Goal: Check status: Check status

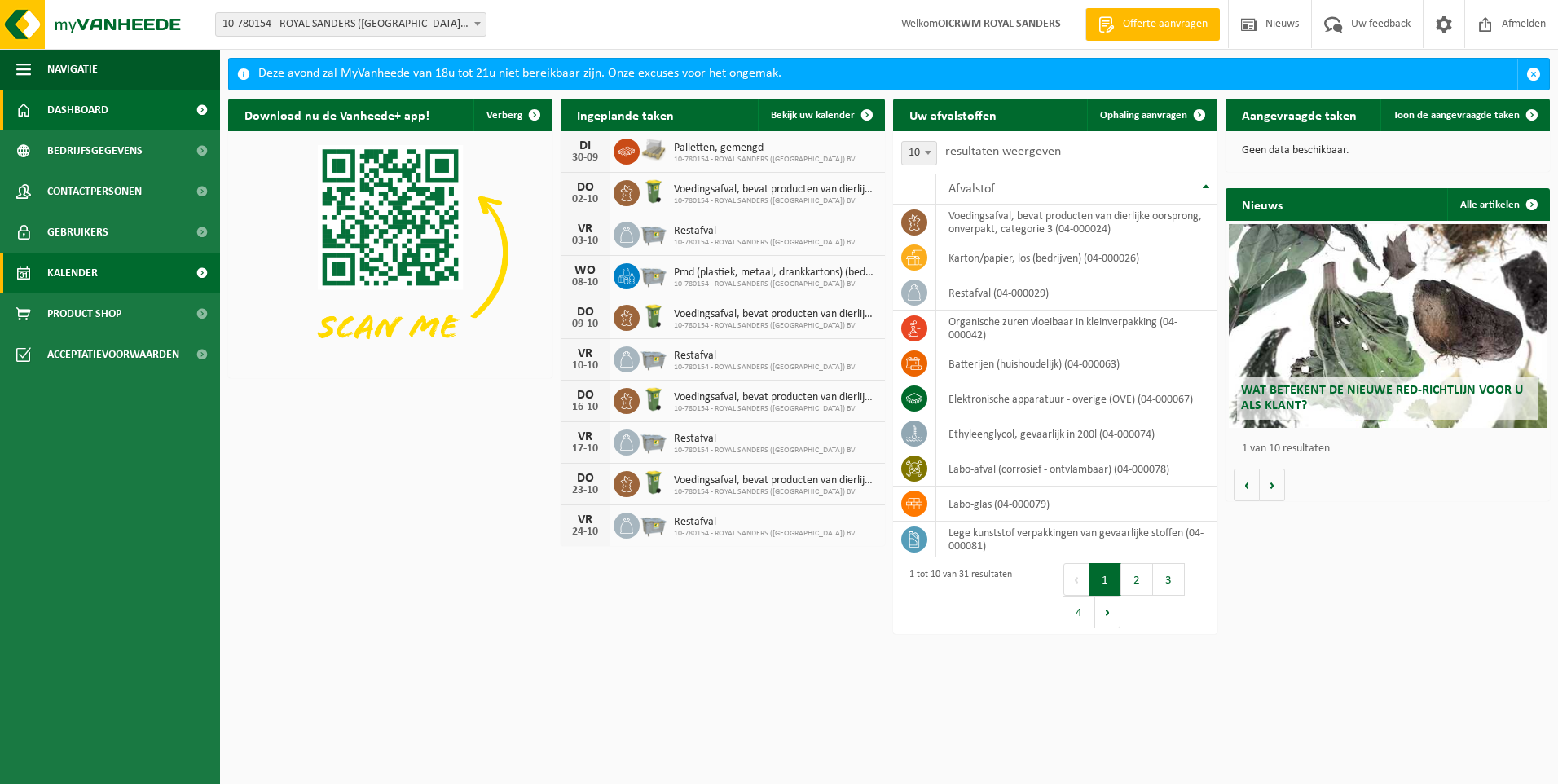
click at [92, 265] on span "Kalender" at bounding box center [72, 273] width 50 height 41
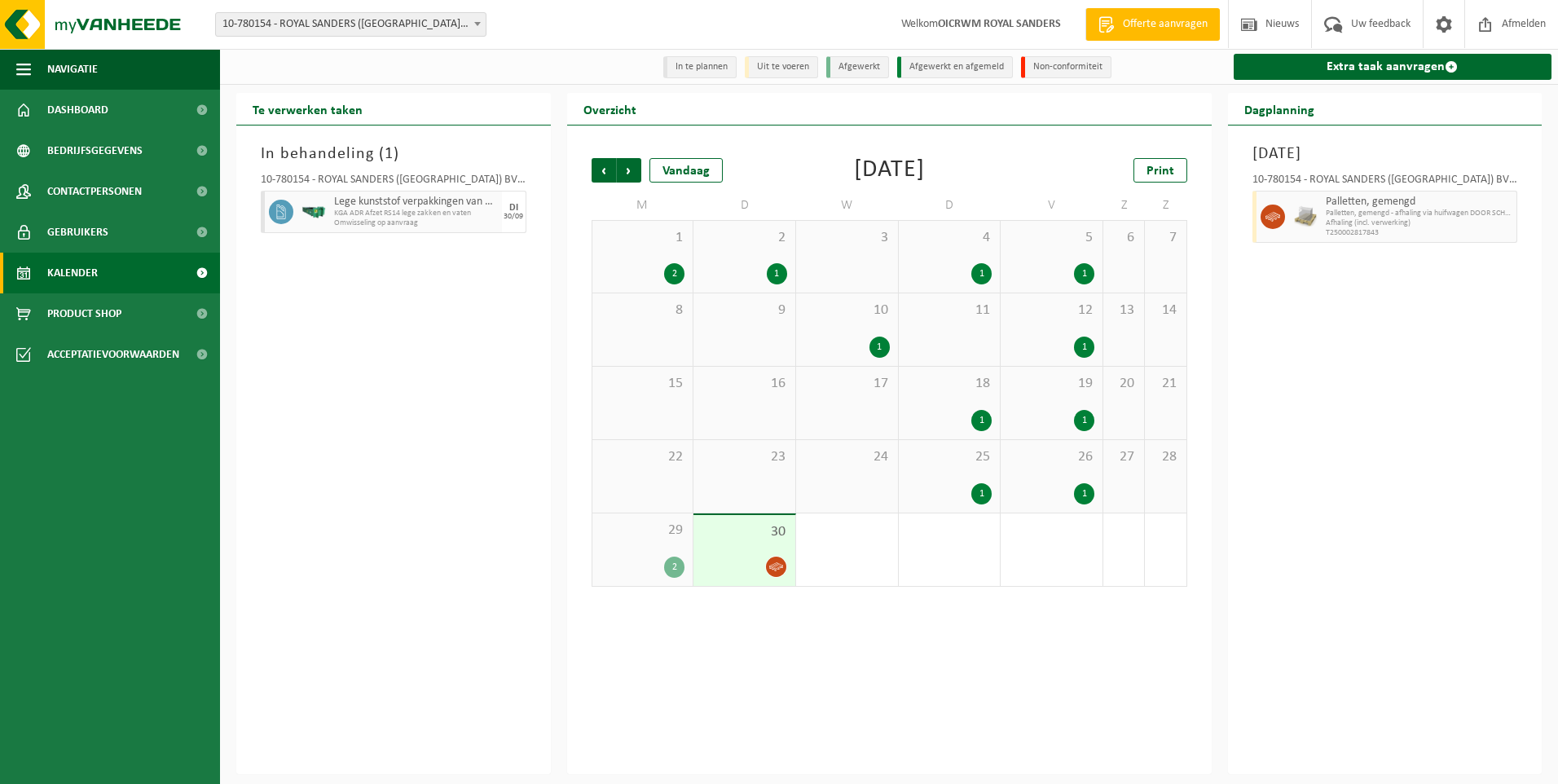
click at [1455, 214] on span "Palletten, gemengd - afhaling via huifwagen DOOR SCHERRENS" at bounding box center [1420, 213] width 188 height 10
click at [1472, 214] on span "Palletten, gemengd - afhaling via huifwagen DOOR SCHERRENS" at bounding box center [1420, 213] width 188 height 10
click at [653, 568] on div "2" at bounding box center [644, 567] width 85 height 21
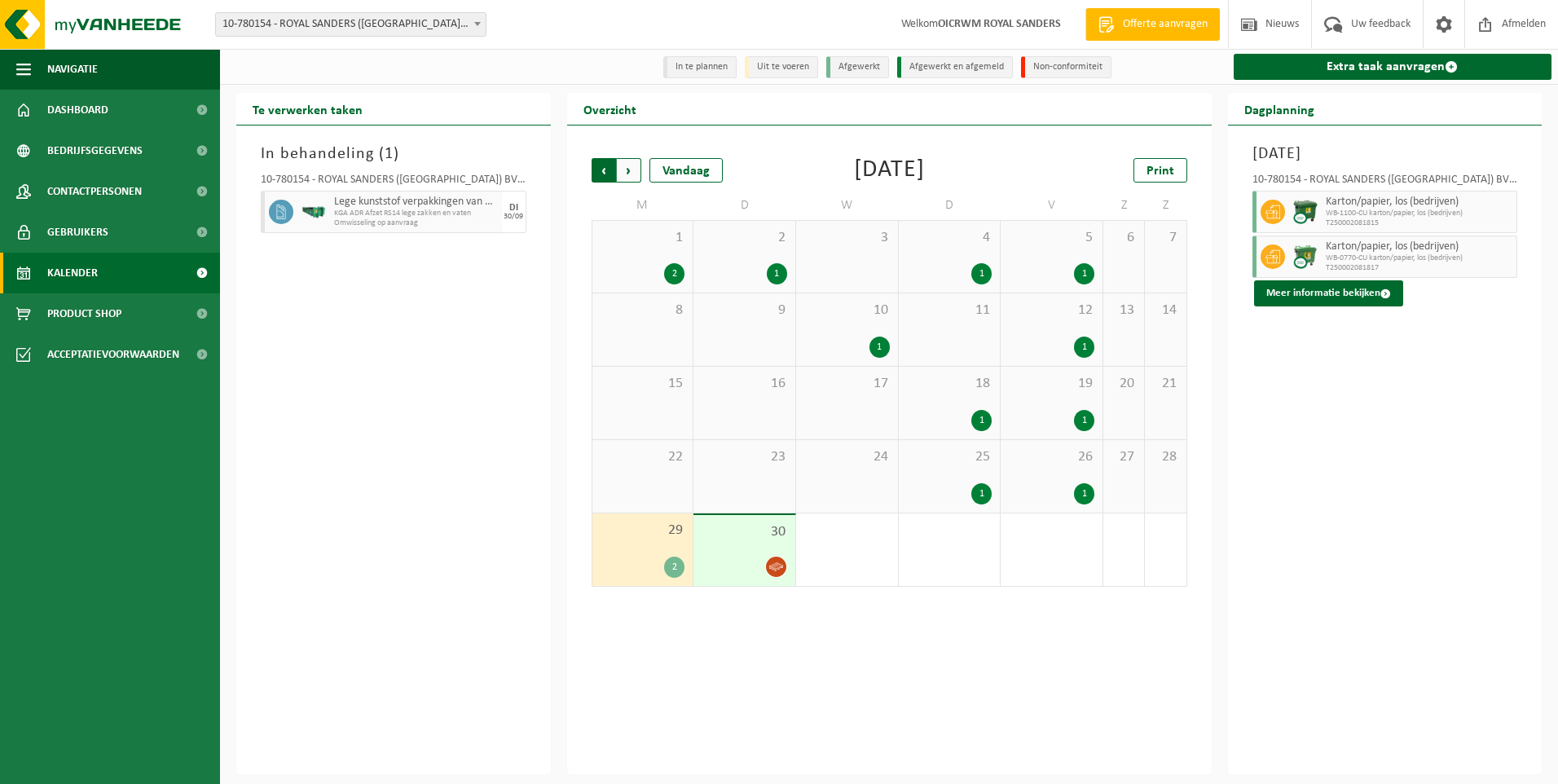
click at [629, 171] on span "Volgende" at bounding box center [629, 170] width 24 height 24
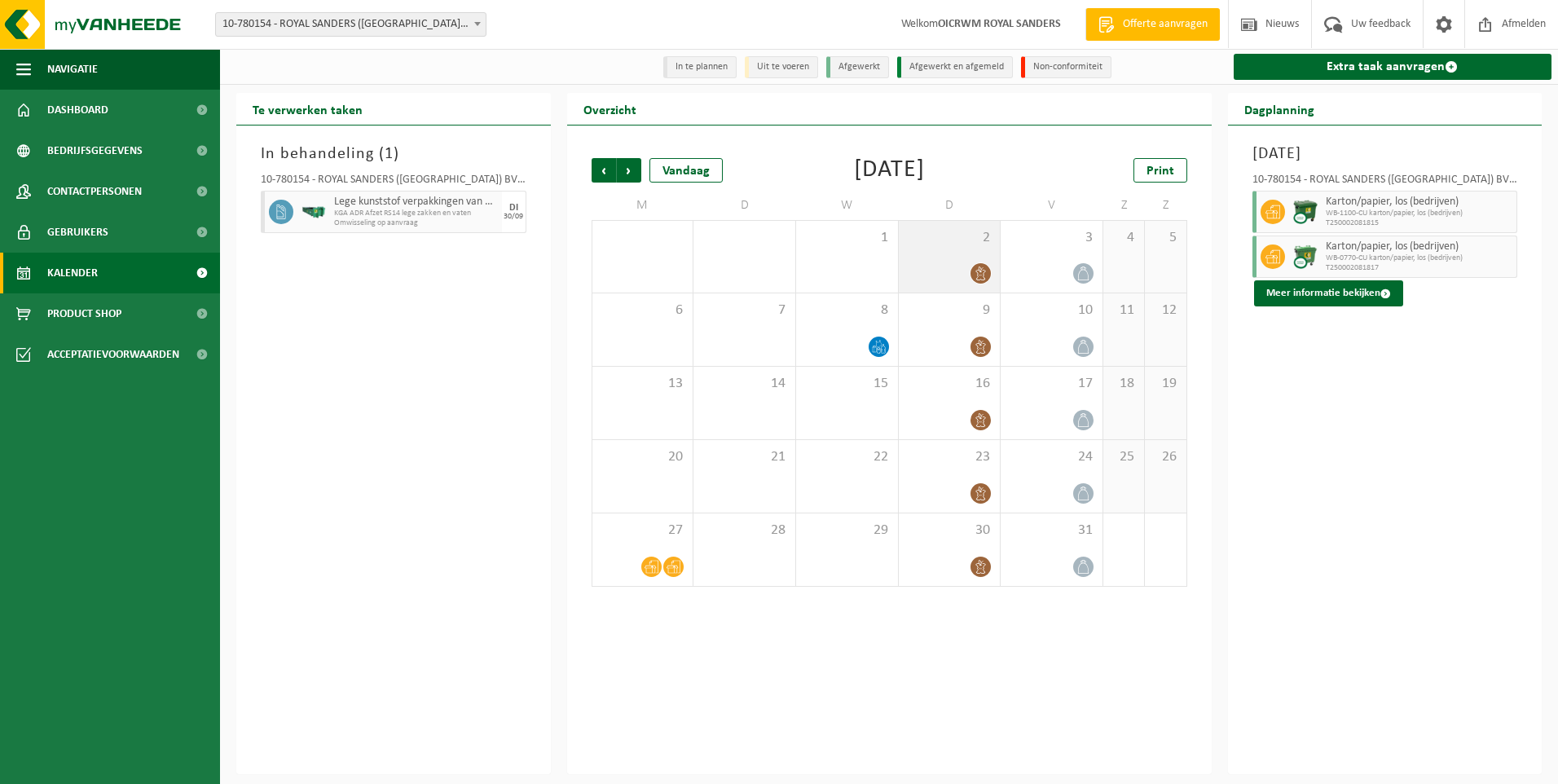
click at [984, 276] on icon at bounding box center [980, 273] width 14 height 14
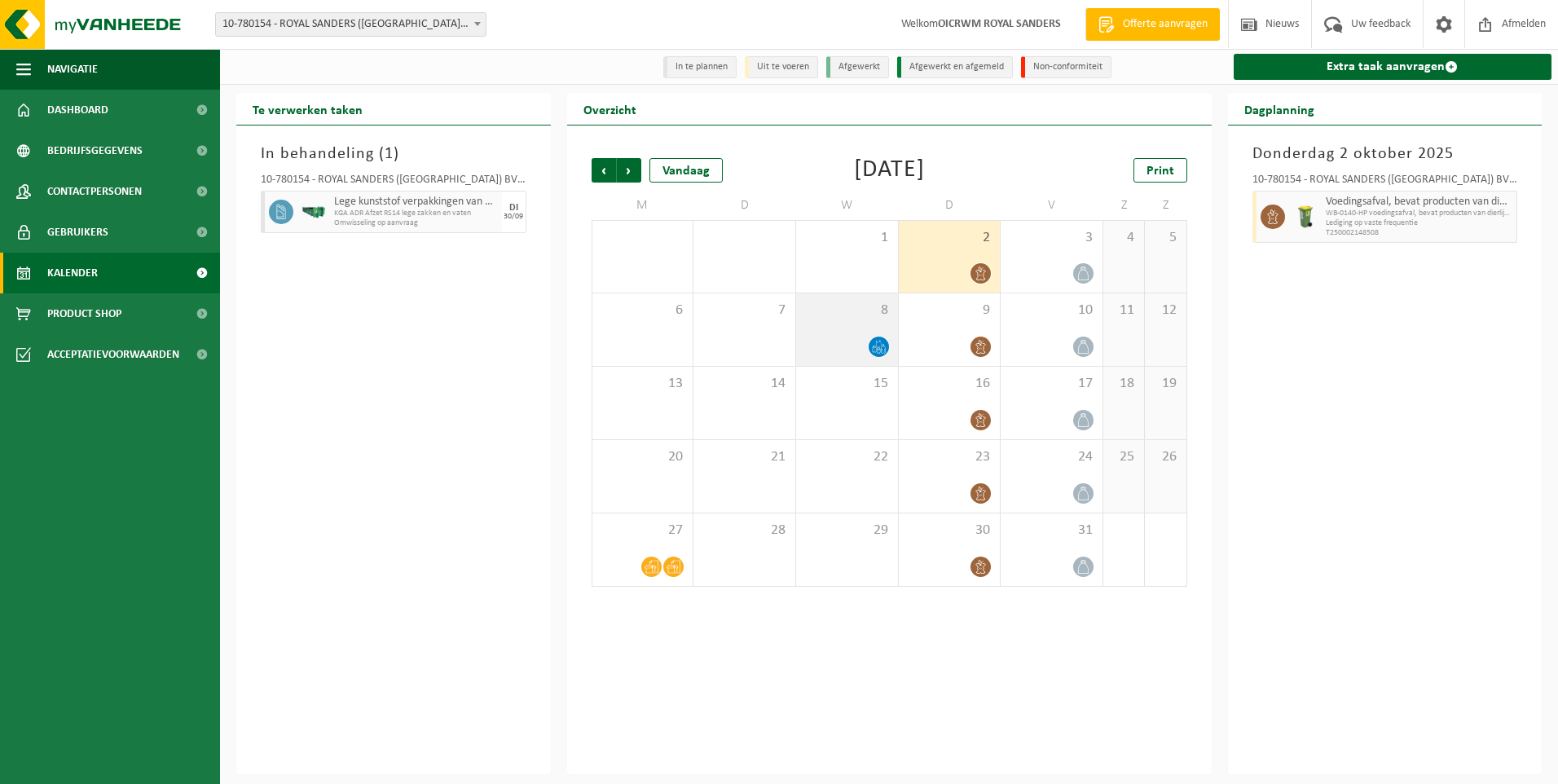
click at [872, 346] on icon at bounding box center [879, 346] width 14 height 14
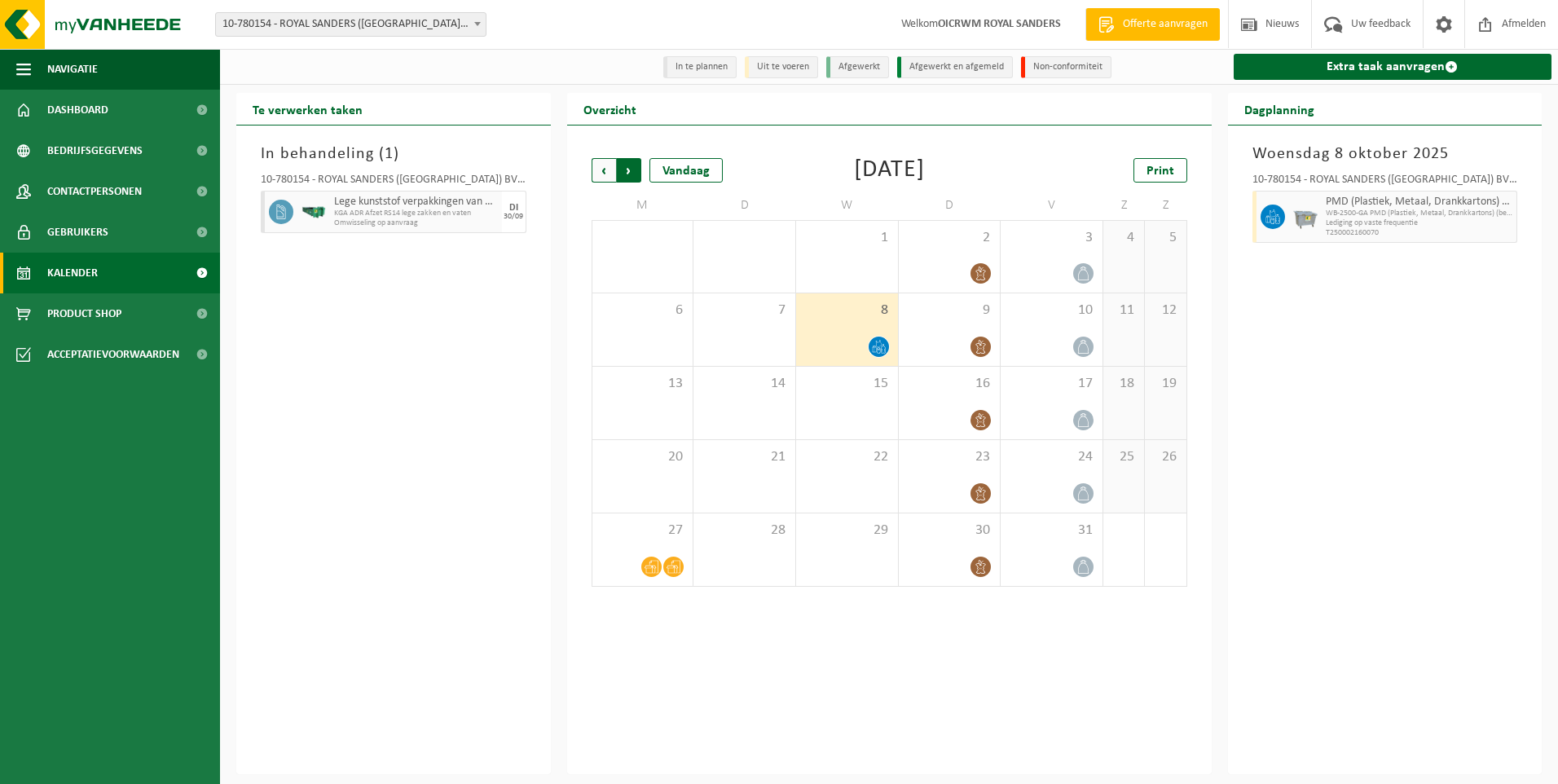
click at [607, 173] on span "Vorige" at bounding box center [604, 170] width 24 height 24
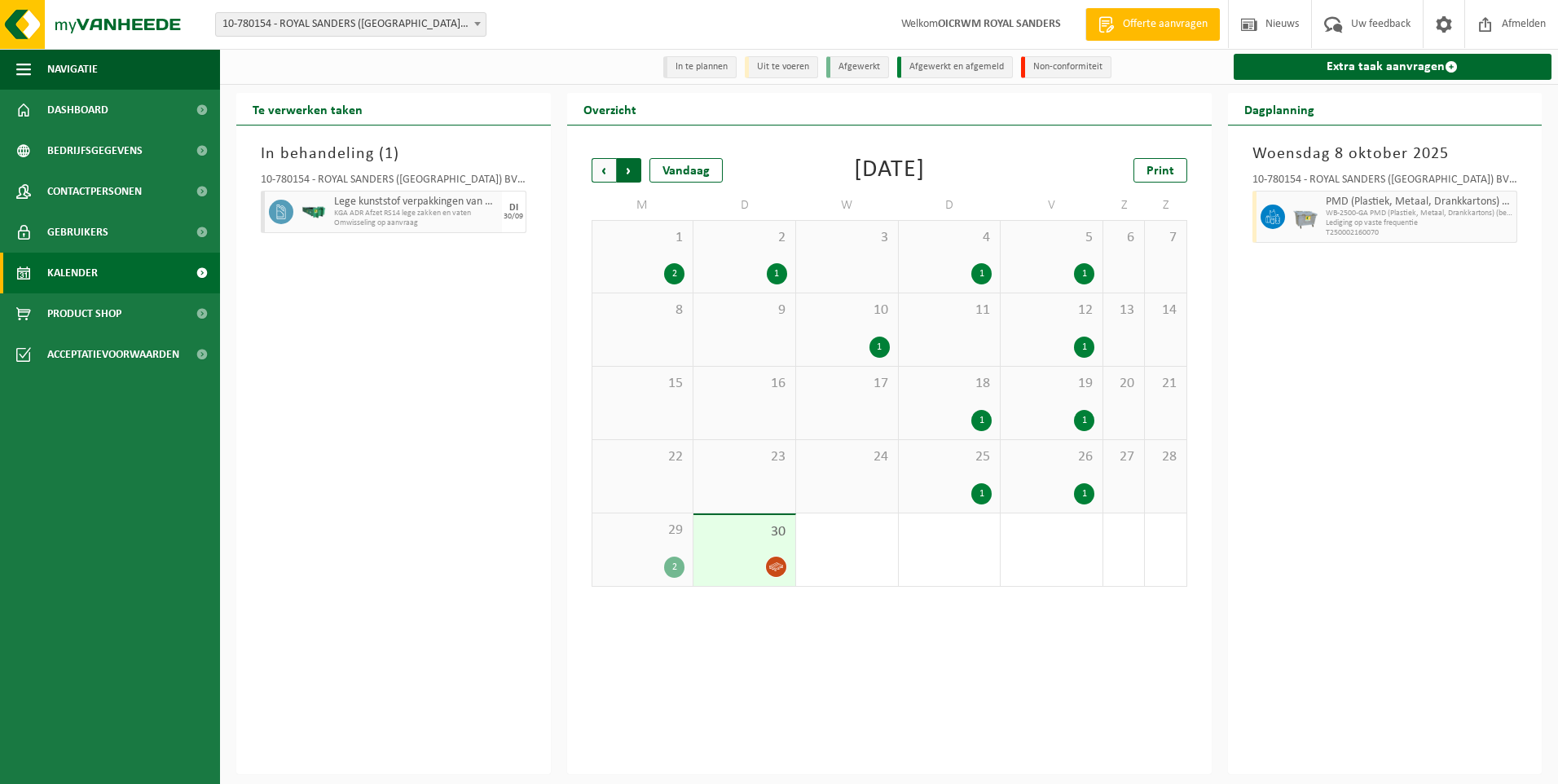
click at [602, 171] on span "Vorige" at bounding box center [604, 170] width 24 height 24
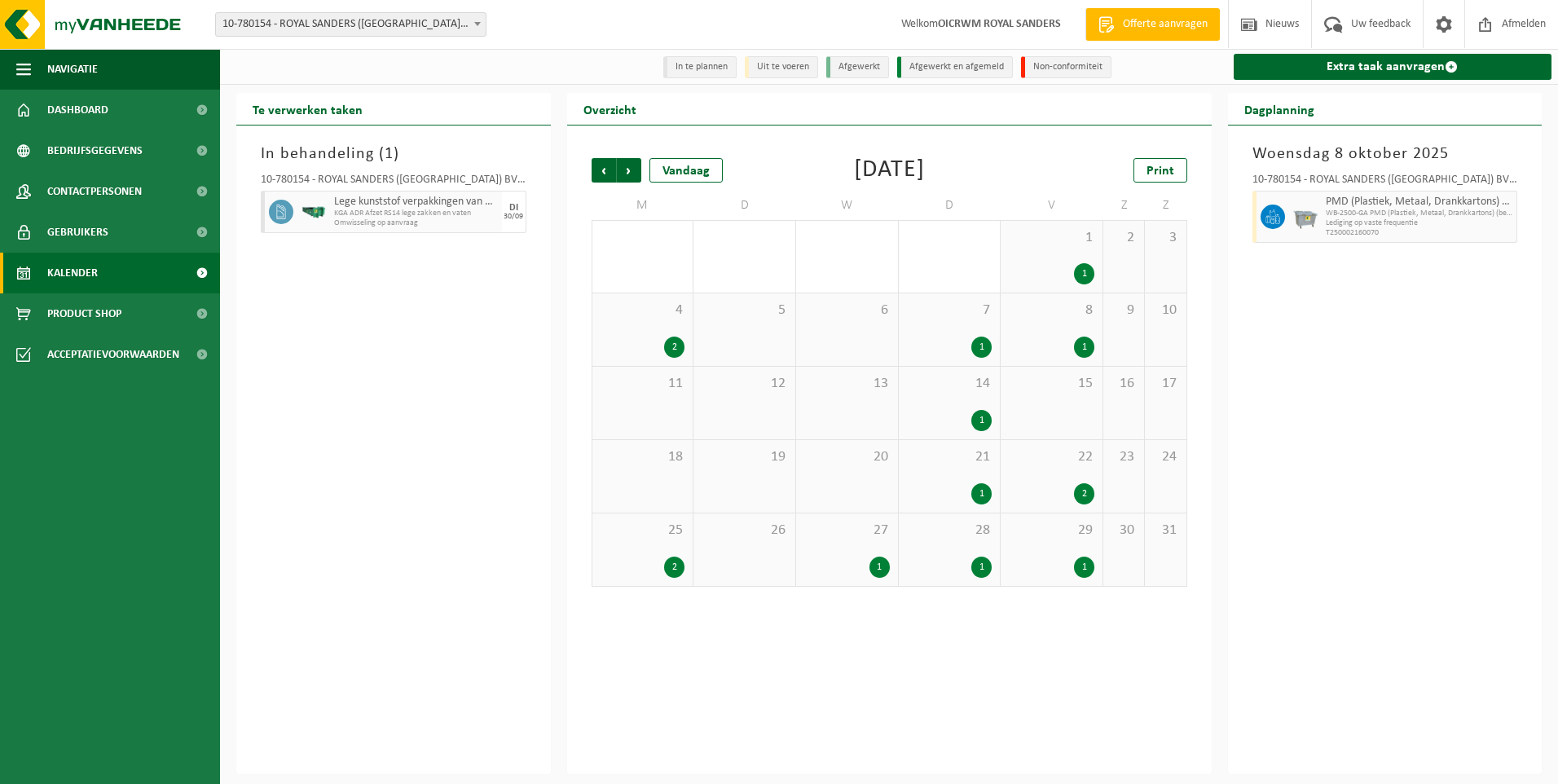
click at [602, 171] on span "Vorige" at bounding box center [604, 170] width 24 height 24
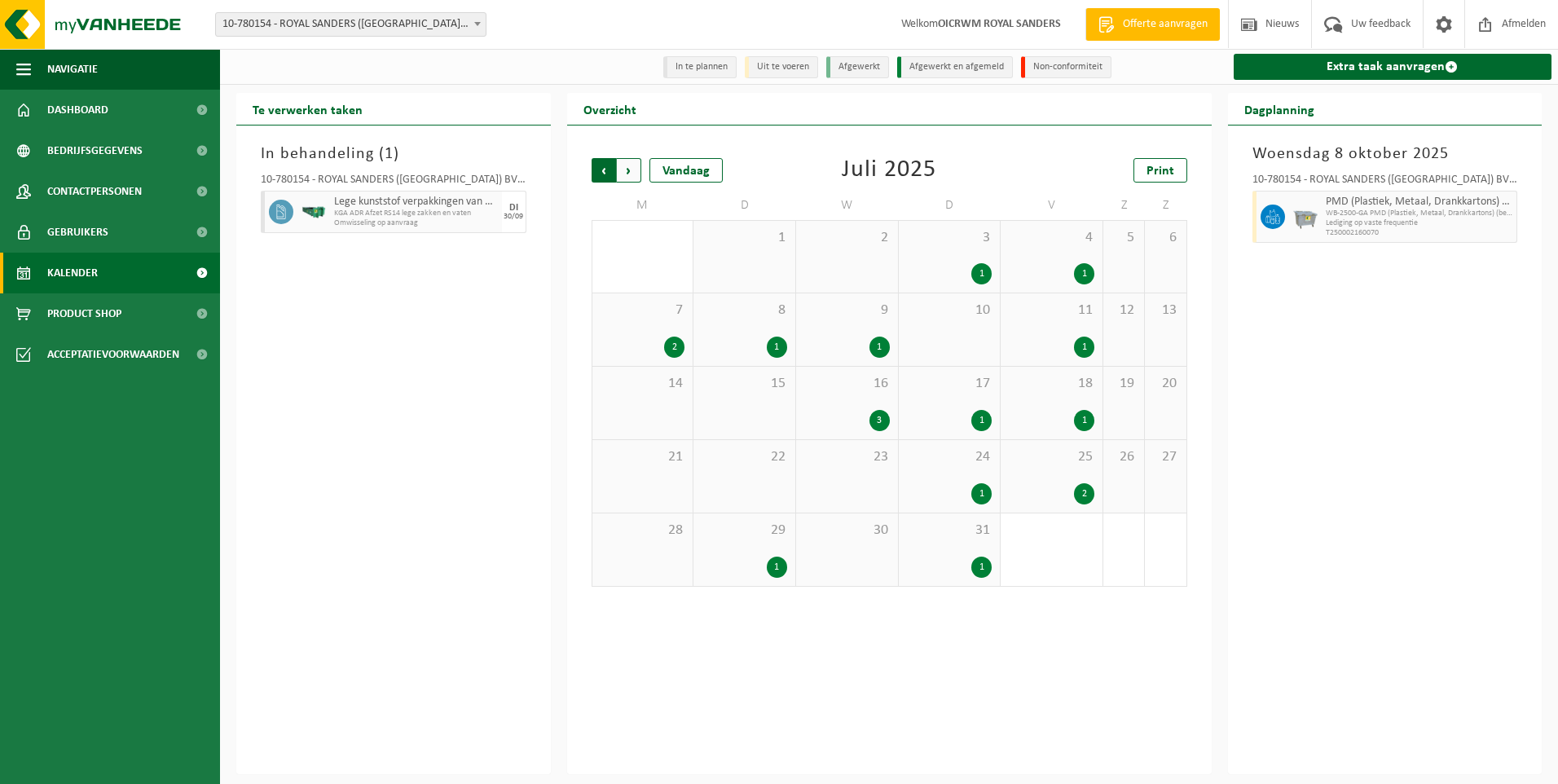
click at [628, 173] on span "Volgende" at bounding box center [629, 170] width 24 height 24
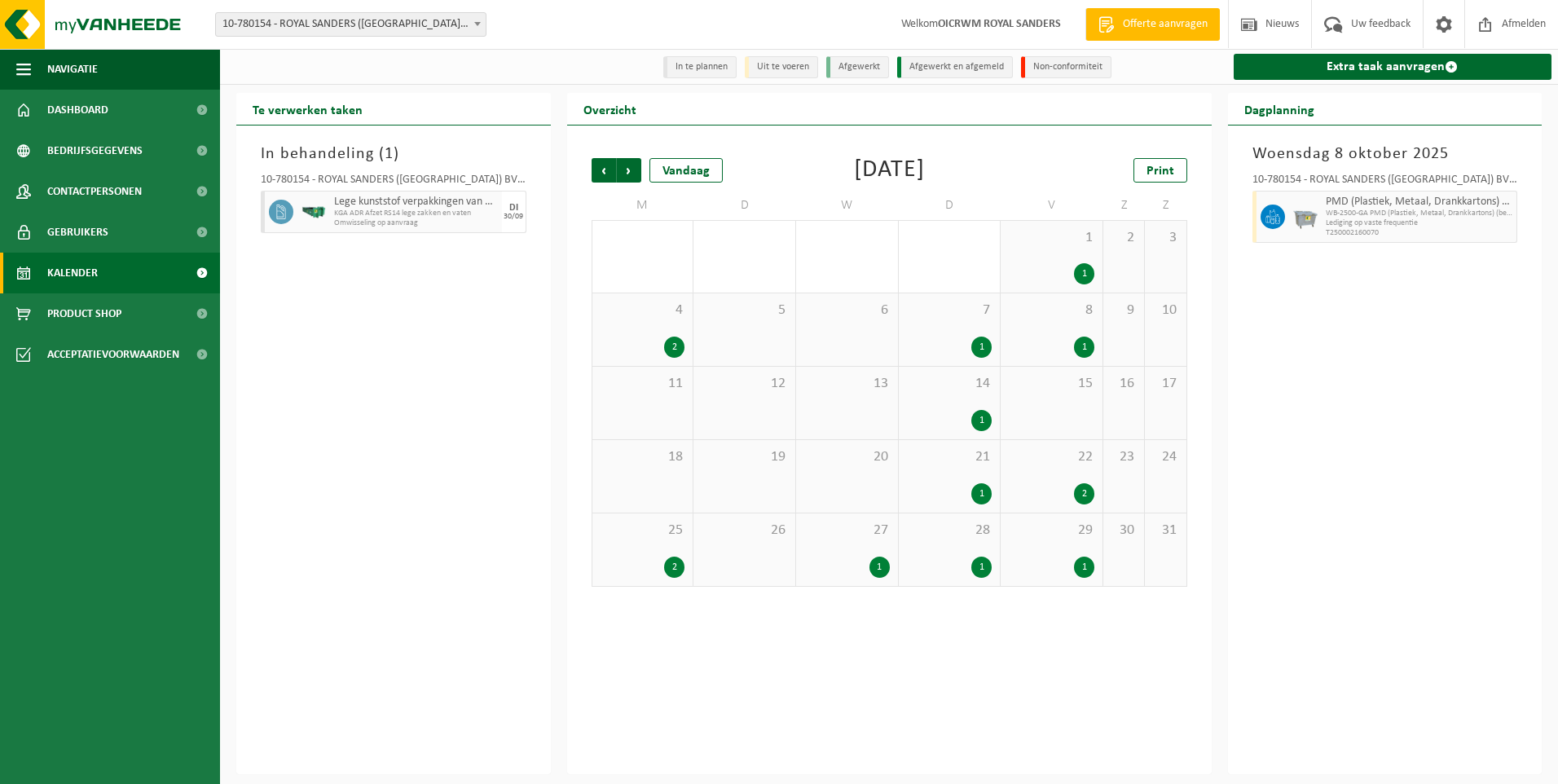
click at [628, 173] on span "Volgende" at bounding box center [629, 170] width 24 height 24
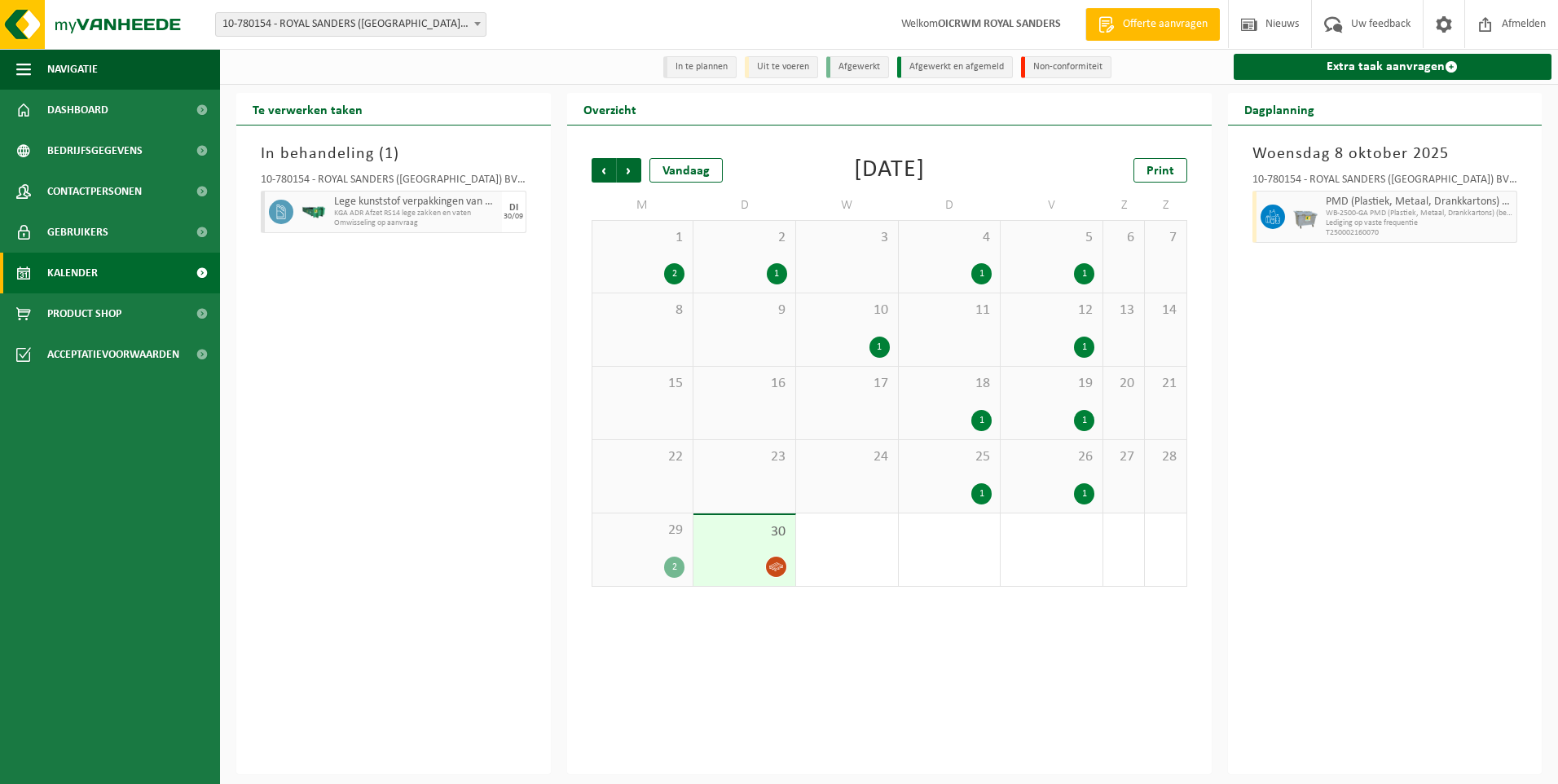
click at [979, 275] on div "1" at bounding box center [980, 273] width 20 height 21
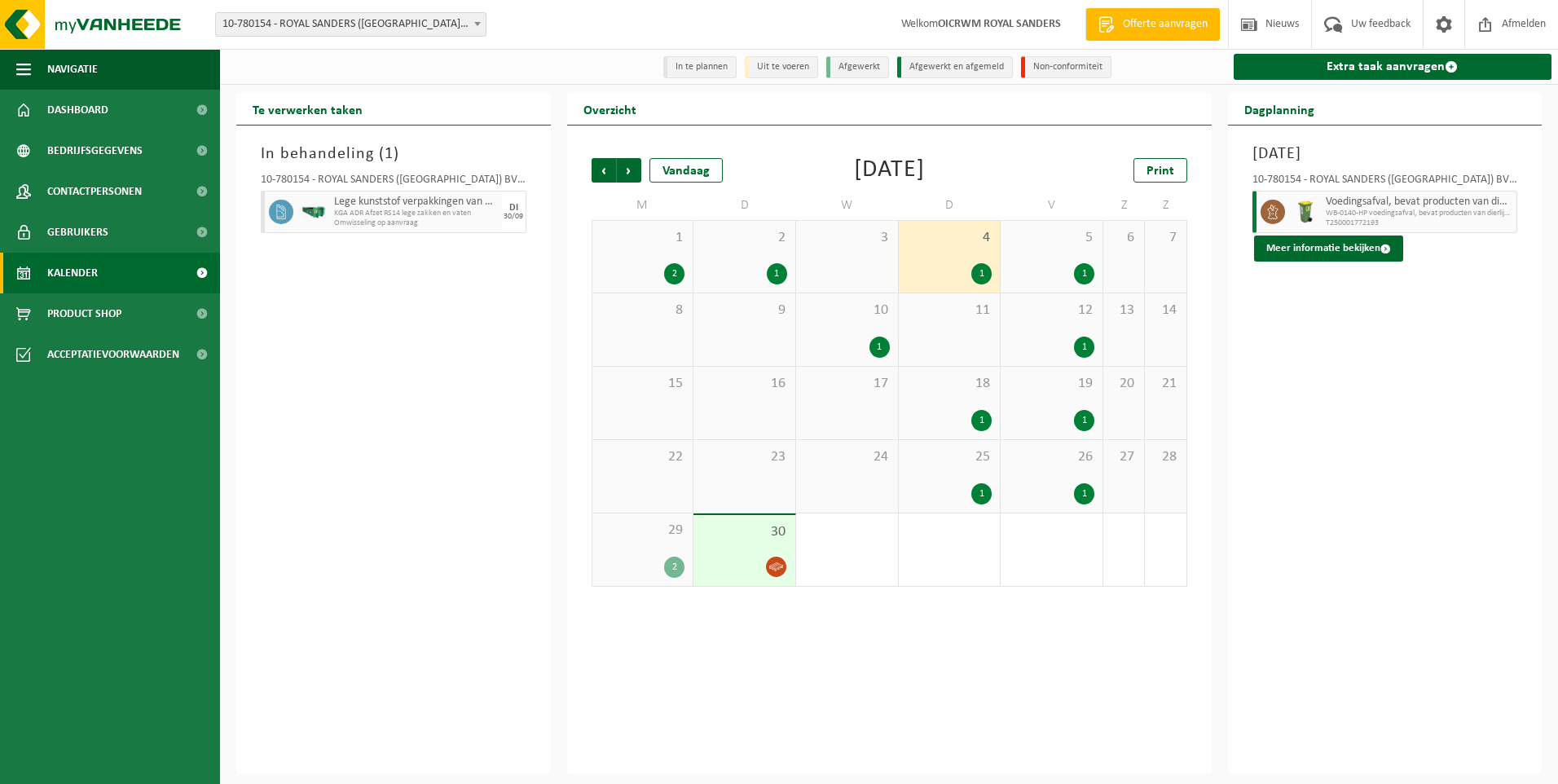
click at [1077, 273] on div "1" at bounding box center [1084, 273] width 20 height 21
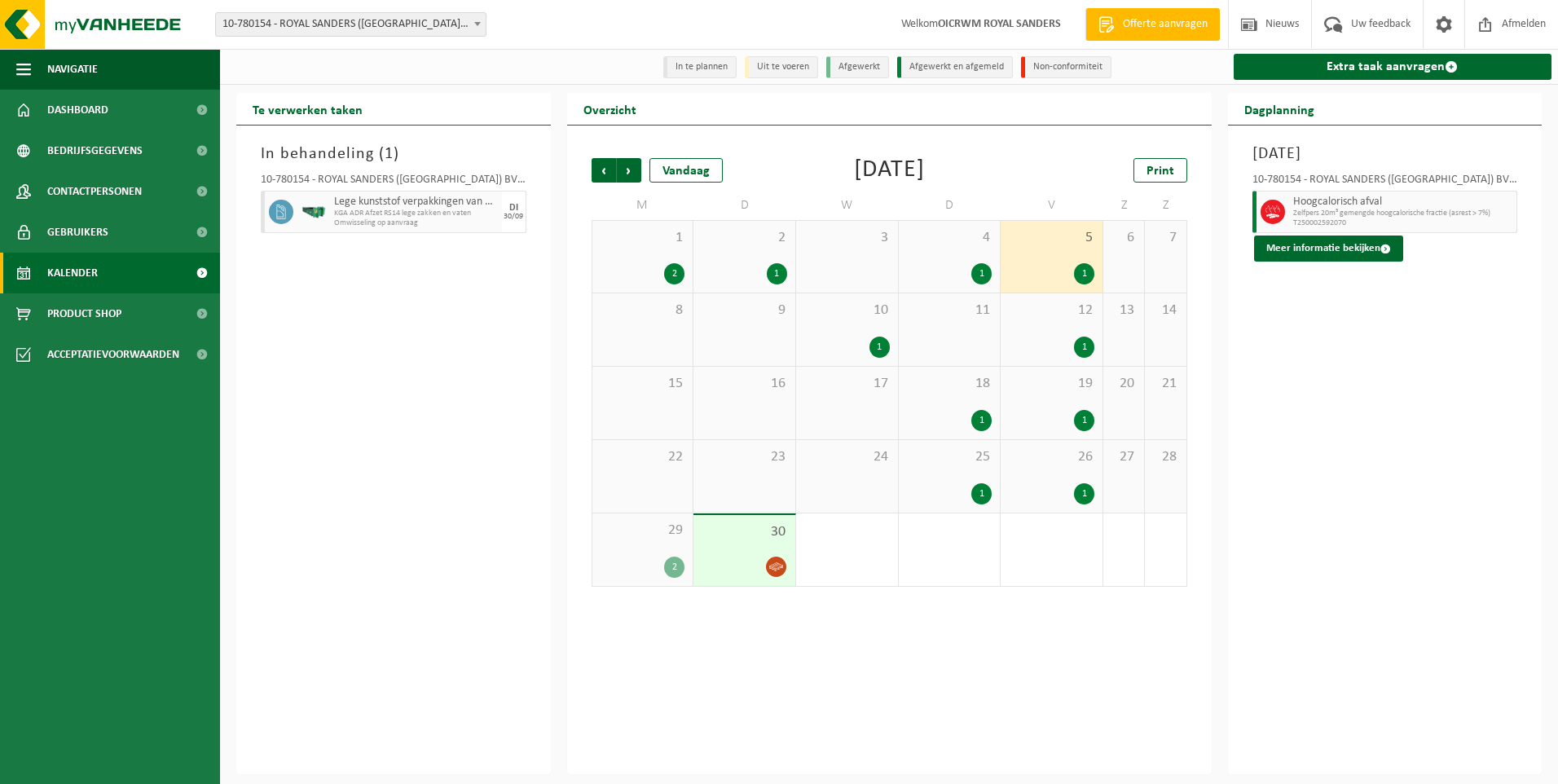
click at [780, 274] on div "1" at bounding box center [776, 273] width 20 height 21
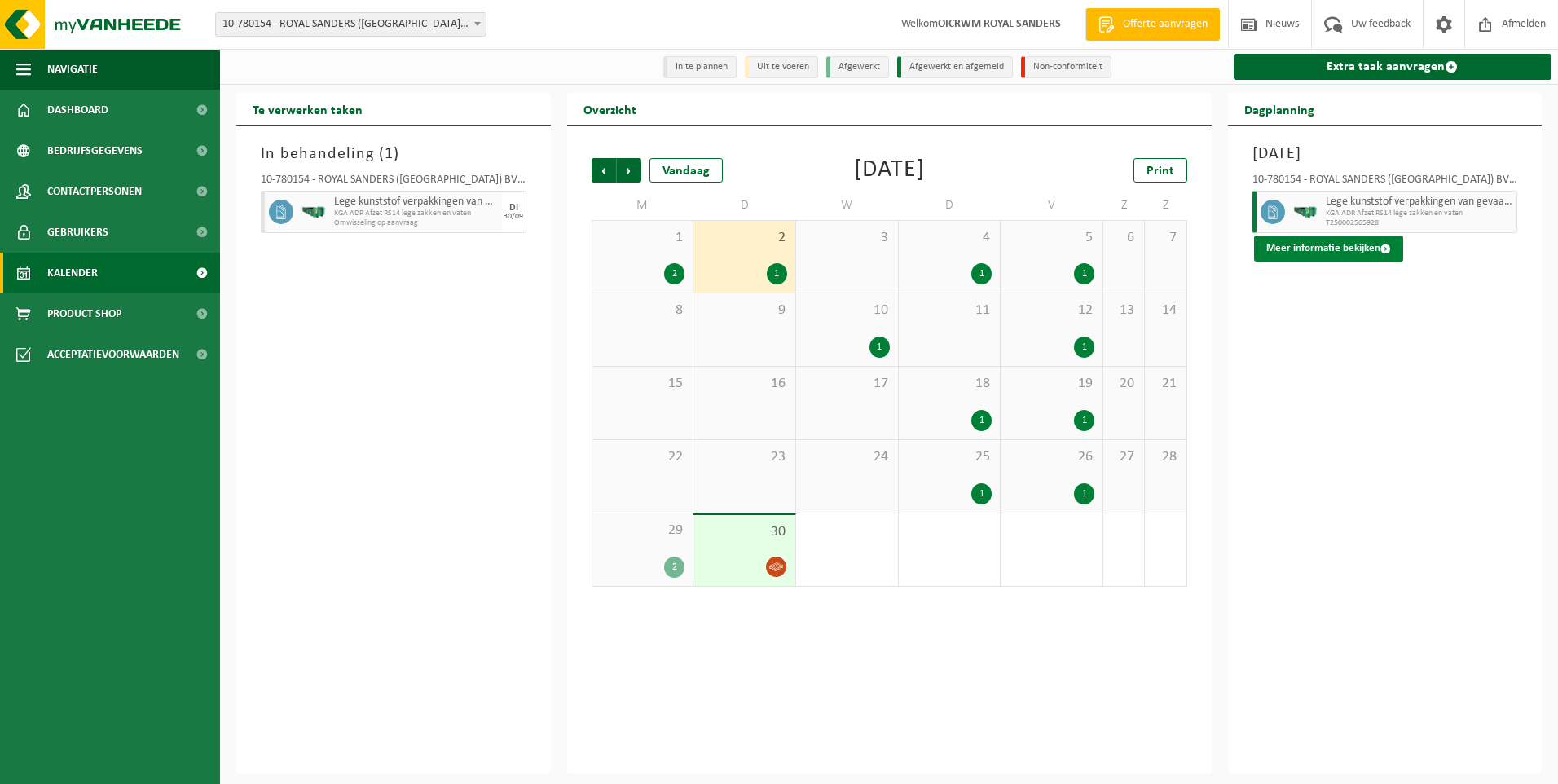
click at [1381, 254] on span at bounding box center [1386, 249] width 10 height 10
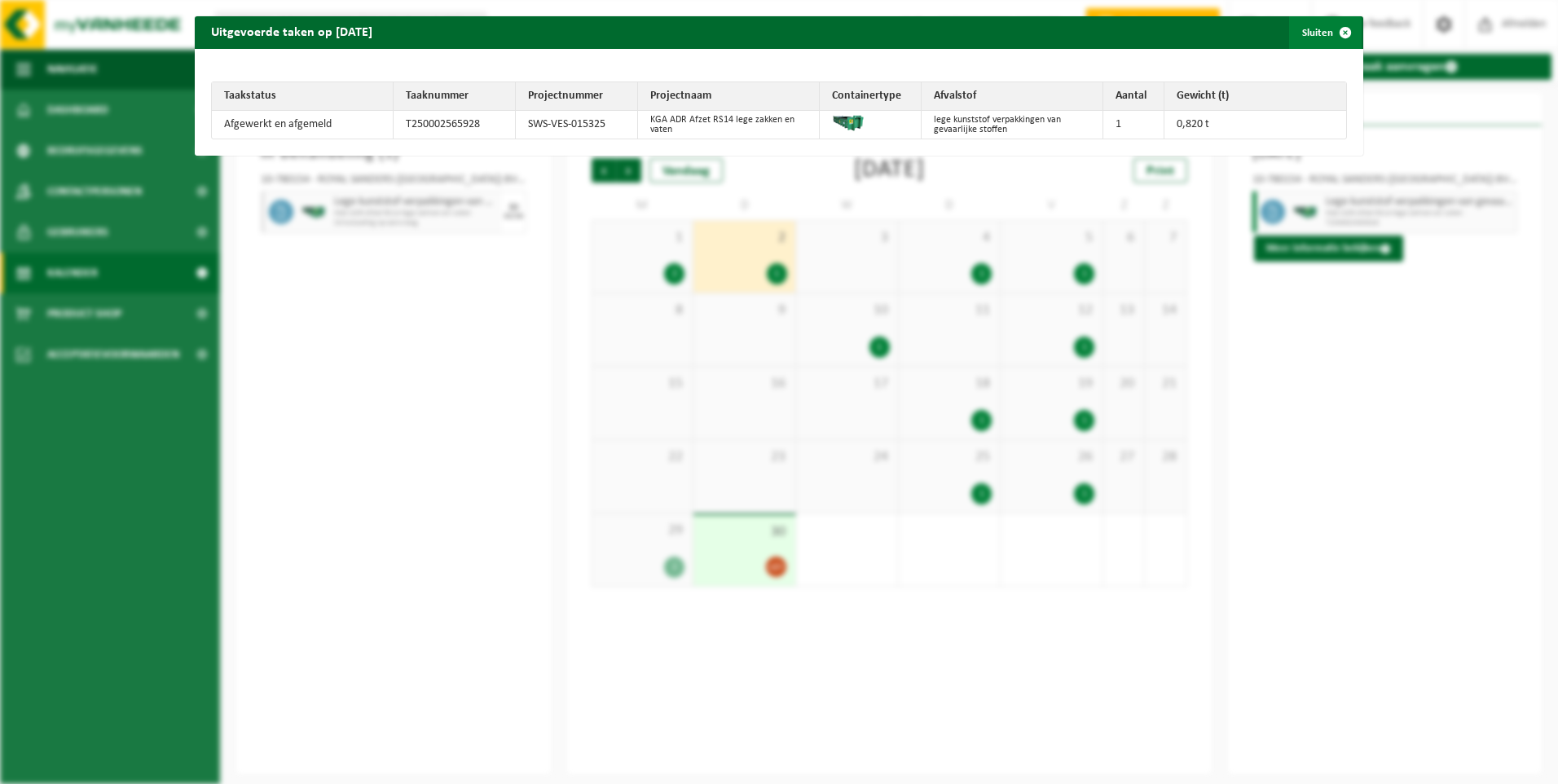
click at [1332, 33] on span "button" at bounding box center [1345, 33] width 33 height 33
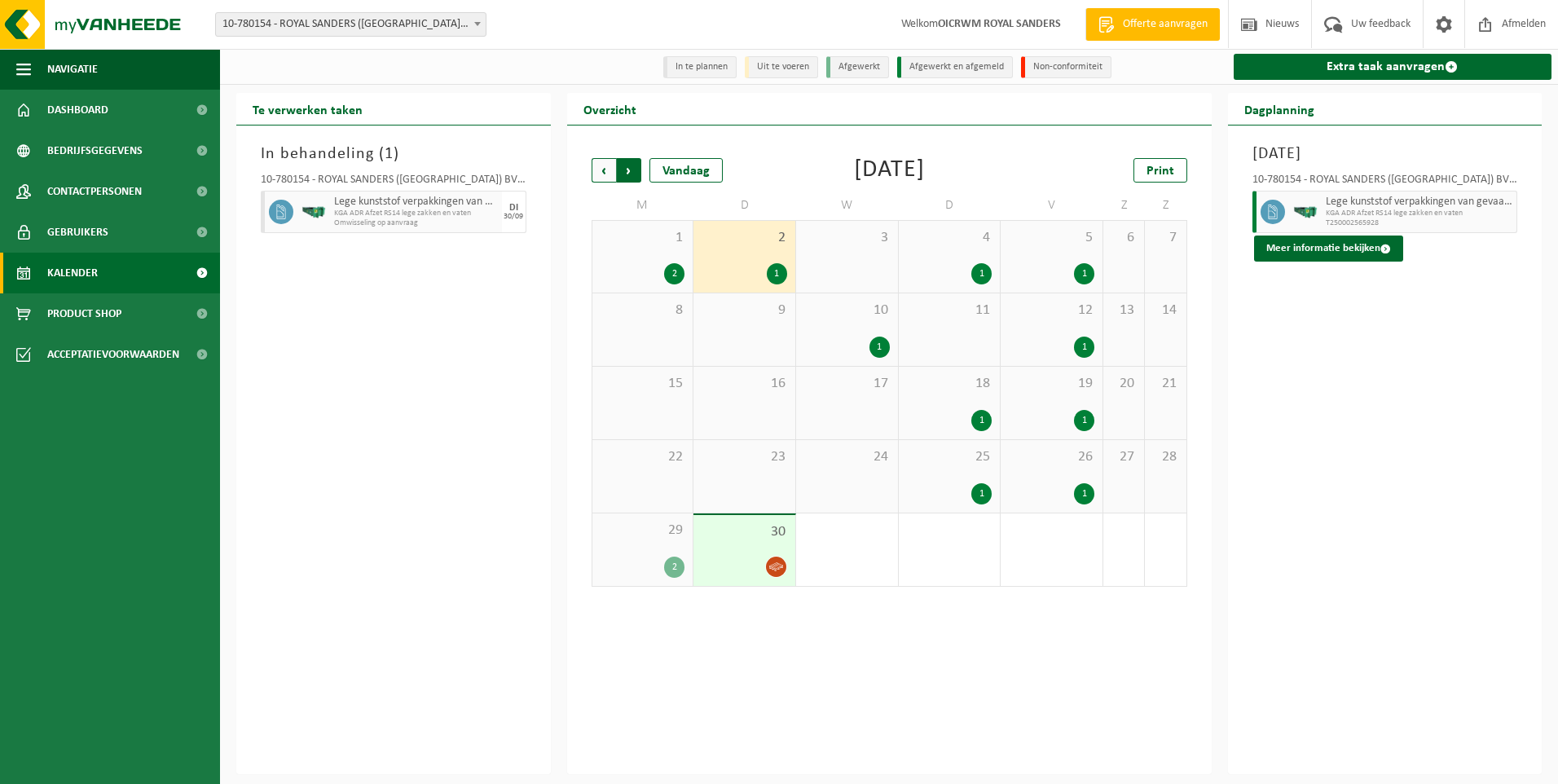
click at [609, 174] on span "Vorige" at bounding box center [604, 170] width 24 height 24
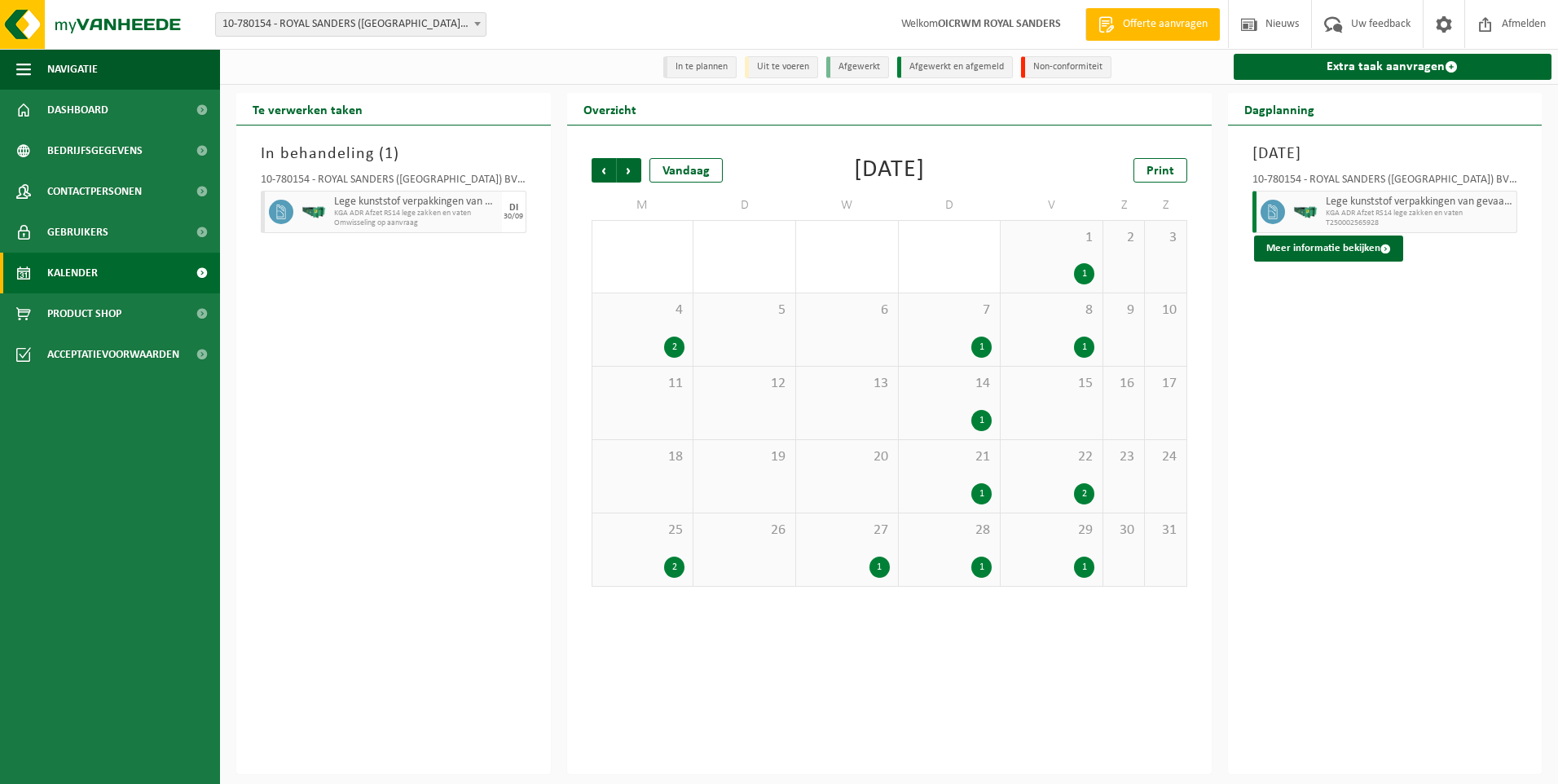
click at [879, 566] on div "1" at bounding box center [879, 567] width 20 height 21
click at [982, 563] on div "1" at bounding box center [980, 567] width 20 height 21
click at [1086, 562] on div "1" at bounding box center [1084, 567] width 20 height 21
click at [1086, 492] on div "2" at bounding box center [1084, 493] width 20 height 21
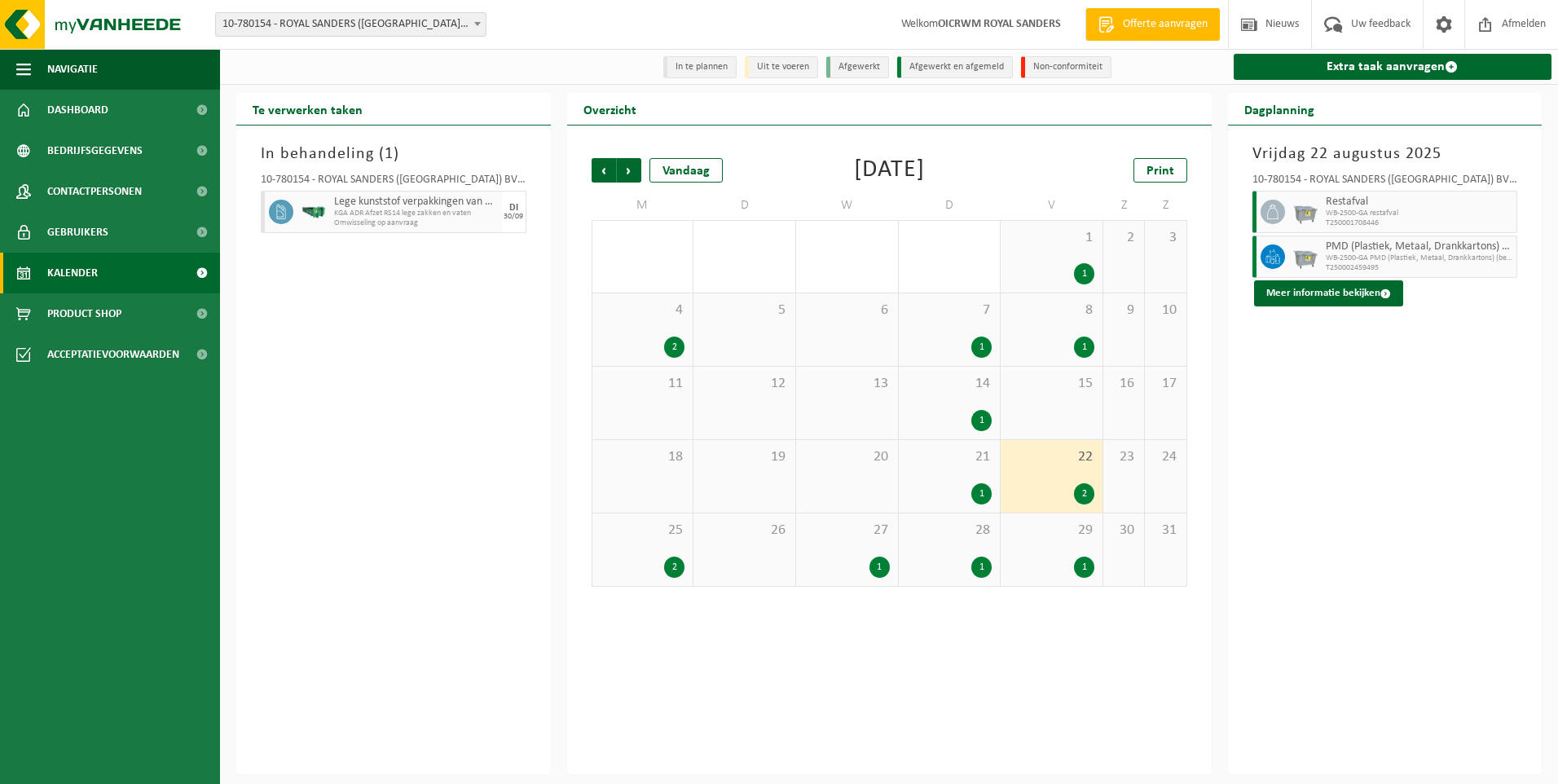
click at [985, 497] on div "1" at bounding box center [980, 493] width 20 height 21
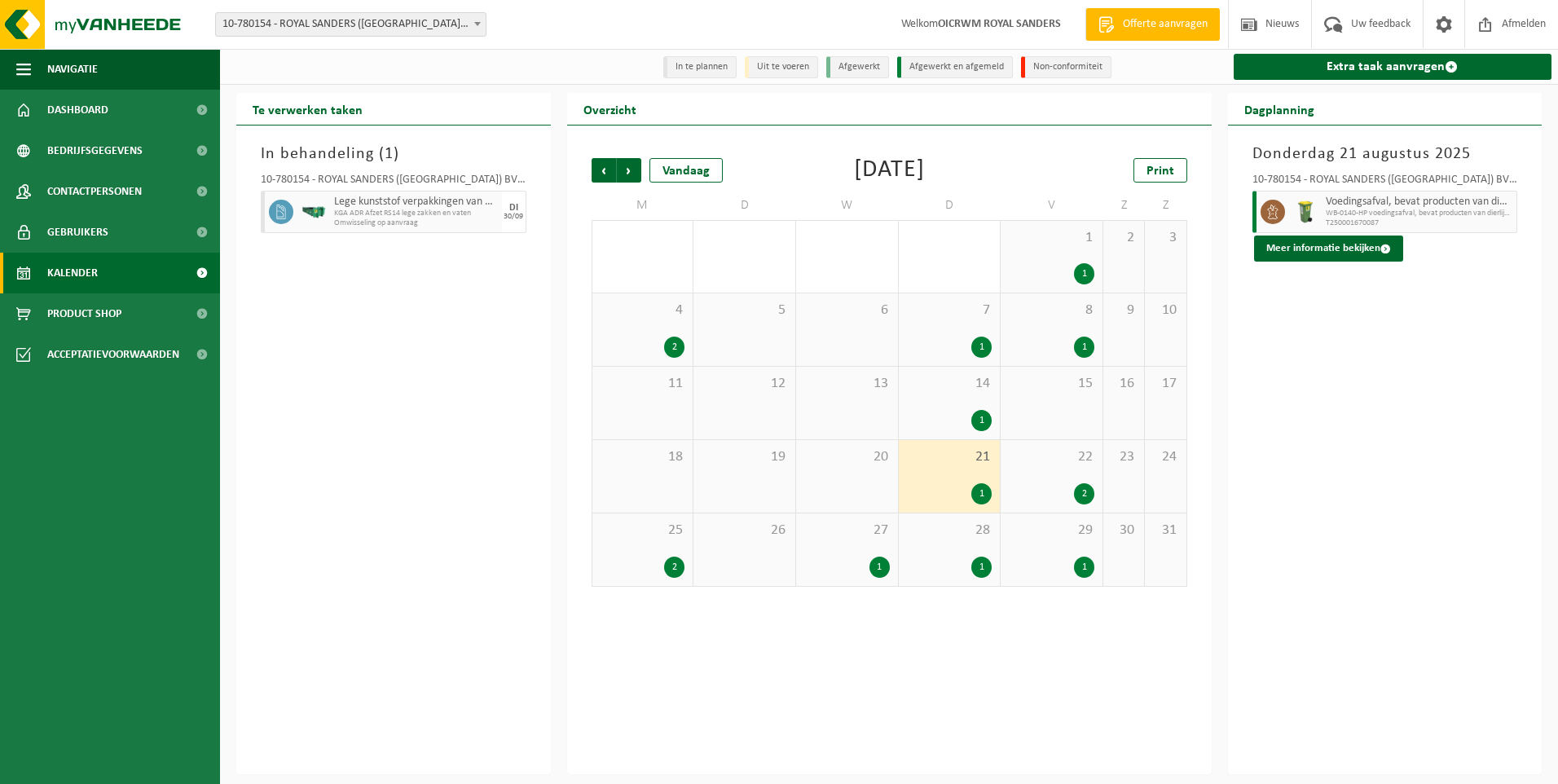
click at [679, 566] on div "2" at bounding box center [674, 567] width 20 height 21
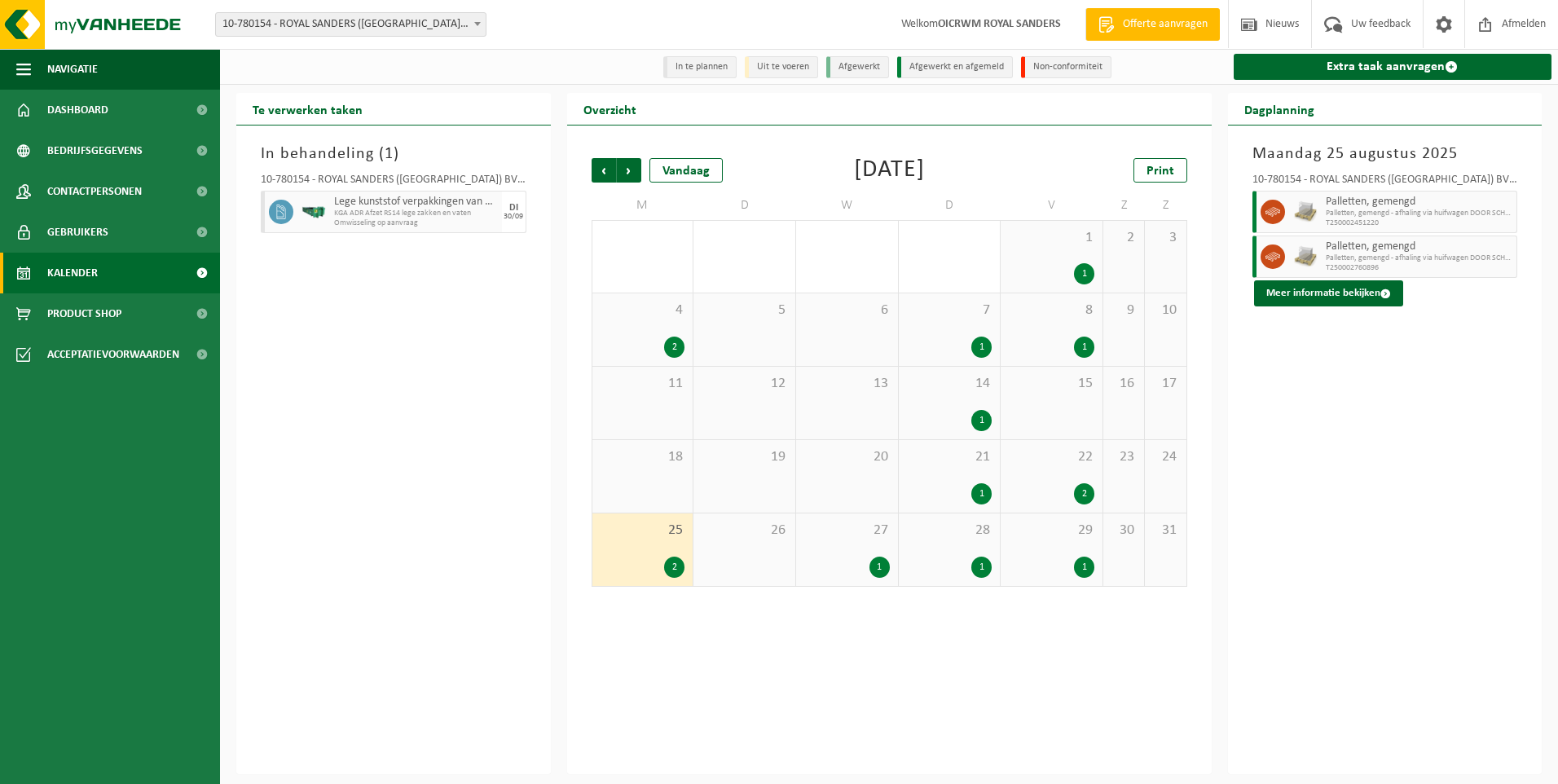
click at [980, 423] on div "1" at bounding box center [980, 420] width 20 height 21
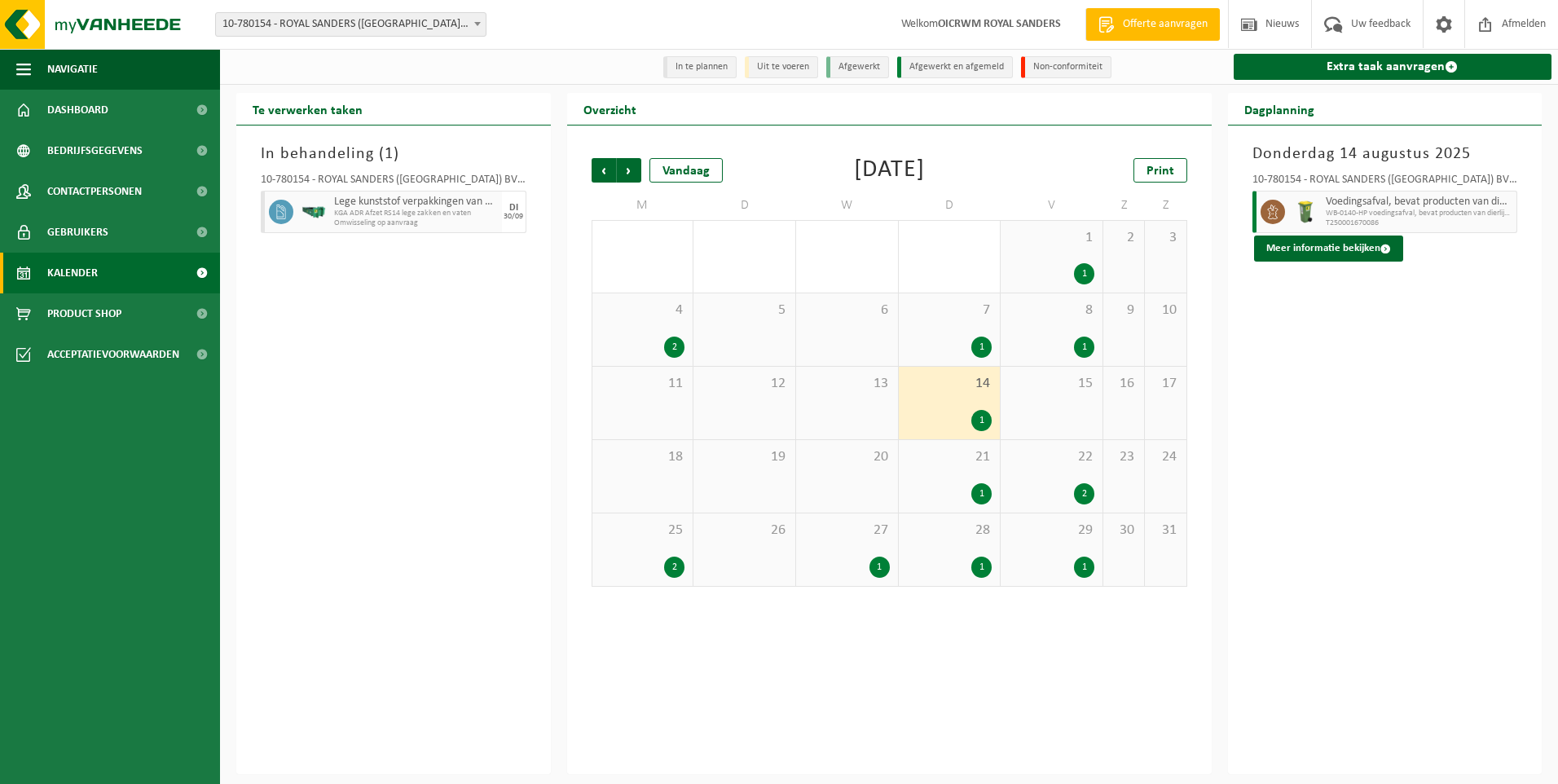
click at [987, 350] on div "1" at bounding box center [980, 347] width 20 height 21
click at [1081, 346] on div "1" at bounding box center [1084, 347] width 20 height 21
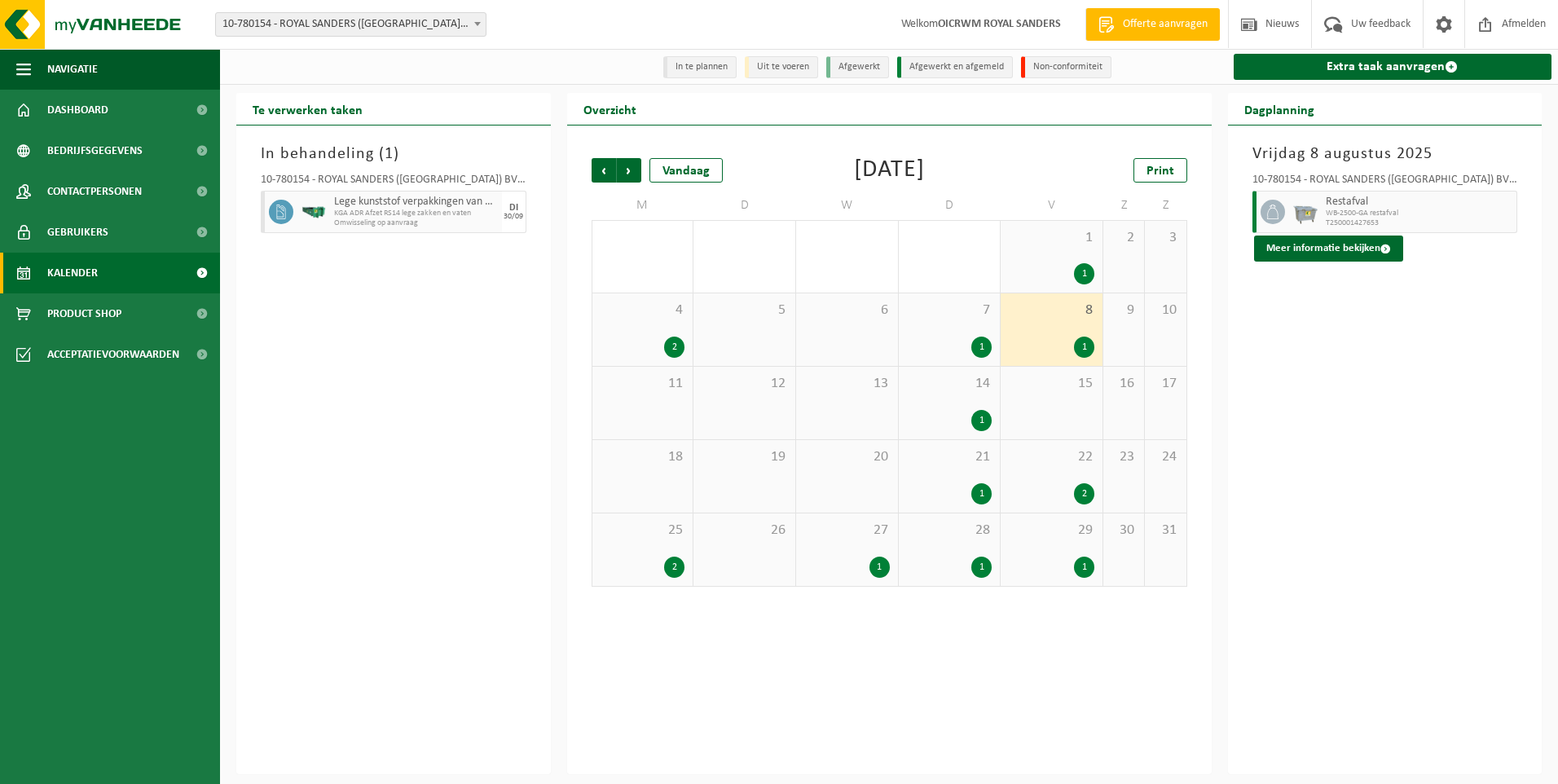
click at [1082, 276] on div "1" at bounding box center [1084, 273] width 20 height 21
click at [1077, 275] on div "1" at bounding box center [1084, 273] width 20 height 21
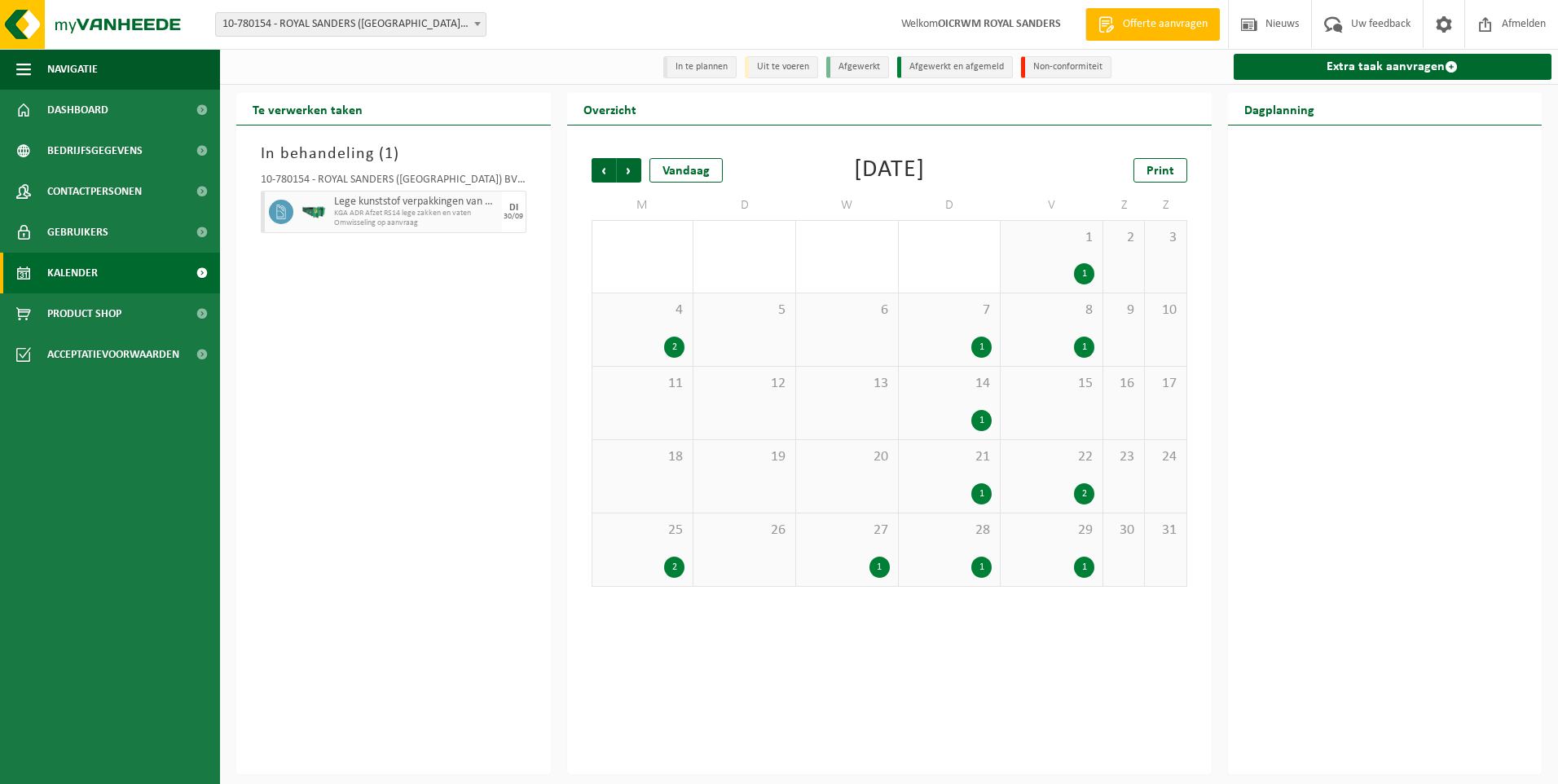
click at [664, 356] on div "2" at bounding box center [644, 347] width 85 height 21
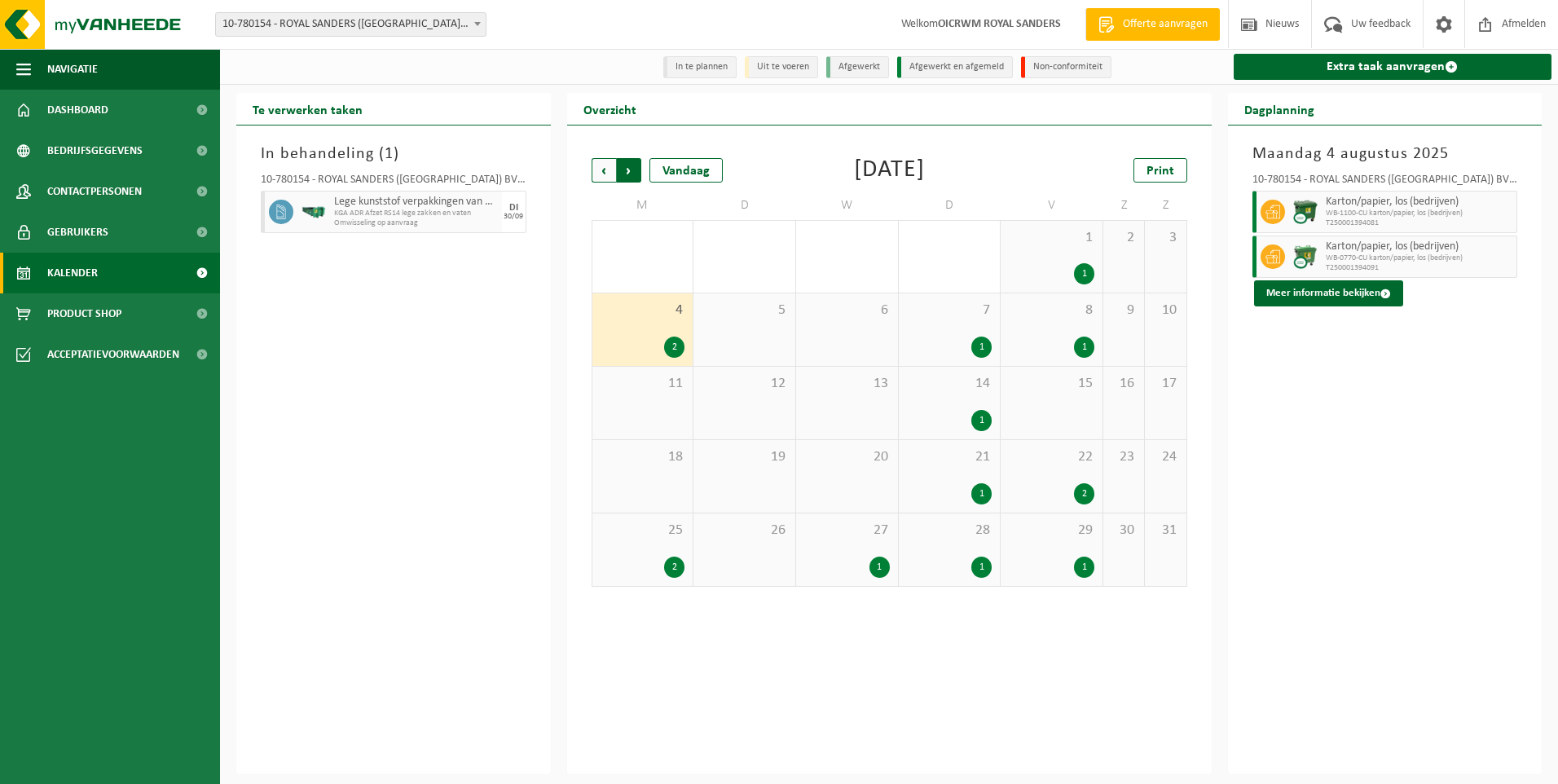
click at [604, 174] on span "Vorige" at bounding box center [604, 170] width 24 height 24
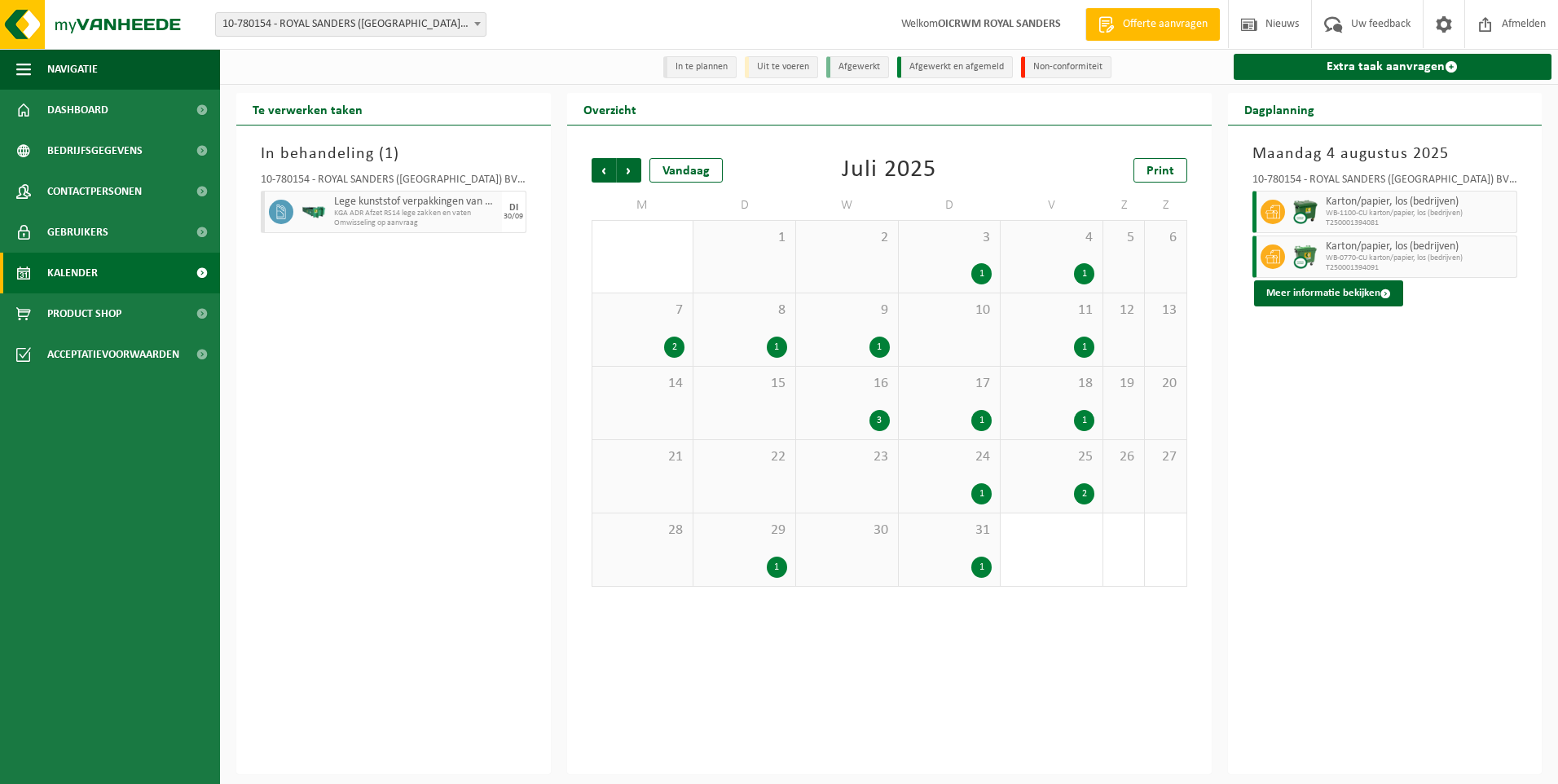
click at [977, 575] on div "1" at bounding box center [980, 567] width 20 height 21
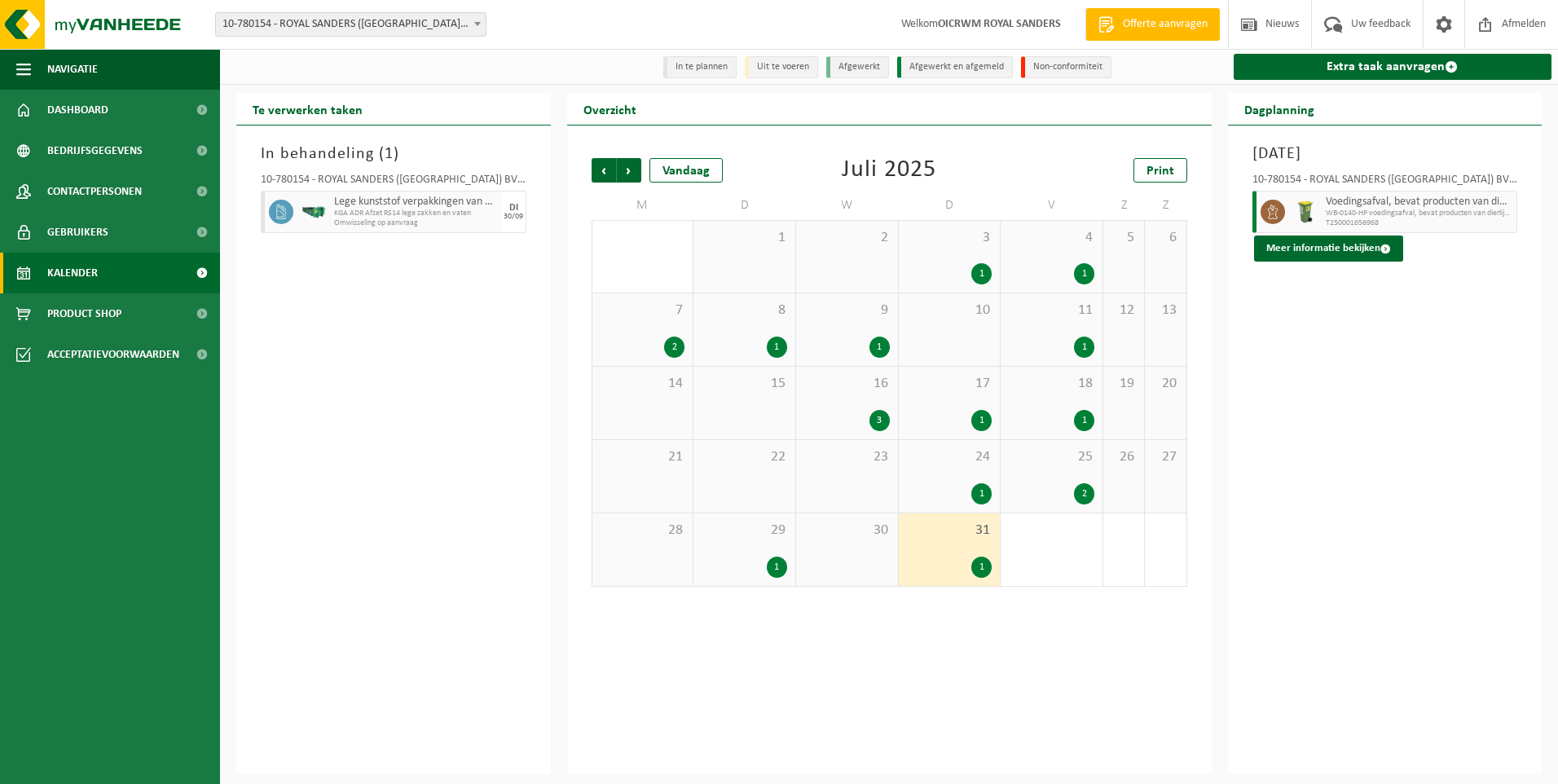
click at [779, 569] on div "1" at bounding box center [776, 567] width 20 height 21
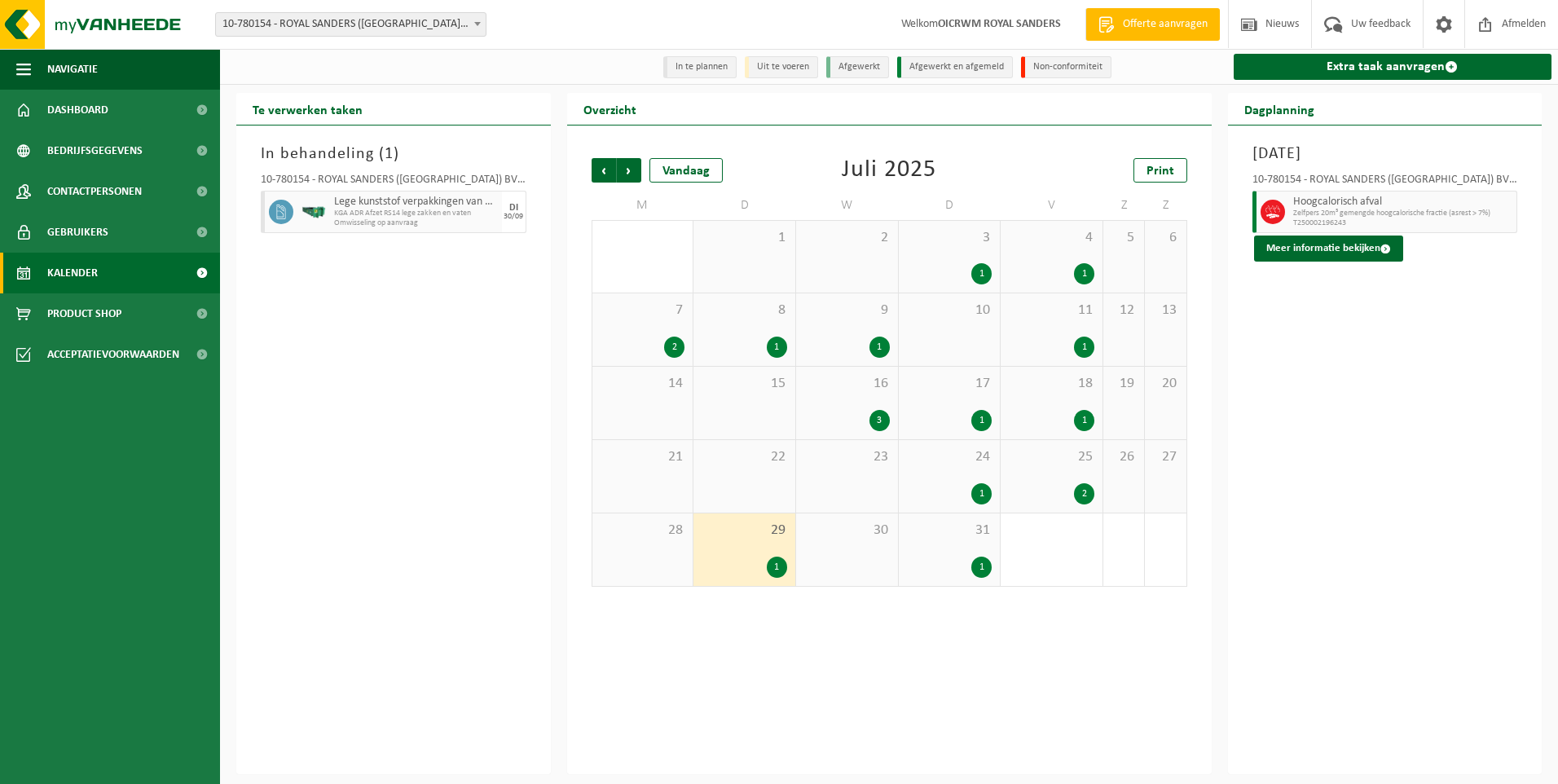
click at [980, 496] on div "1" at bounding box center [980, 493] width 20 height 21
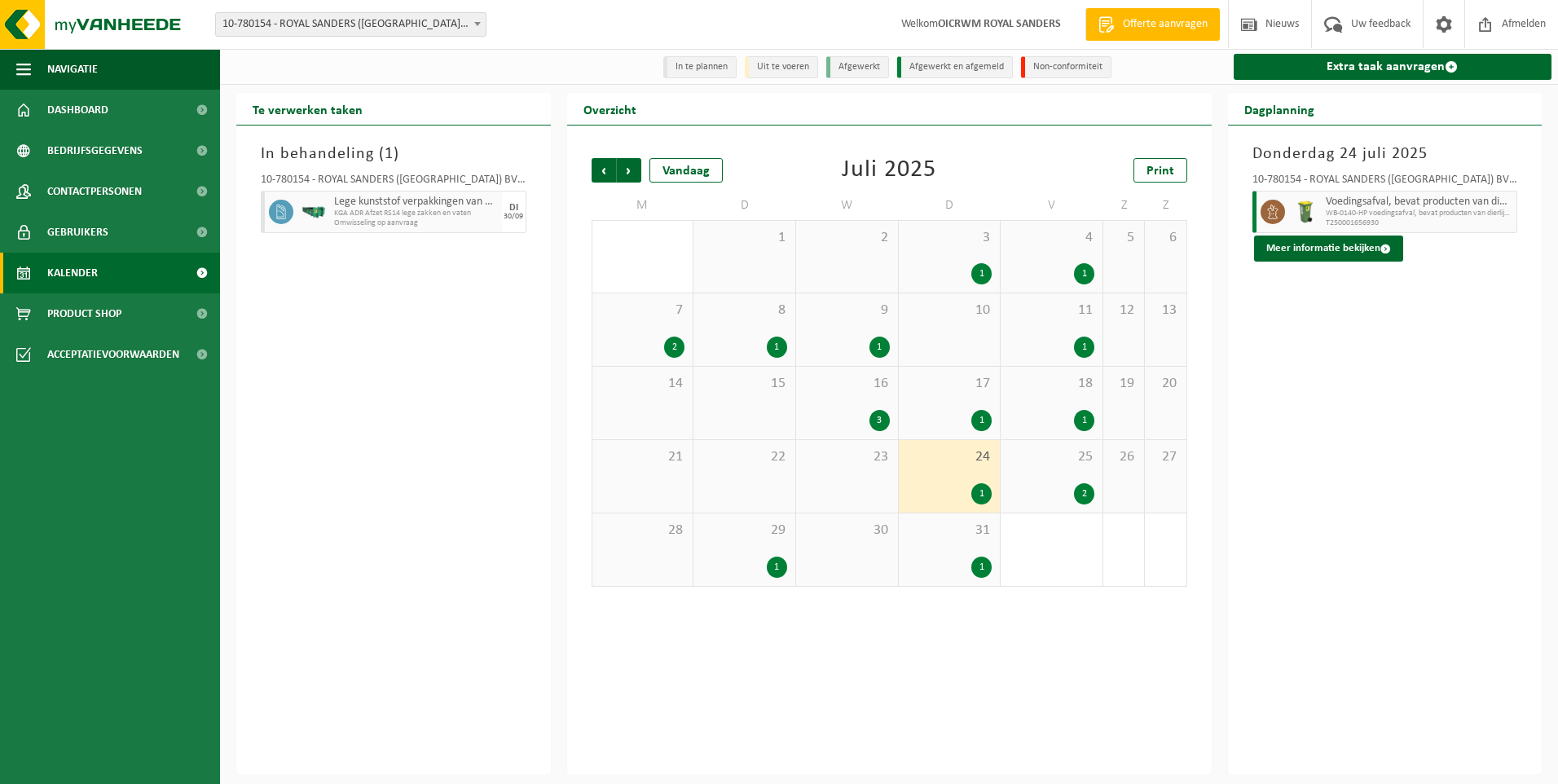
click at [1076, 496] on div "2" at bounding box center [1084, 493] width 20 height 21
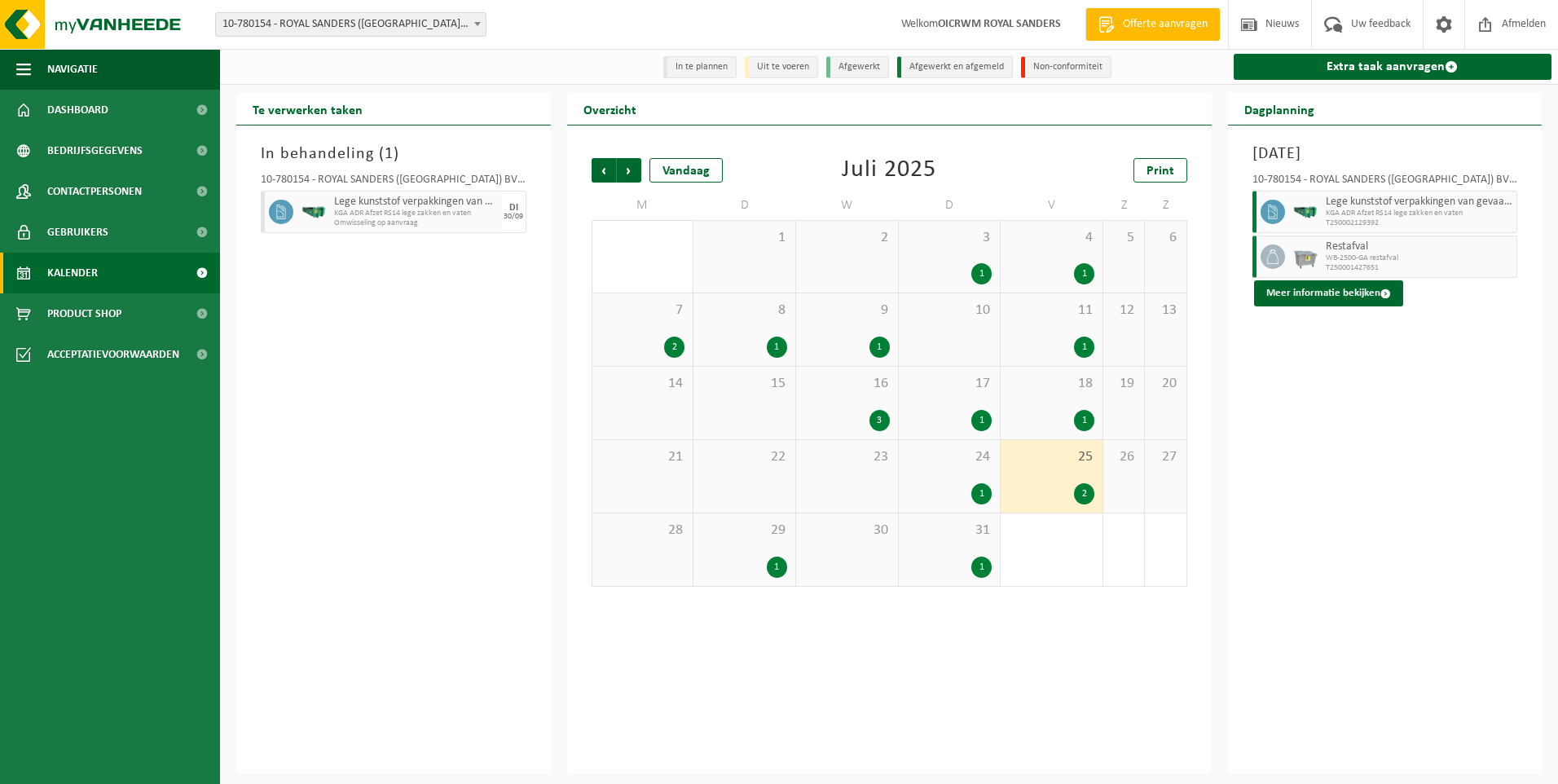
click at [1084, 419] on div "1" at bounding box center [1084, 420] width 20 height 21
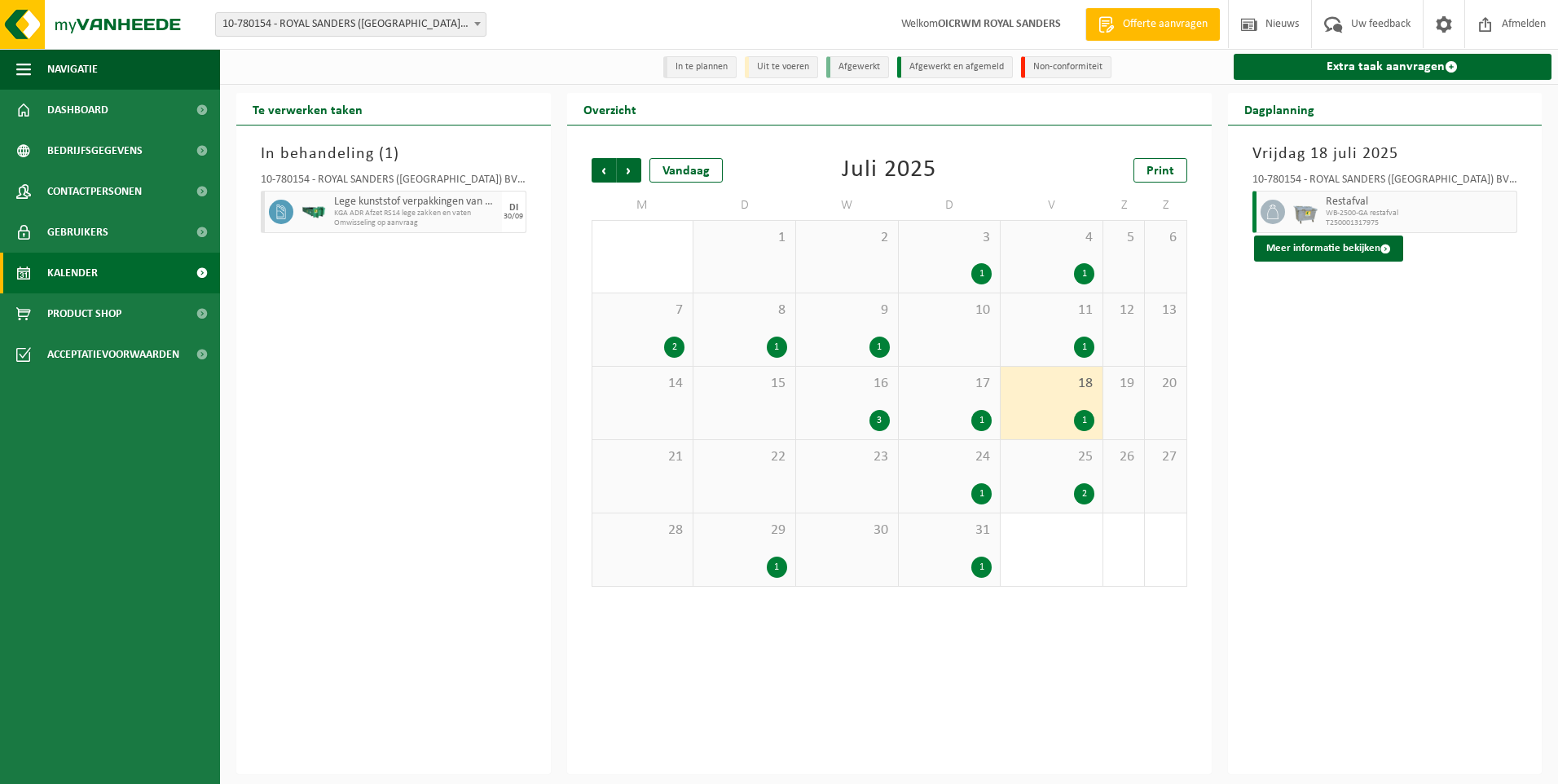
click at [980, 423] on div "1" at bounding box center [980, 420] width 20 height 21
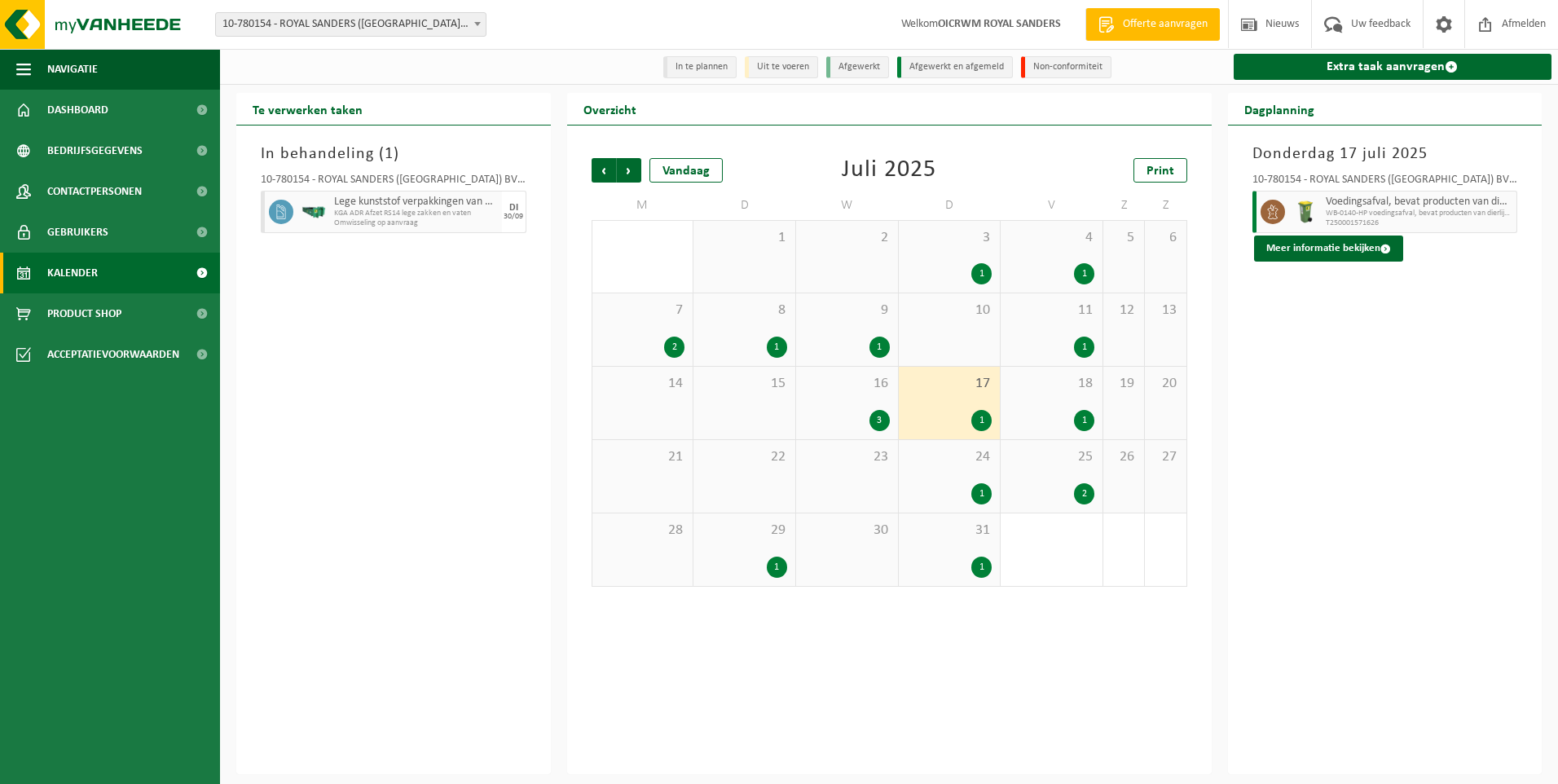
click at [877, 425] on div "3" at bounding box center [879, 420] width 20 height 21
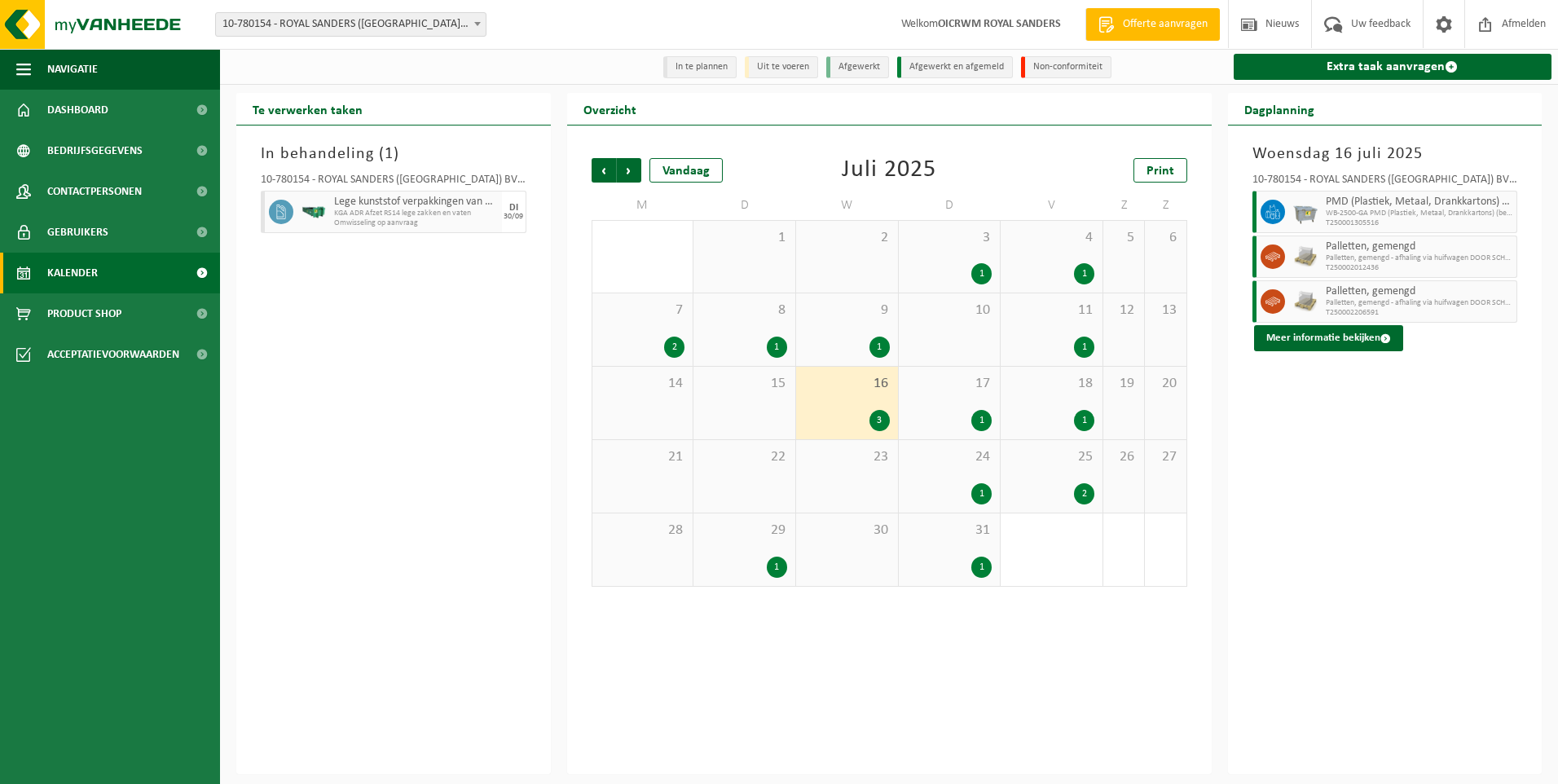
click at [1086, 492] on div "2" at bounding box center [1084, 493] width 20 height 21
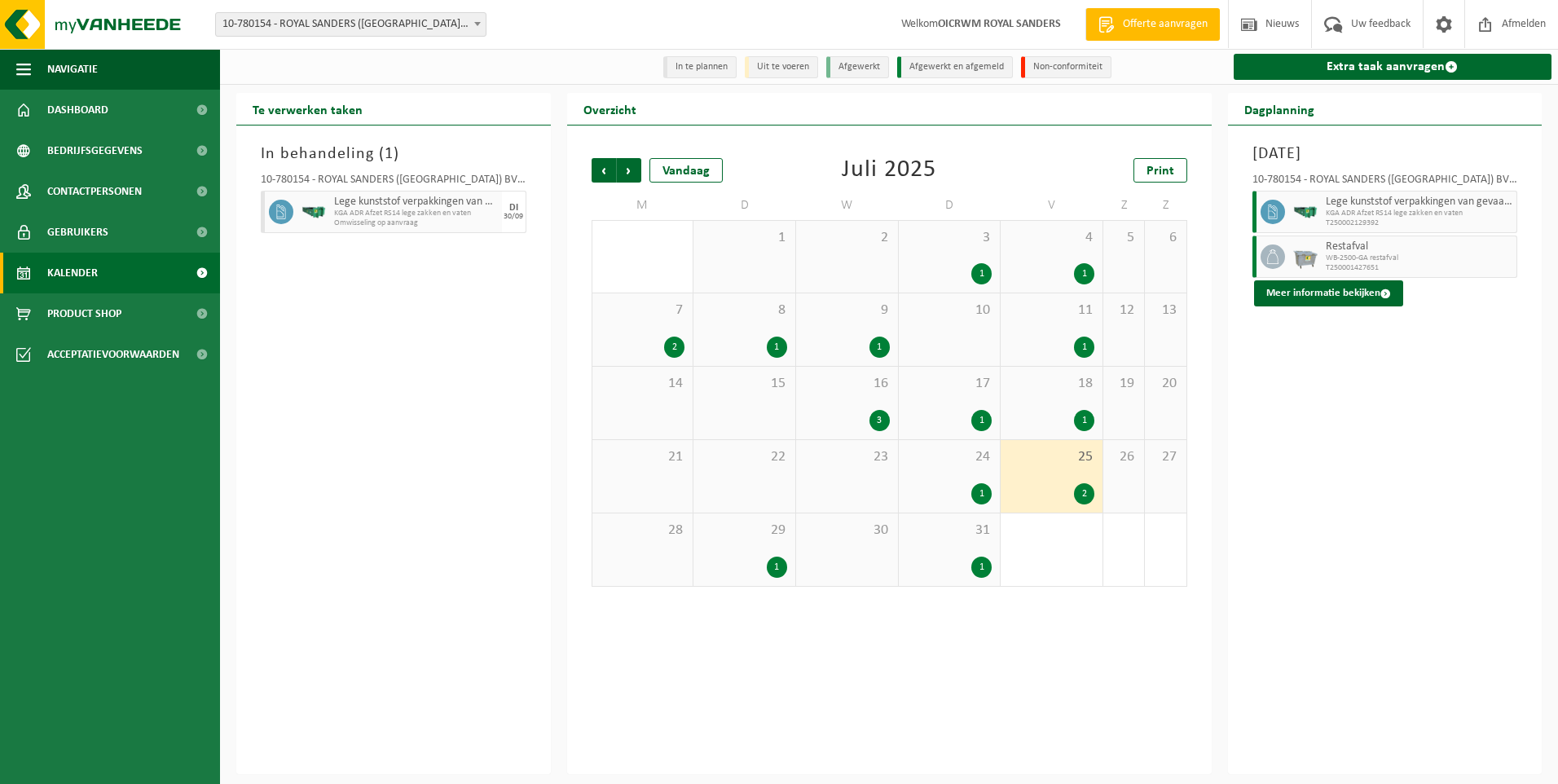
click at [1083, 495] on div "2" at bounding box center [1084, 493] width 20 height 21
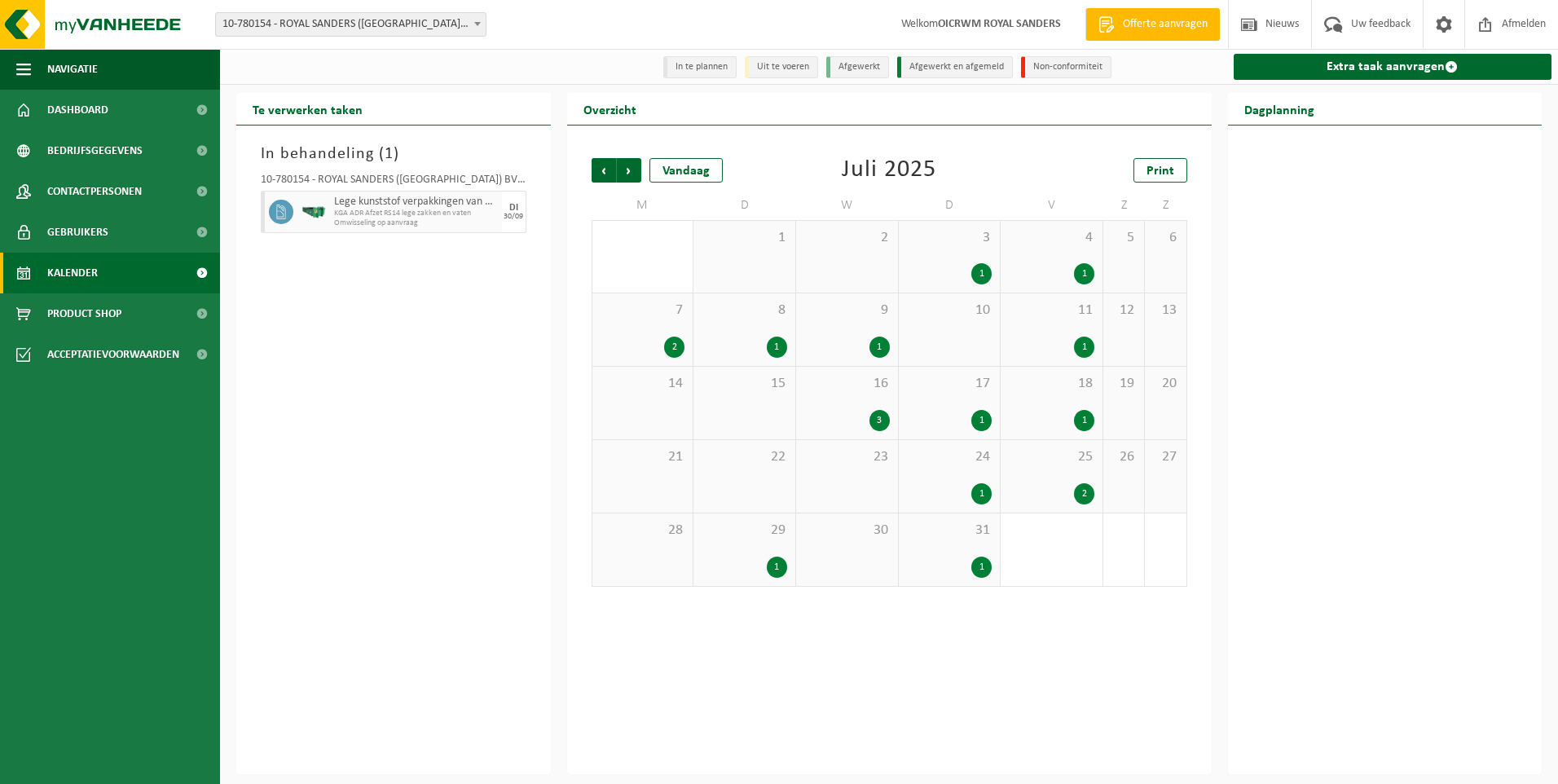
click at [1076, 493] on div "2" at bounding box center [1084, 493] width 20 height 21
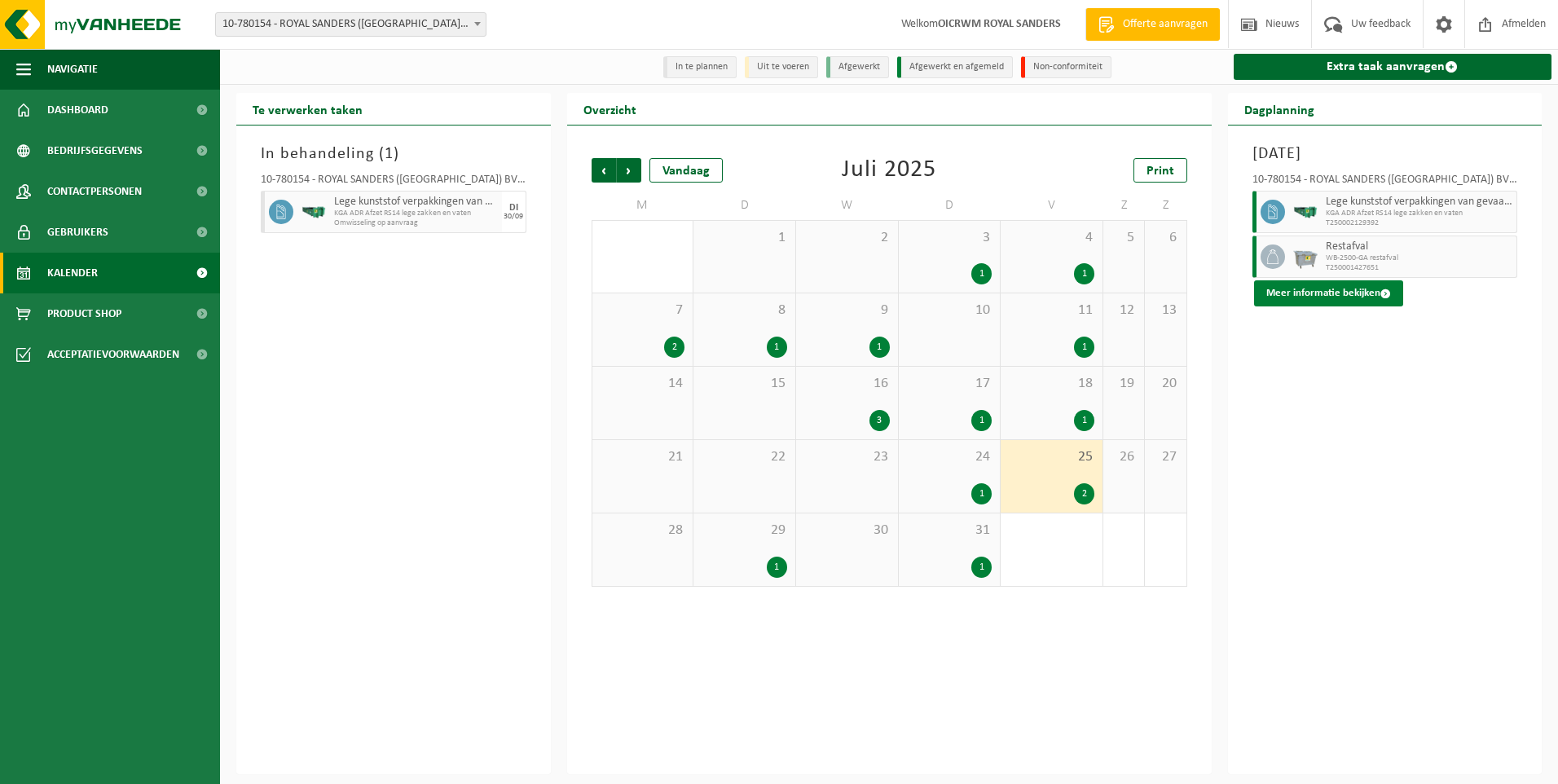
click at [1350, 296] on button "Meer informatie bekijken" at bounding box center [1329, 293] width 149 height 26
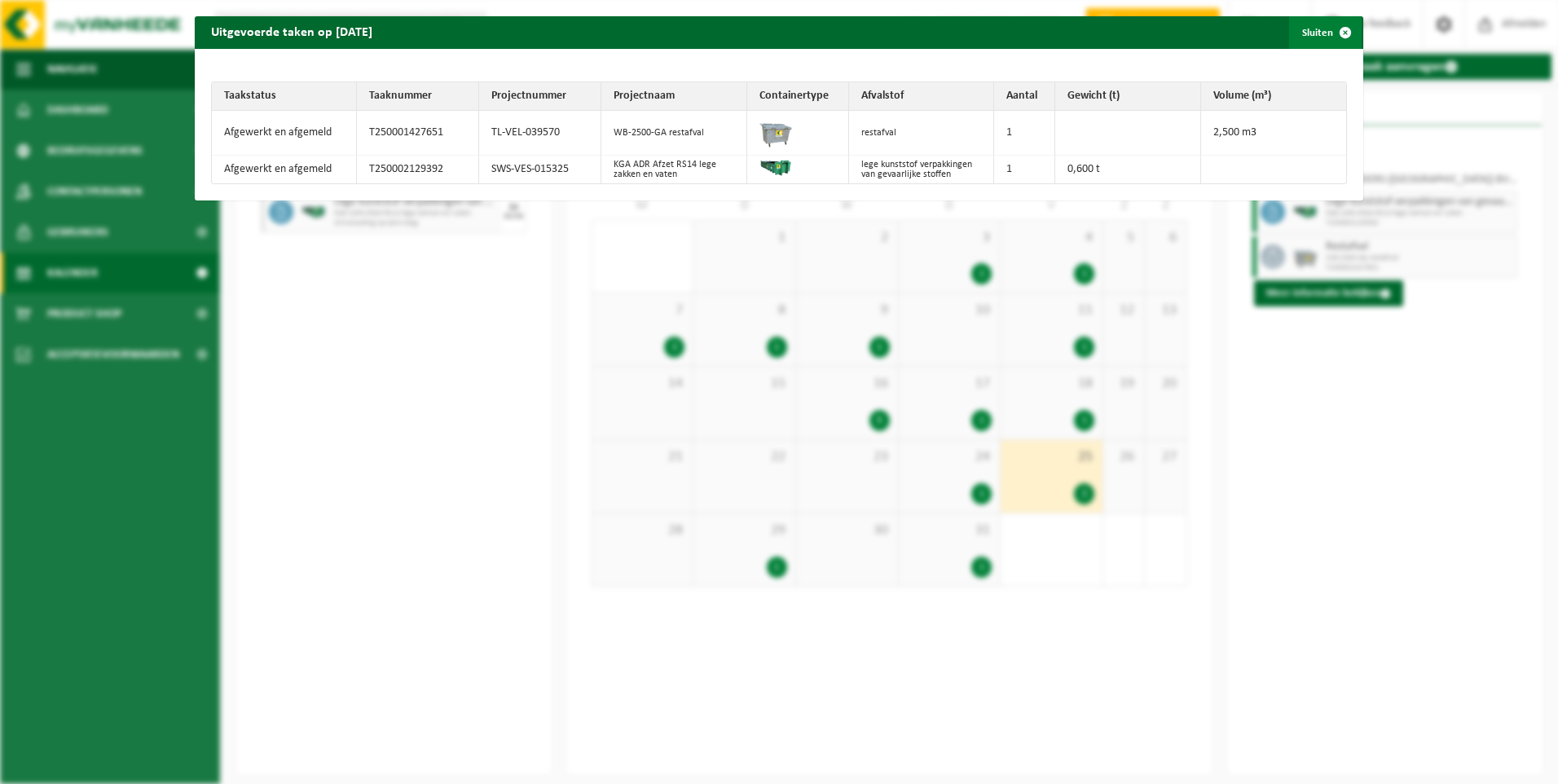
click at [1335, 30] on span "button" at bounding box center [1345, 33] width 33 height 33
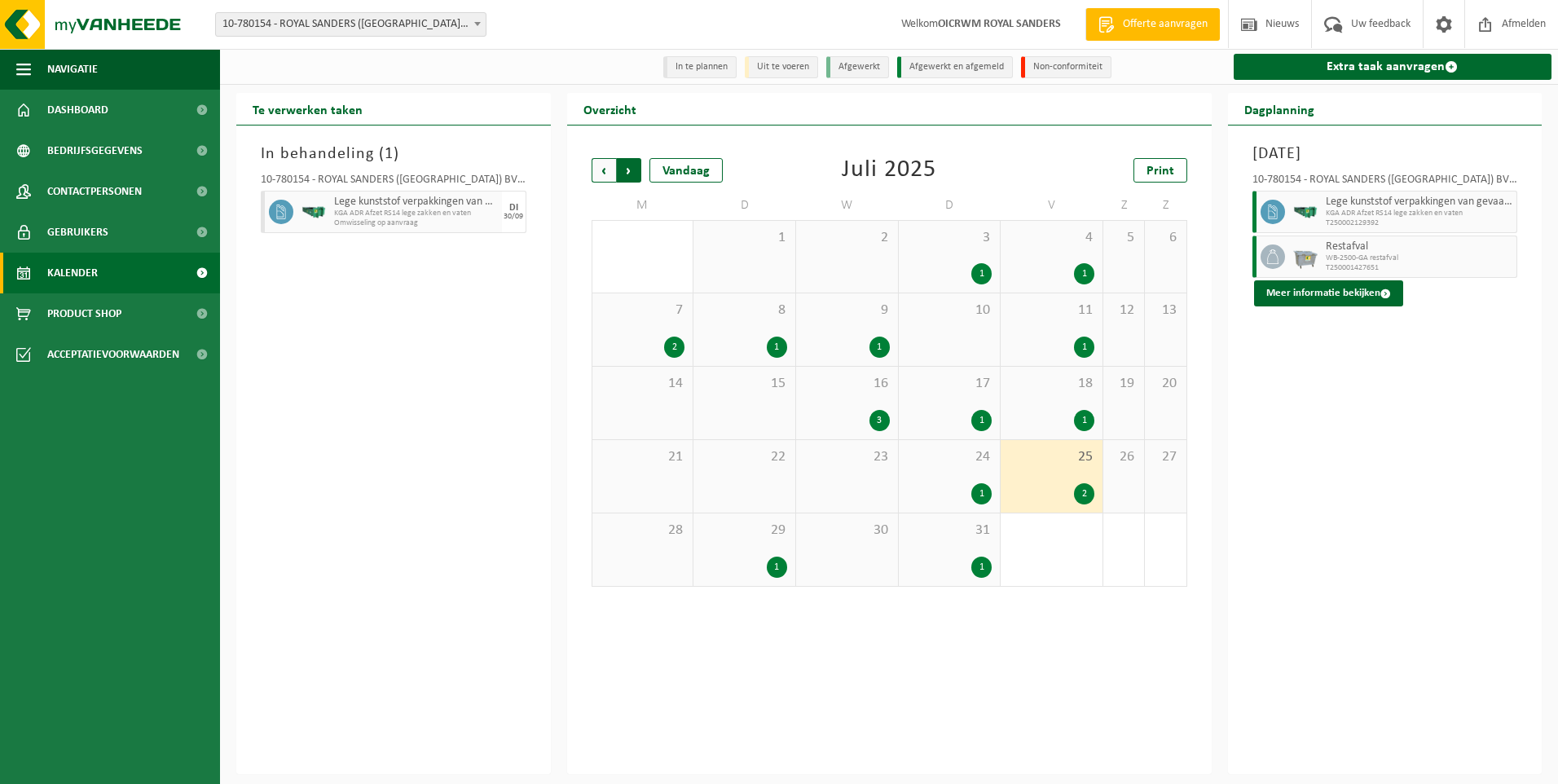
click at [605, 173] on span "Vorige" at bounding box center [604, 170] width 24 height 24
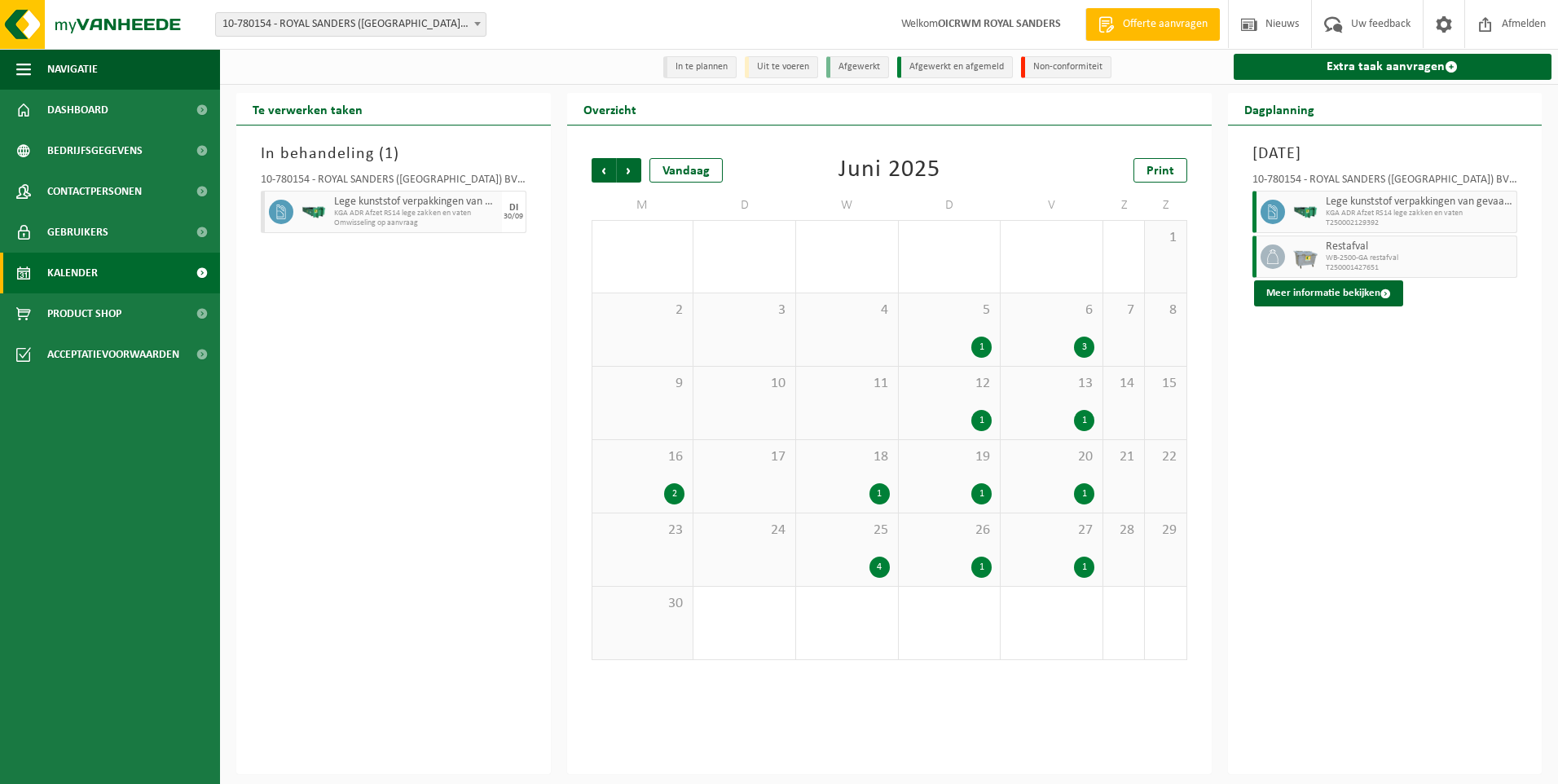
click at [1083, 350] on div "3" at bounding box center [1084, 347] width 20 height 21
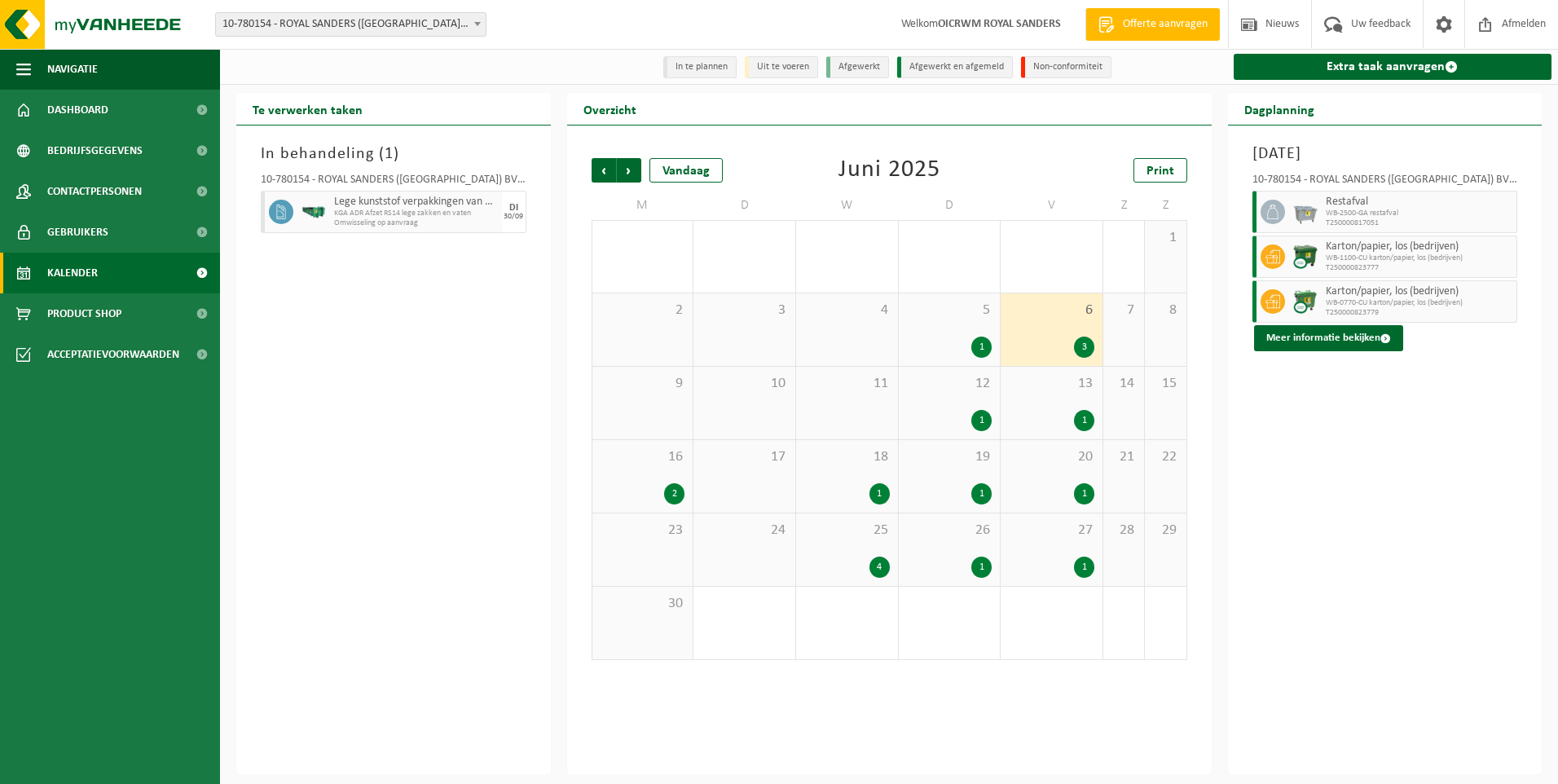
click at [981, 351] on div "1" at bounding box center [980, 347] width 20 height 21
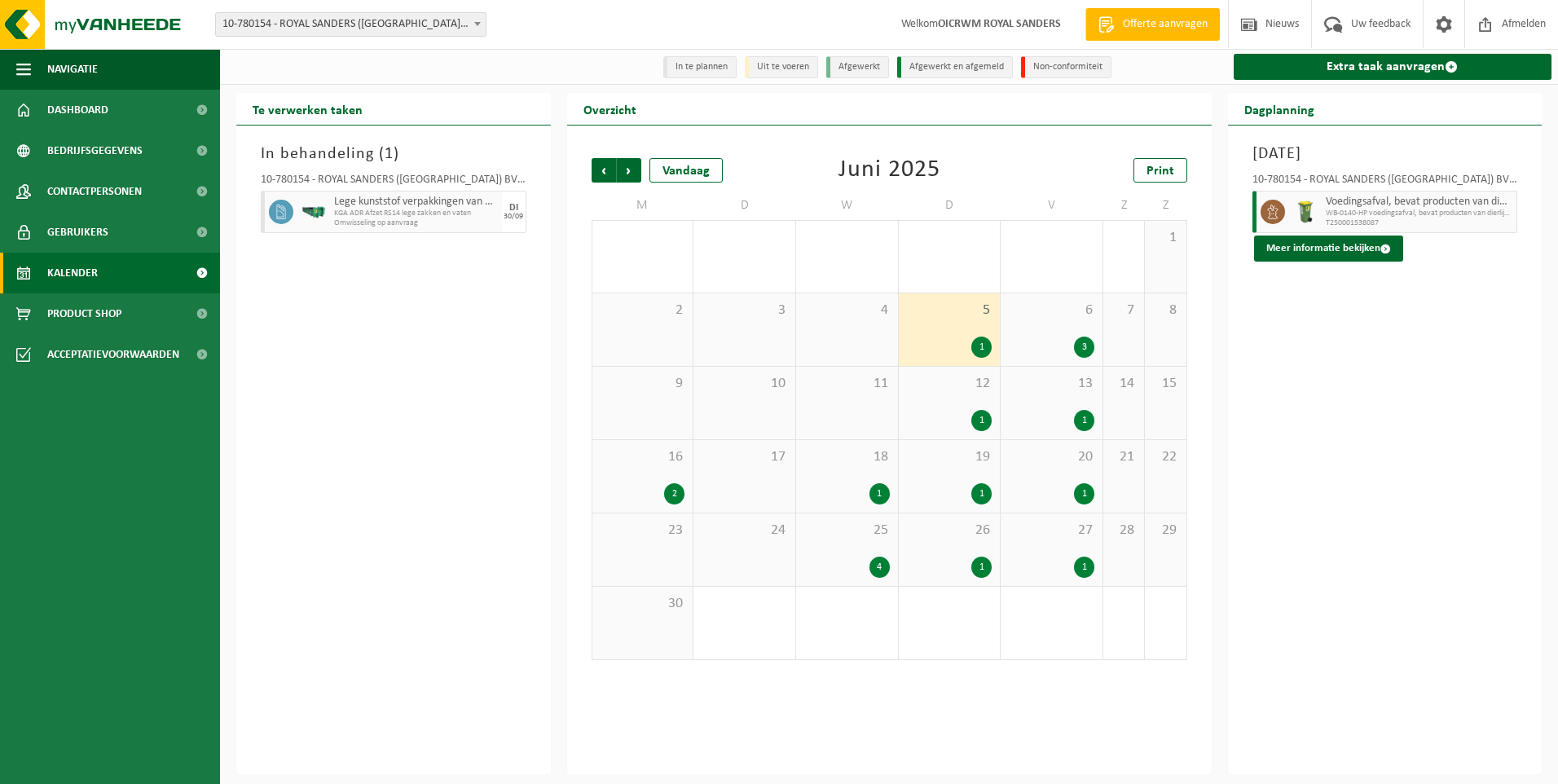
click at [983, 409] on div "12 1" at bounding box center [949, 403] width 102 height 73
click at [1082, 417] on div "1" at bounding box center [1084, 420] width 20 height 21
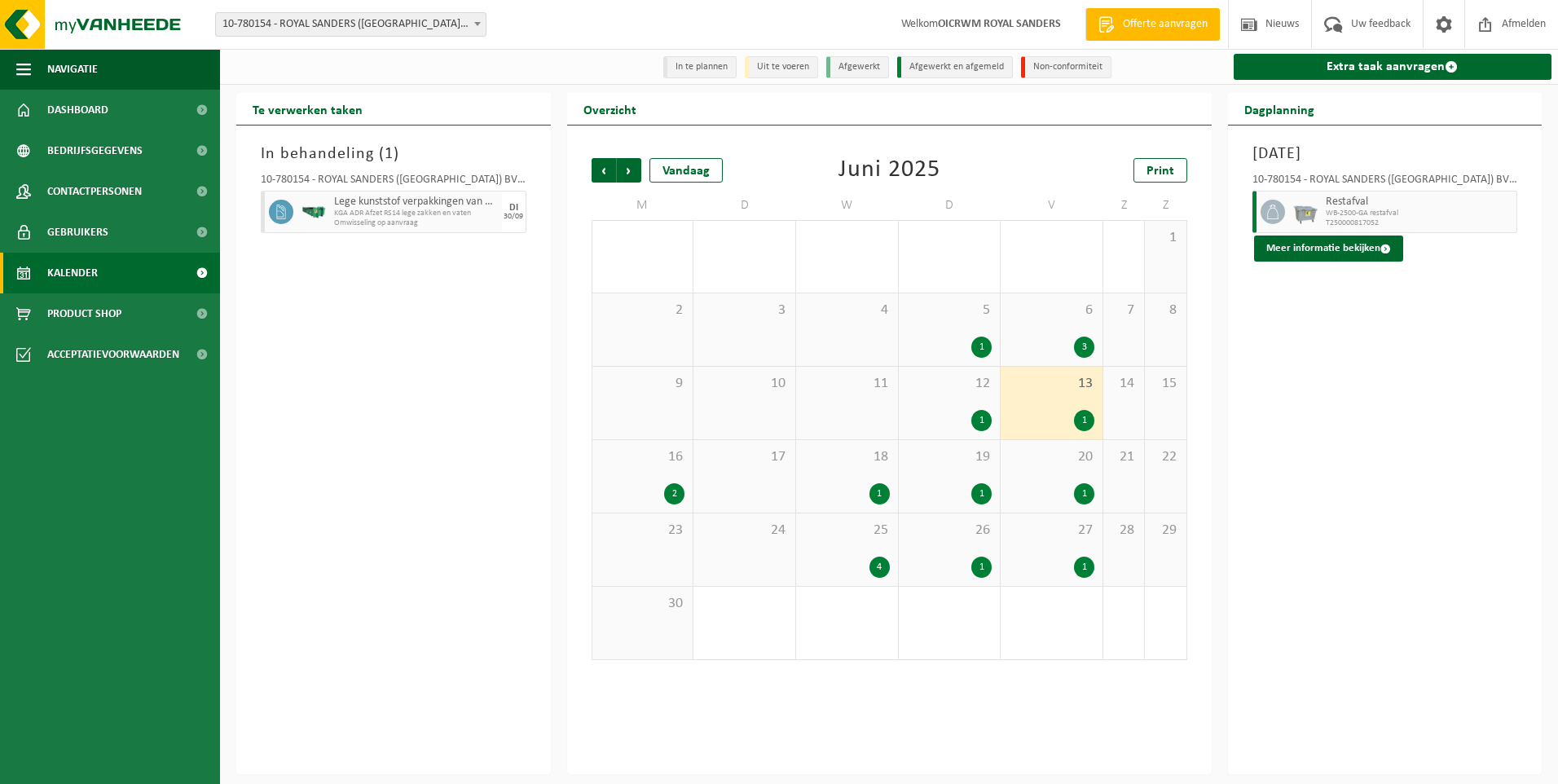
click at [674, 501] on div "2" at bounding box center [674, 493] width 20 height 21
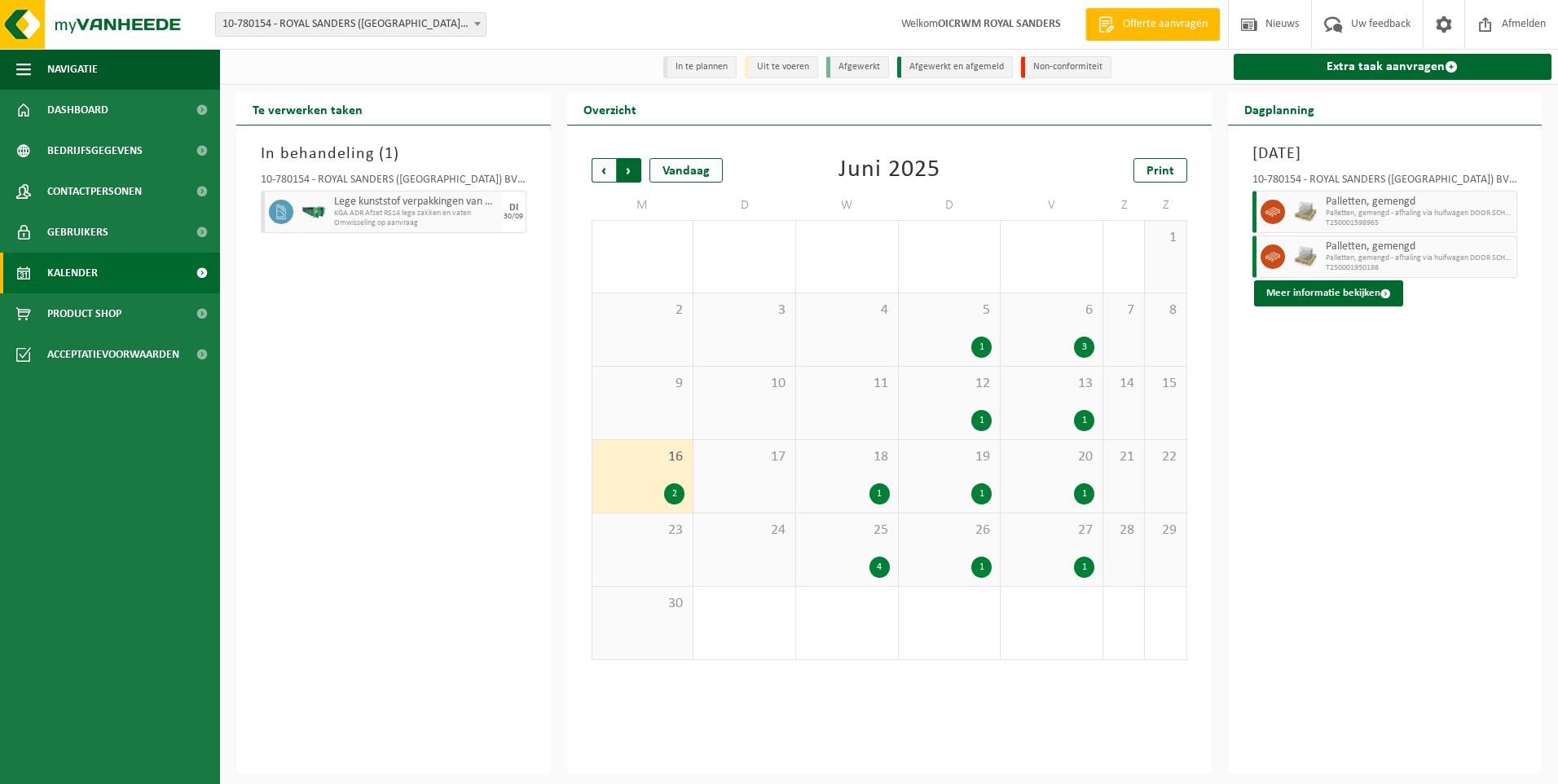
click at [601, 174] on span "Vorige" at bounding box center [604, 170] width 24 height 24
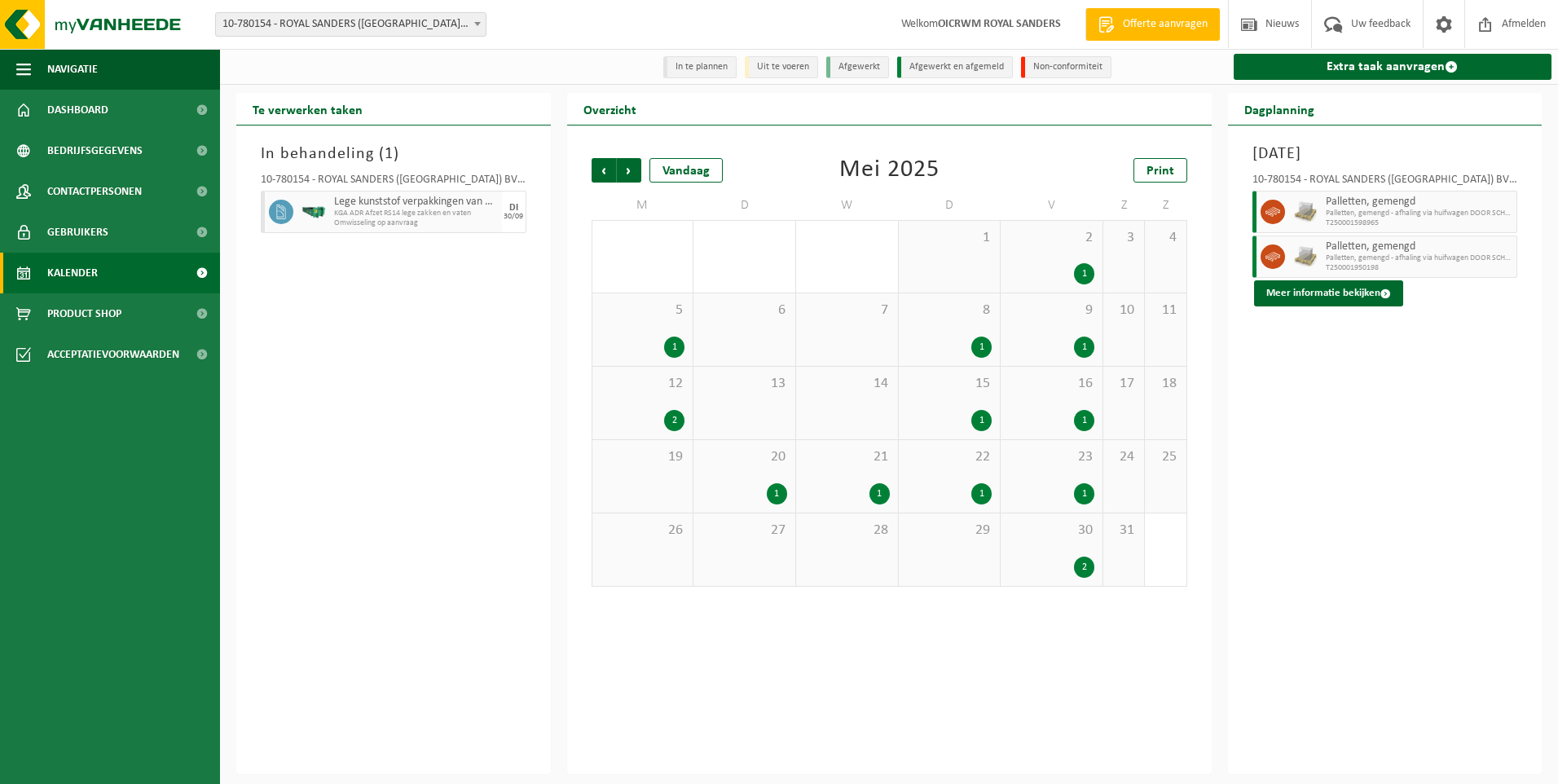
click at [1090, 568] on div "2" at bounding box center [1084, 567] width 20 height 21
click at [1090, 490] on div "1" at bounding box center [1084, 493] width 20 height 21
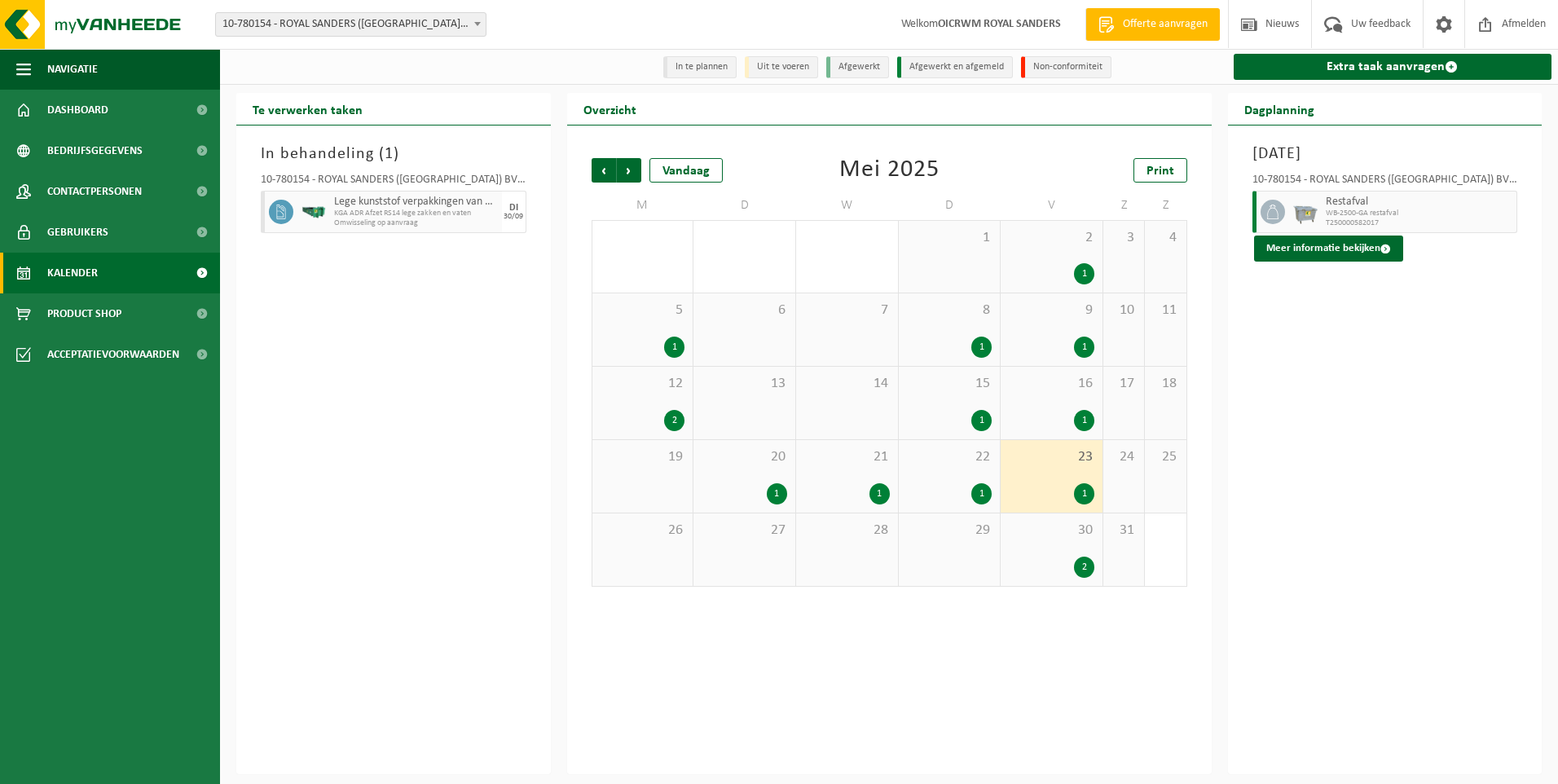
click at [980, 497] on div "1" at bounding box center [980, 493] width 20 height 21
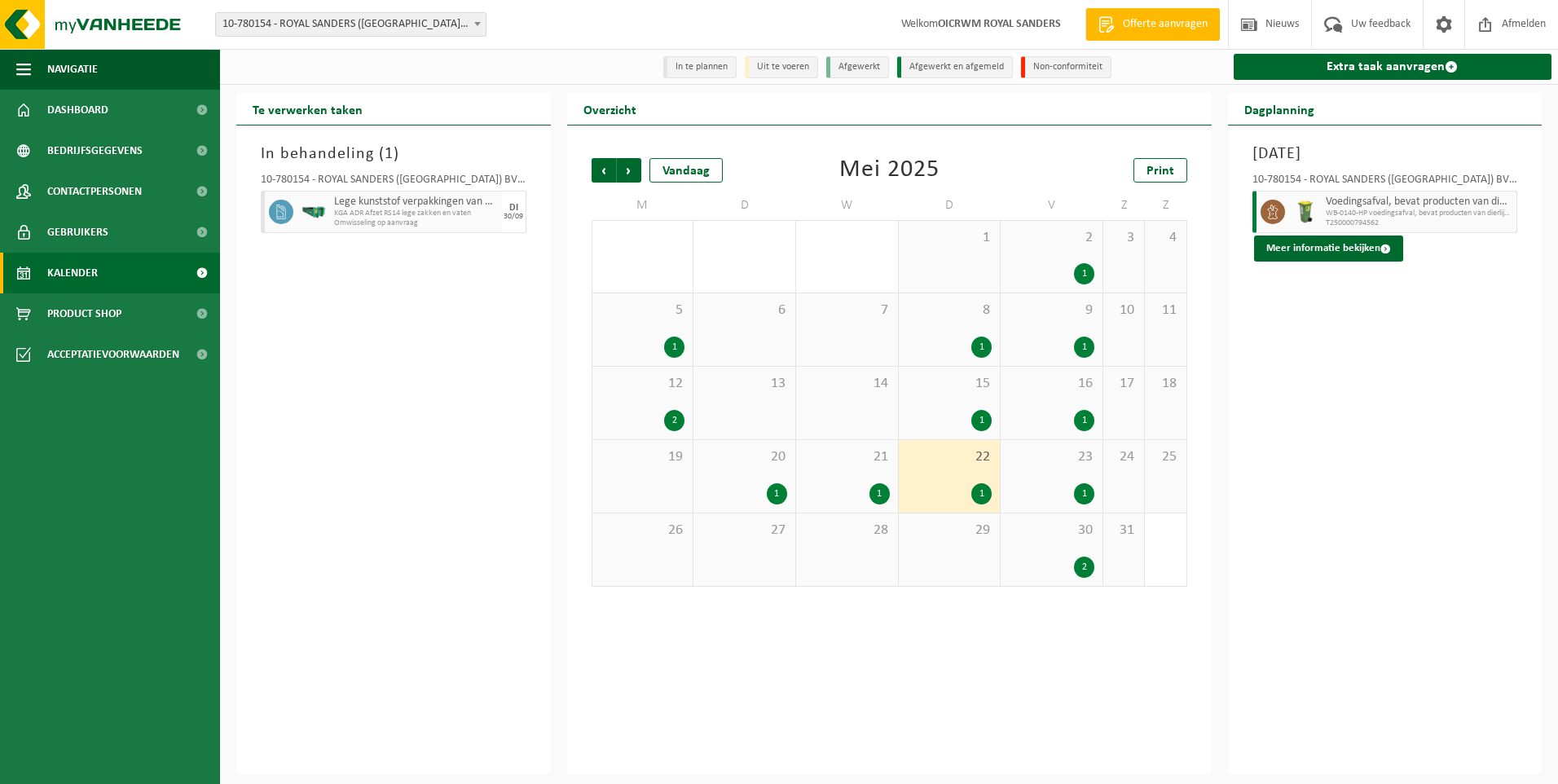
click at [875, 491] on div "1" at bounding box center [879, 493] width 20 height 21
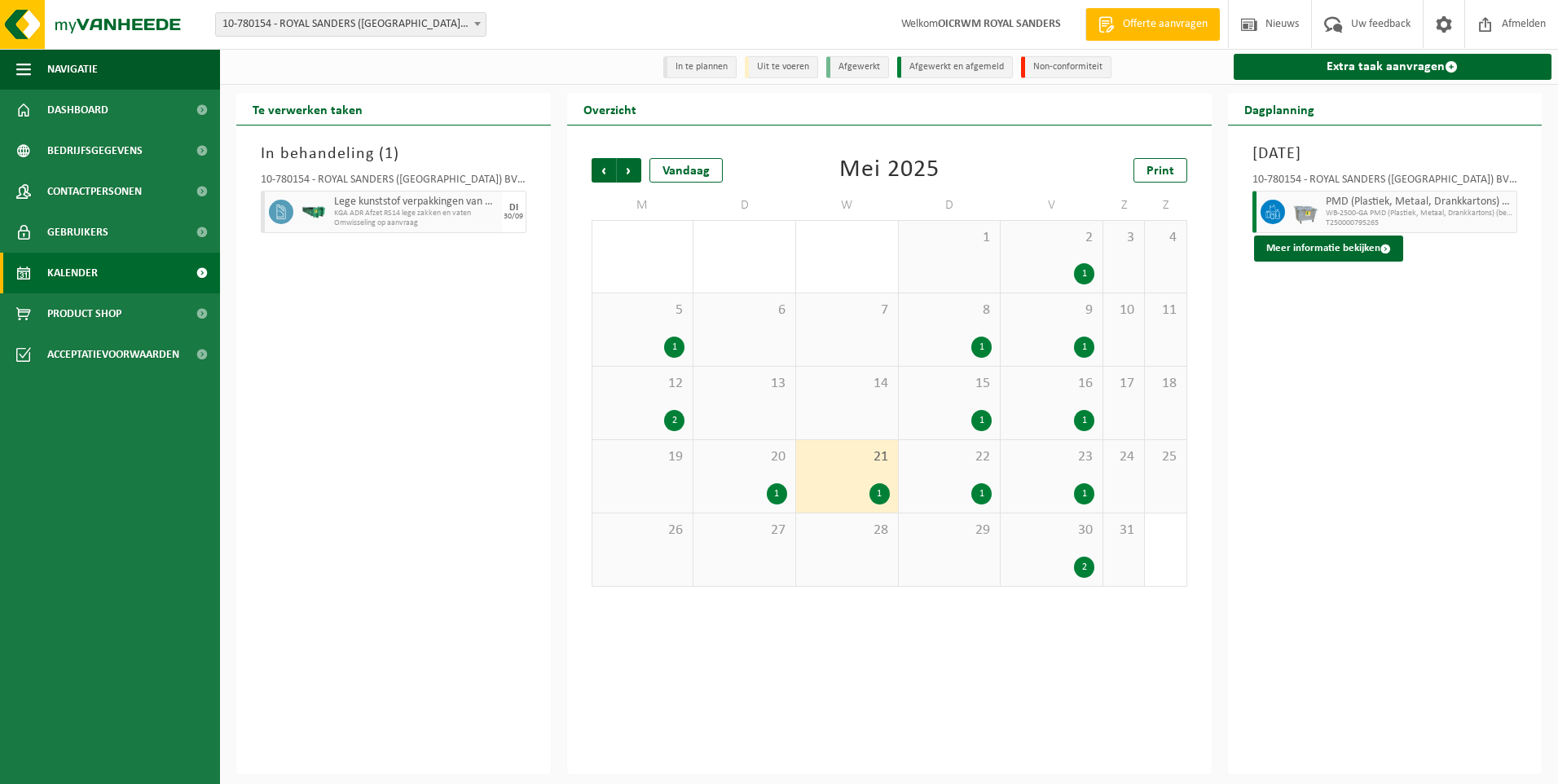
click at [766, 496] on div "1" at bounding box center [744, 493] width 86 height 21
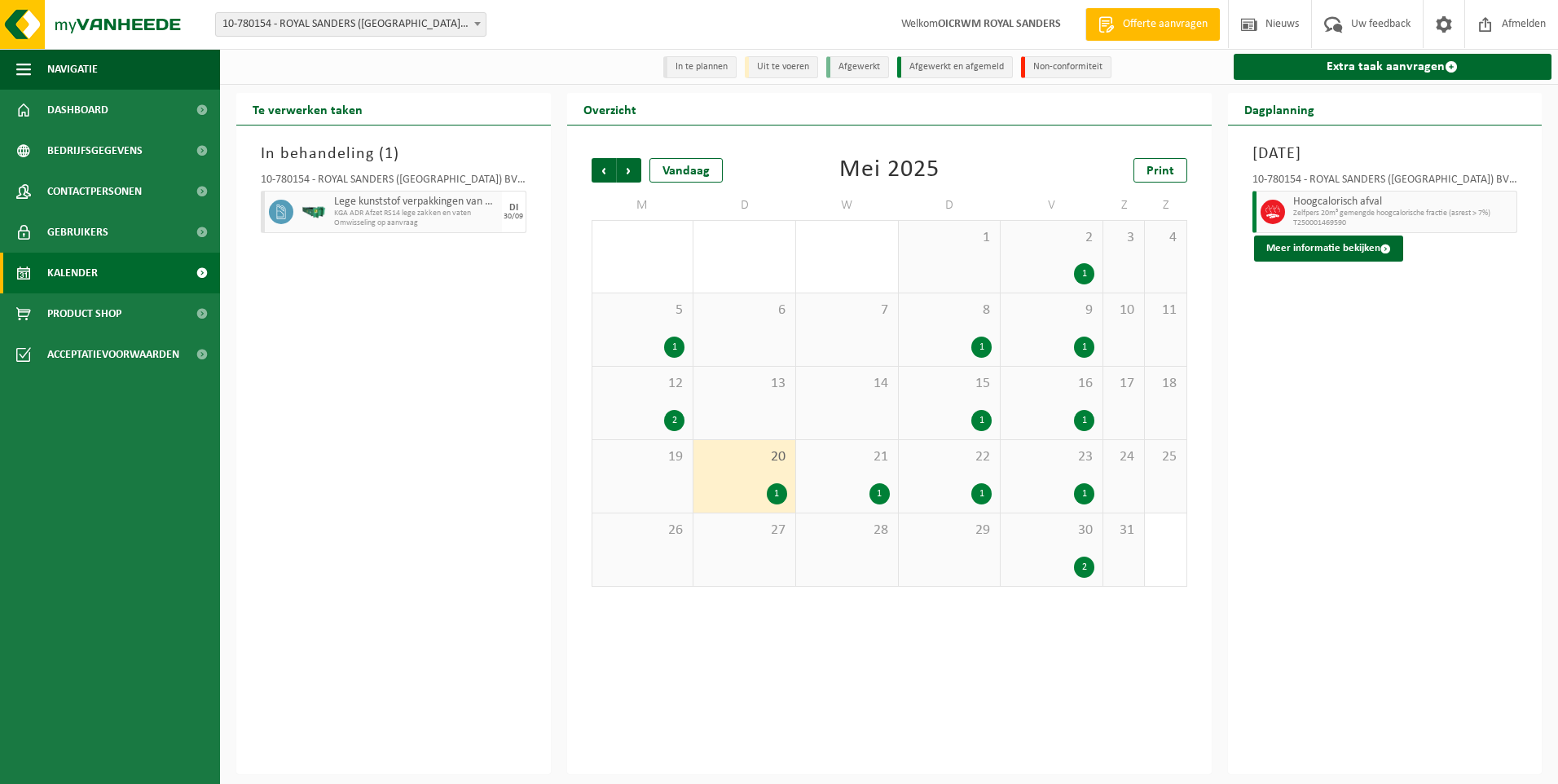
click at [674, 419] on div "2" at bounding box center [674, 420] width 20 height 21
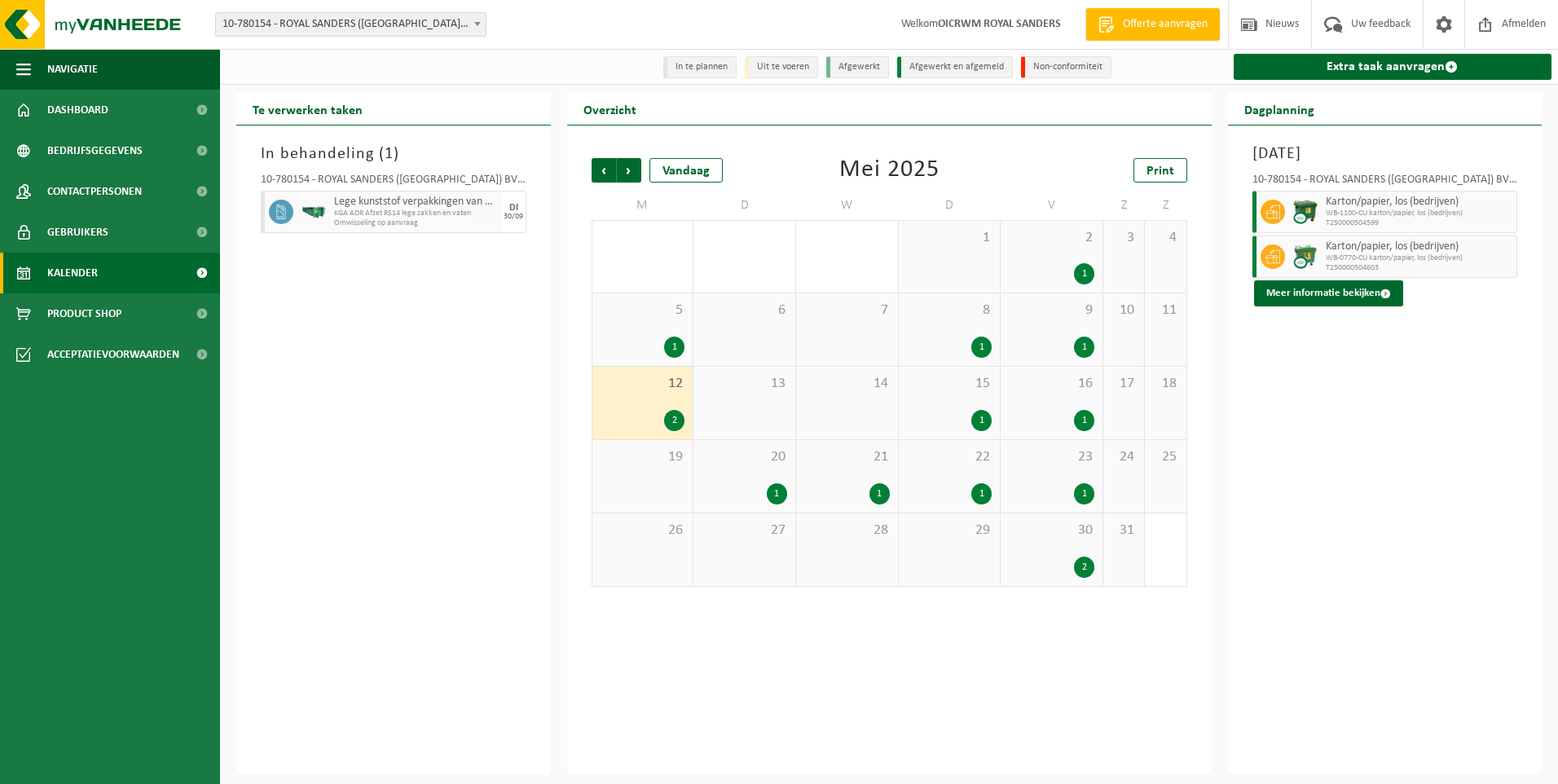
click at [679, 349] on div "1" at bounding box center [674, 347] width 20 height 21
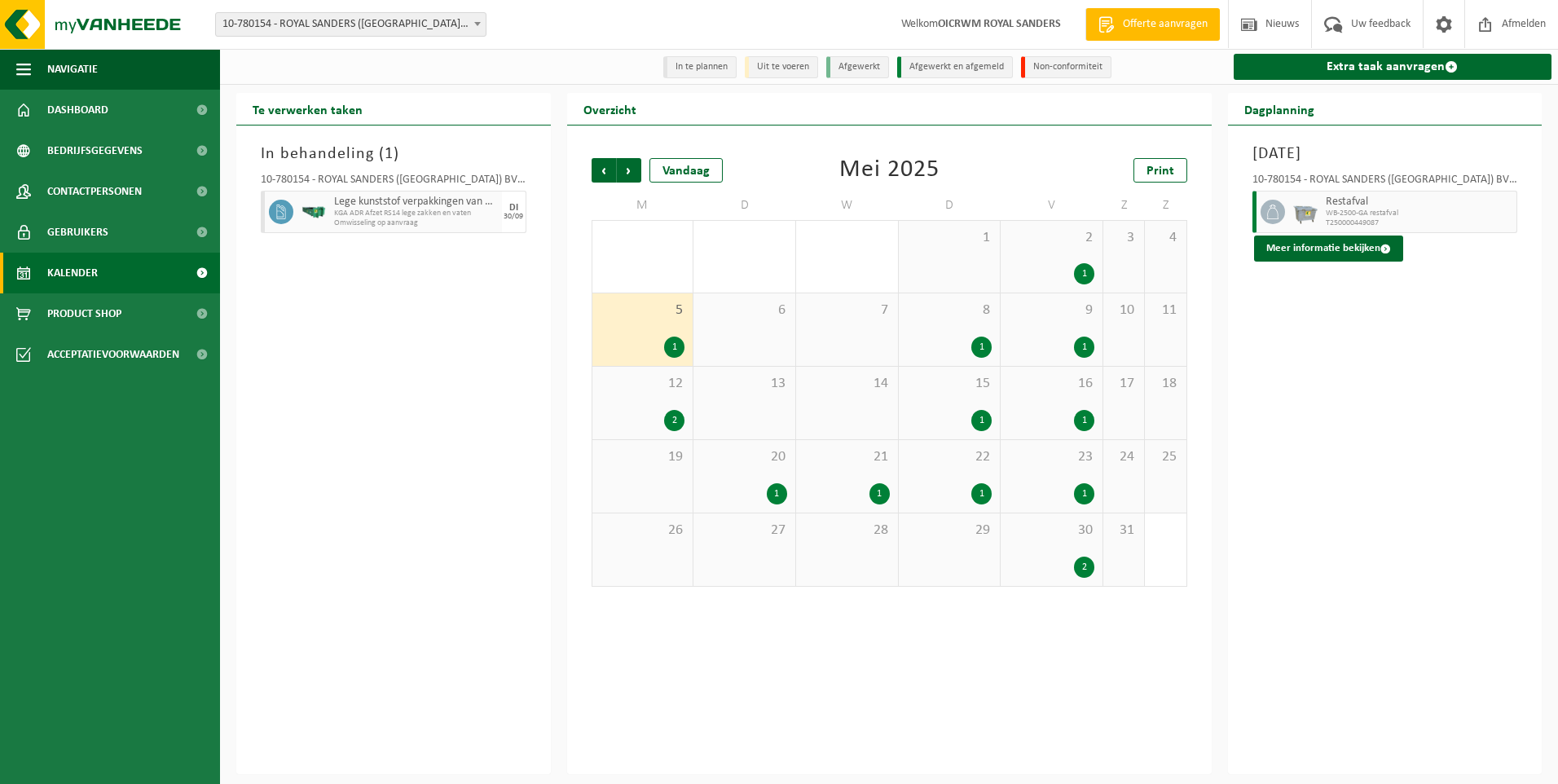
click at [987, 418] on div "1" at bounding box center [980, 420] width 20 height 21
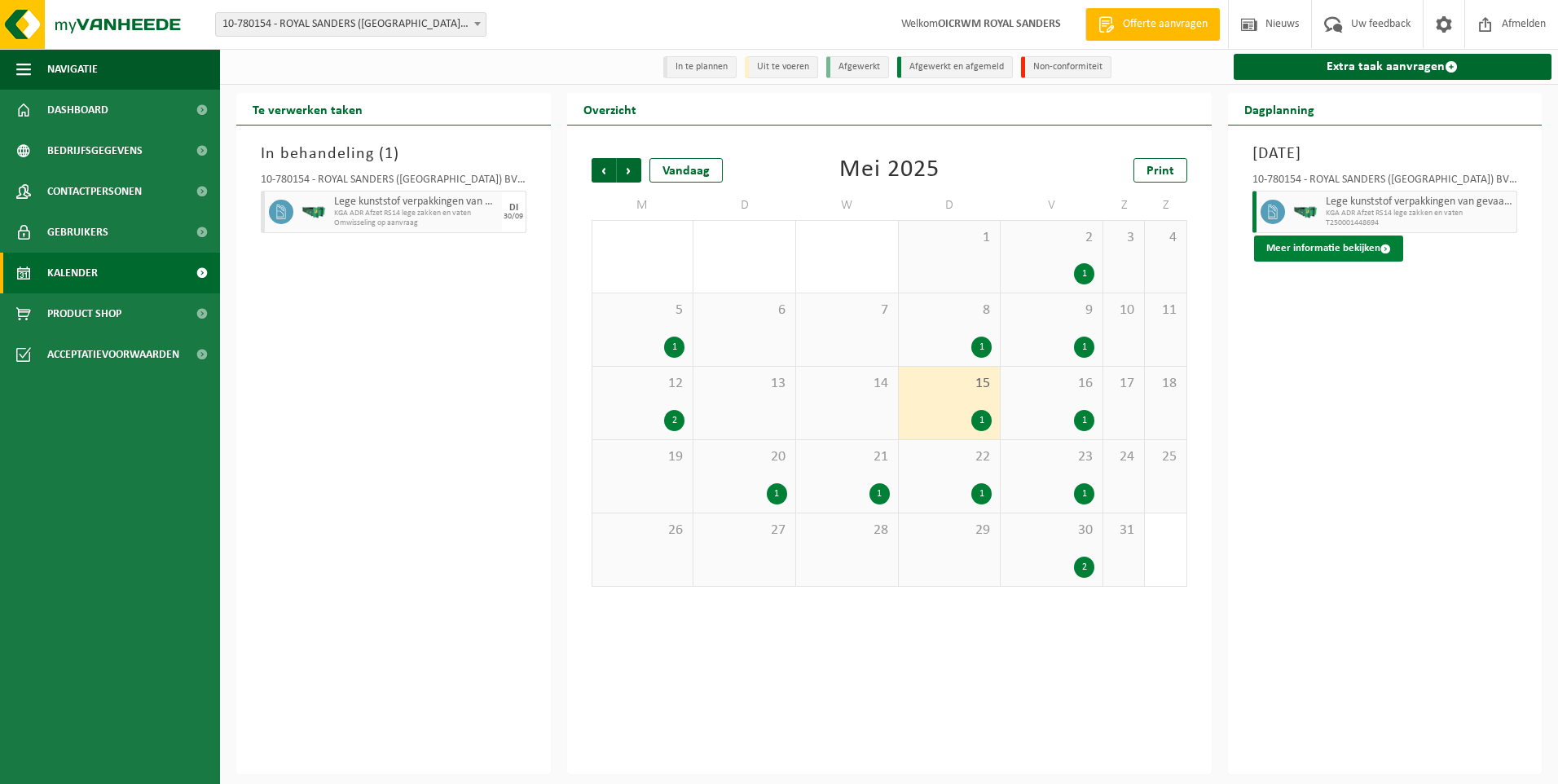
click at [1343, 255] on button "Meer informatie bekijken" at bounding box center [1329, 248] width 149 height 26
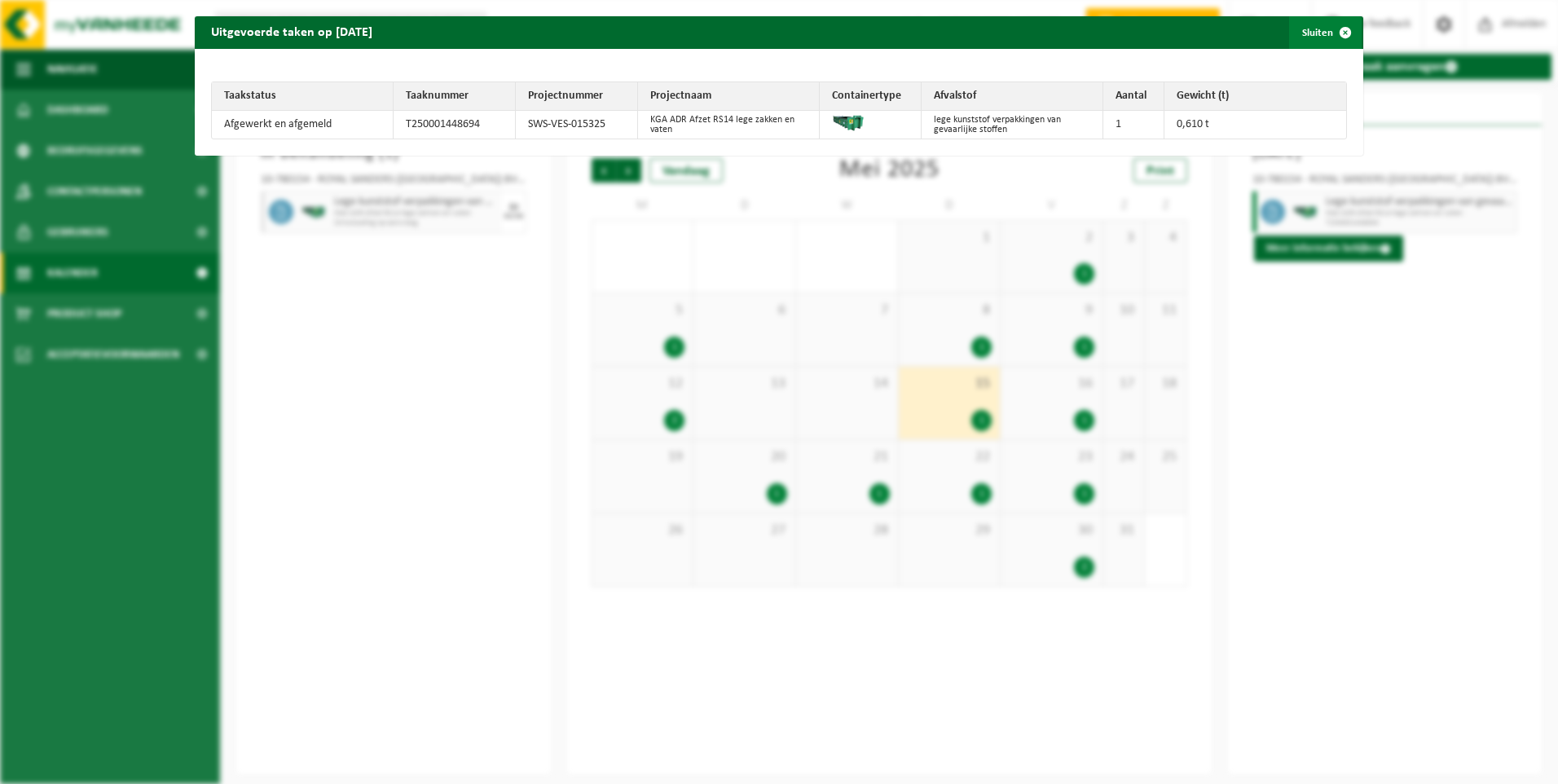
click at [1333, 33] on span "button" at bounding box center [1345, 33] width 33 height 33
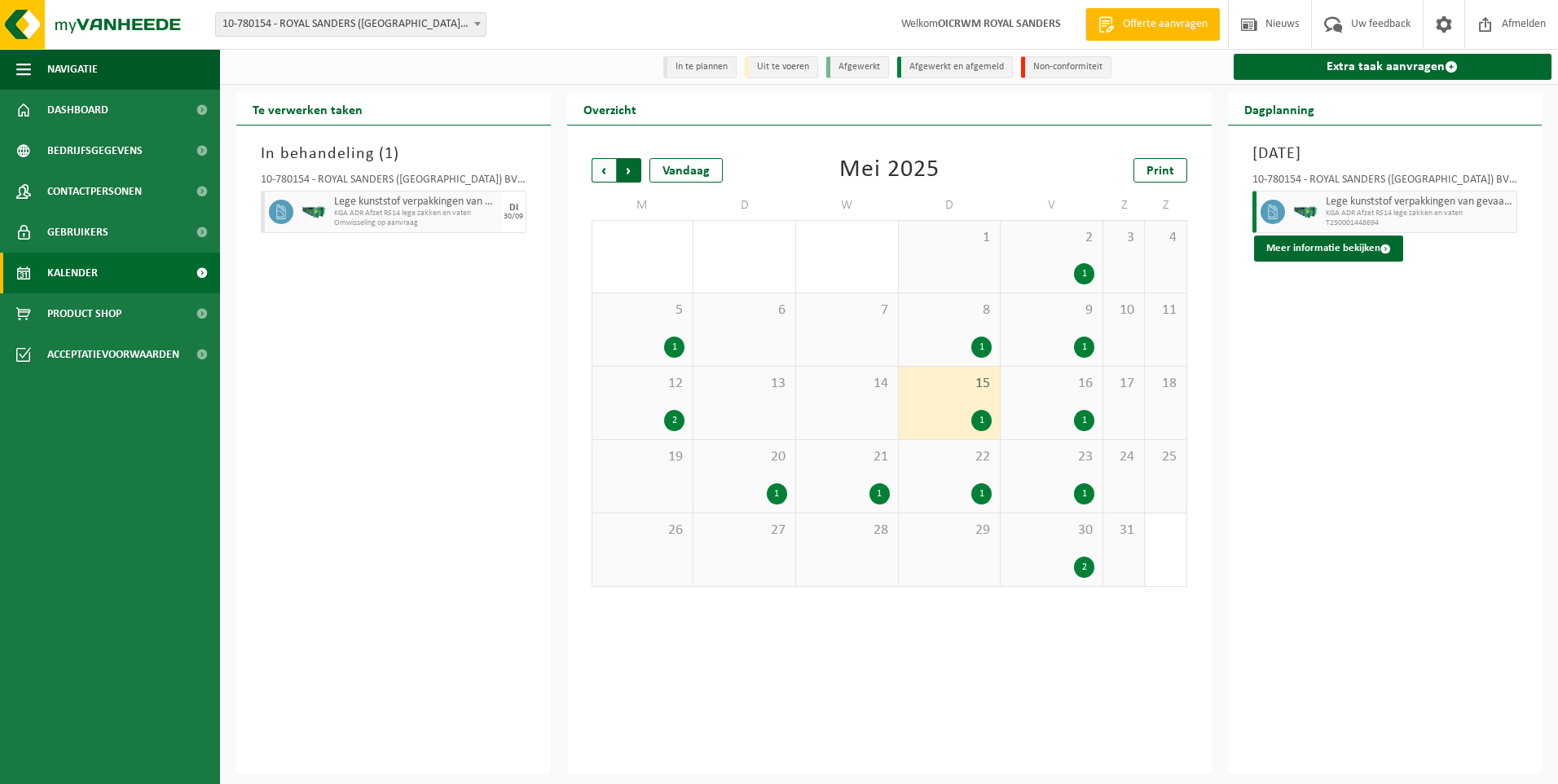
click at [604, 171] on span "Vorige" at bounding box center [604, 170] width 24 height 24
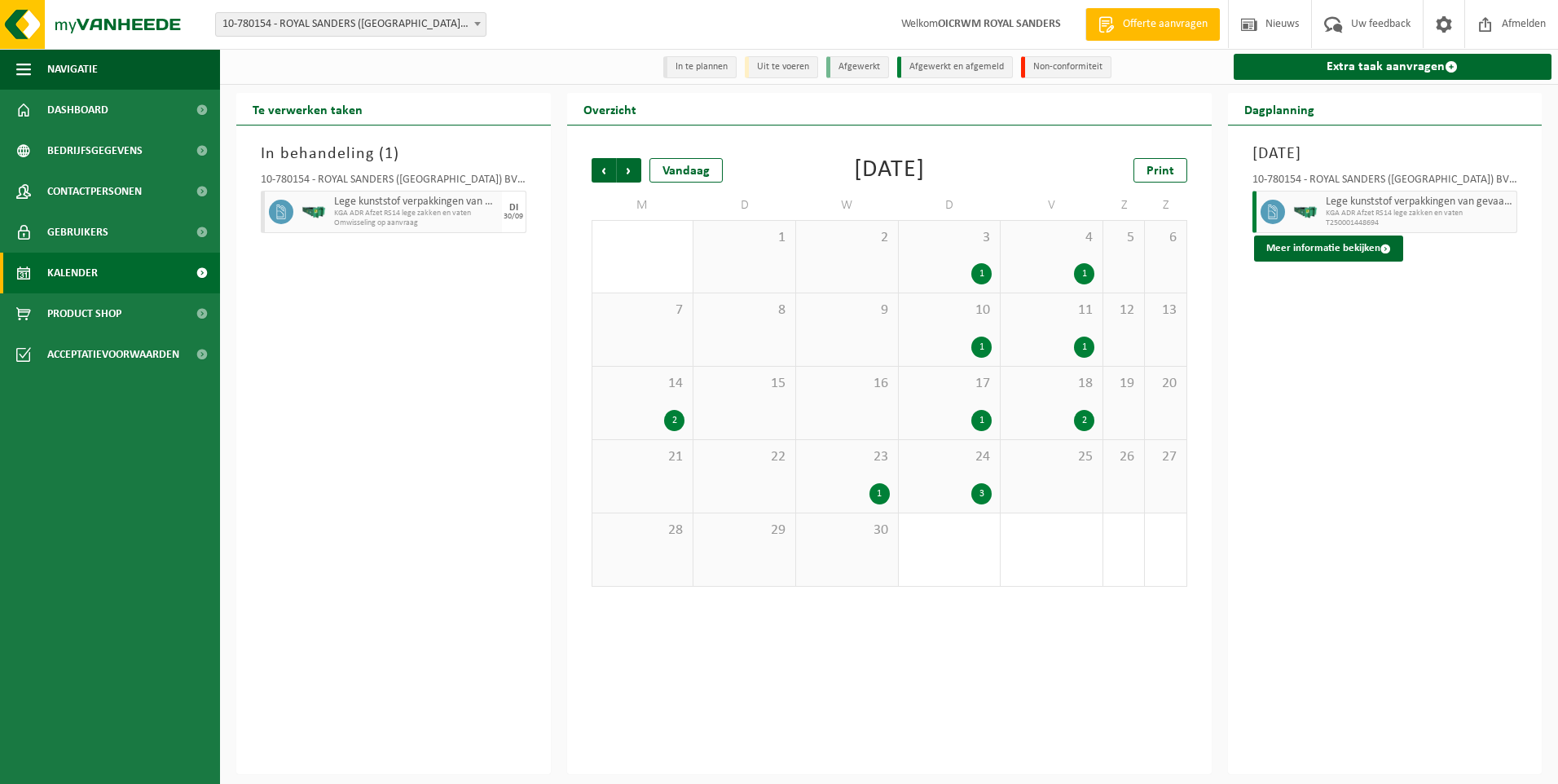
click at [1079, 421] on div "2" at bounding box center [1084, 420] width 20 height 21
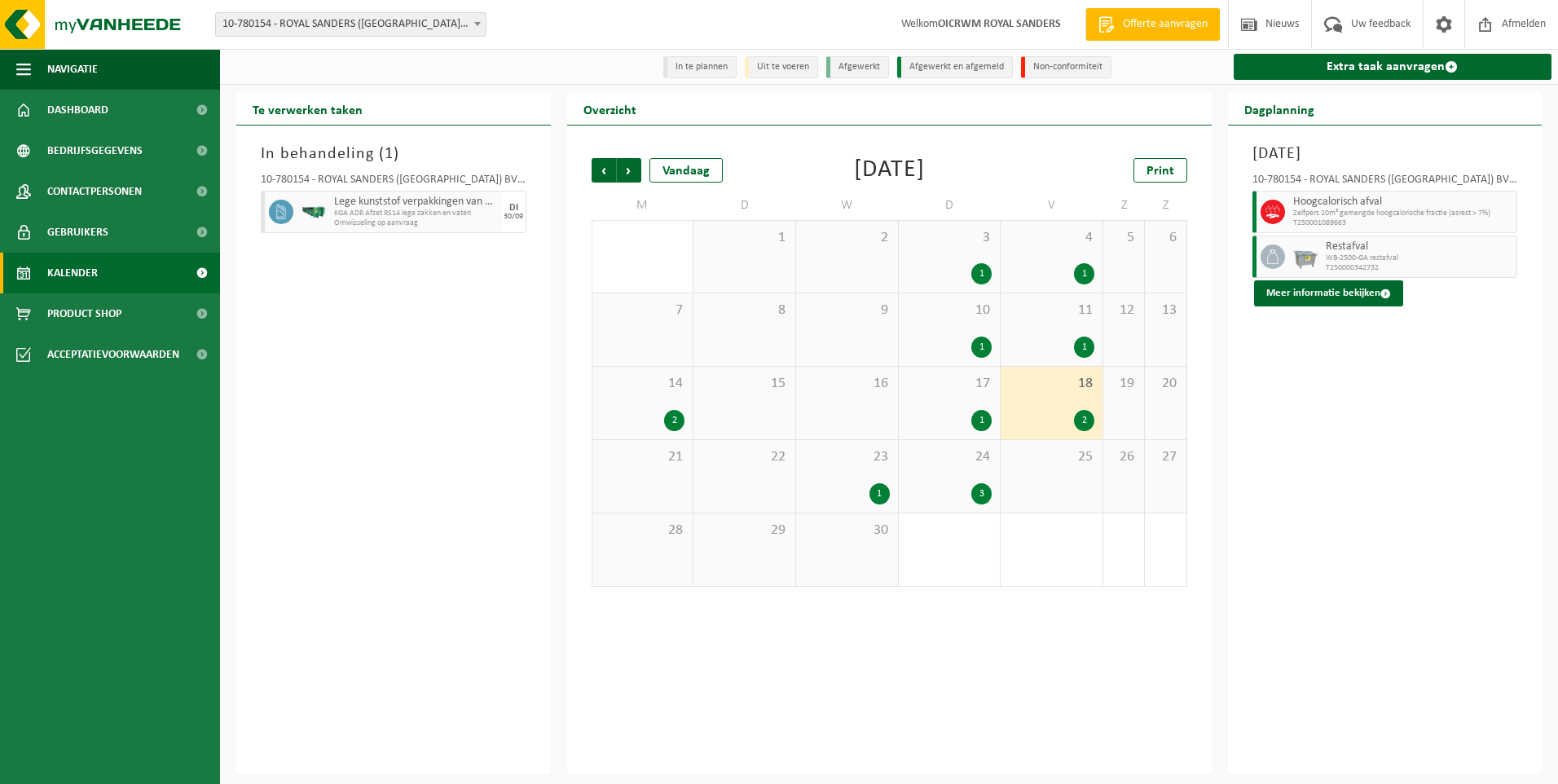
drag, startPoint x: 1089, startPoint y: 346, endPoint x: 1092, endPoint y: 356, distance: 10.4
click at [1091, 359] on div "11 1" at bounding box center [1051, 330] width 102 height 73
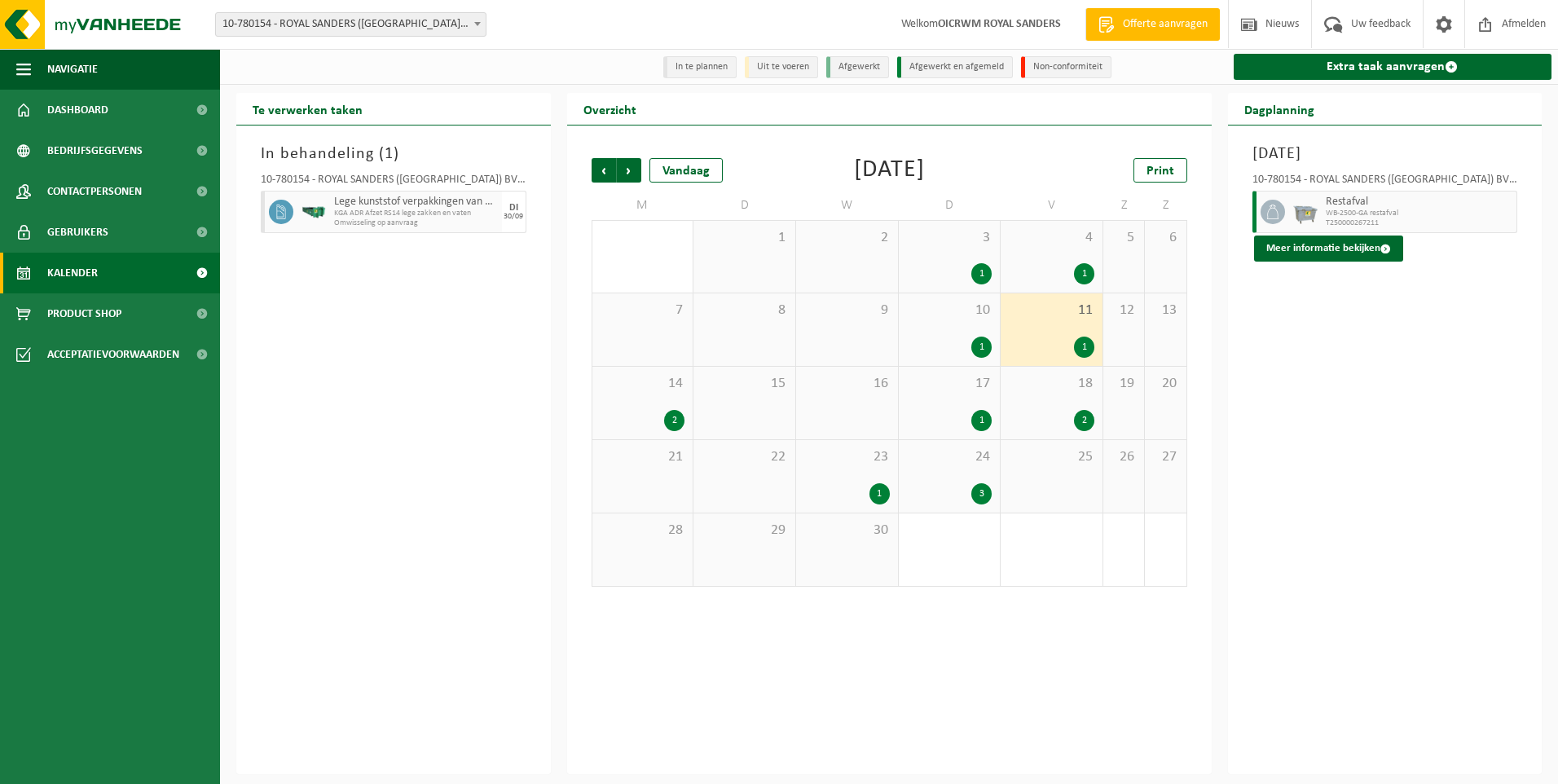
click at [1086, 270] on div "1" at bounding box center [1084, 273] width 20 height 21
click at [982, 497] on div "3" at bounding box center [980, 493] width 20 height 21
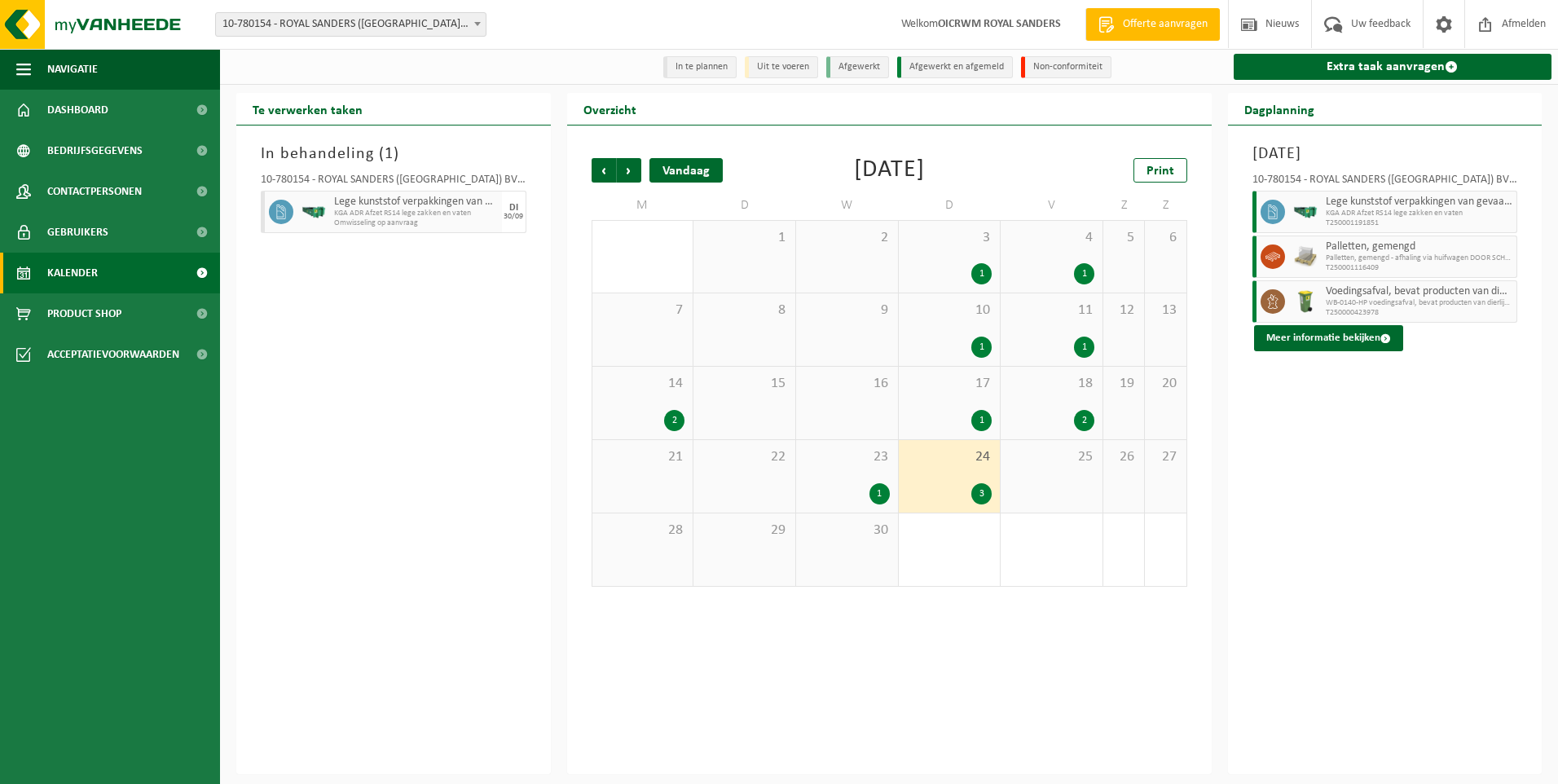
click at [678, 176] on div "Vandaag" at bounding box center [686, 170] width 73 height 24
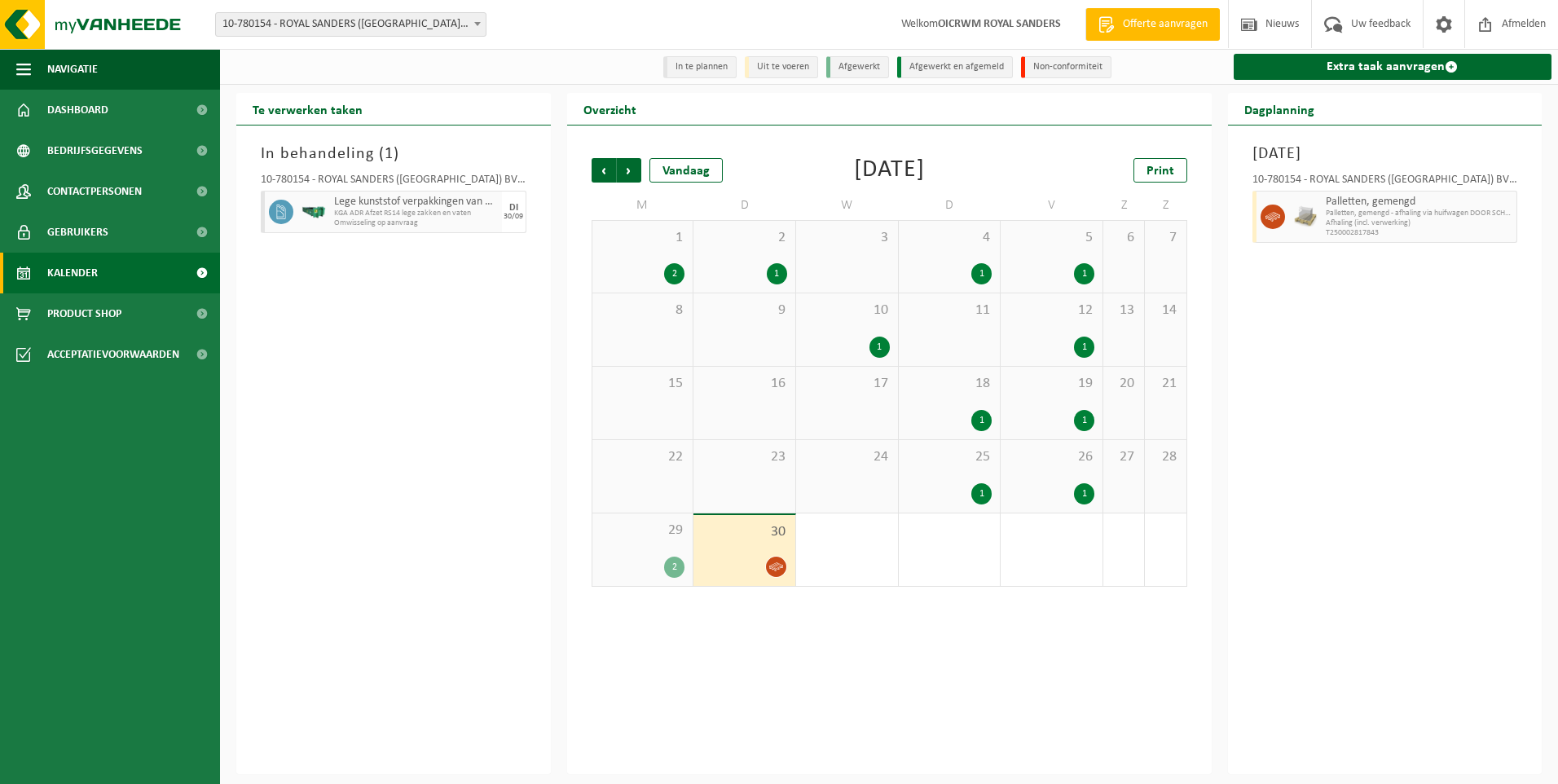
click at [781, 270] on div "1" at bounding box center [776, 273] width 20 height 21
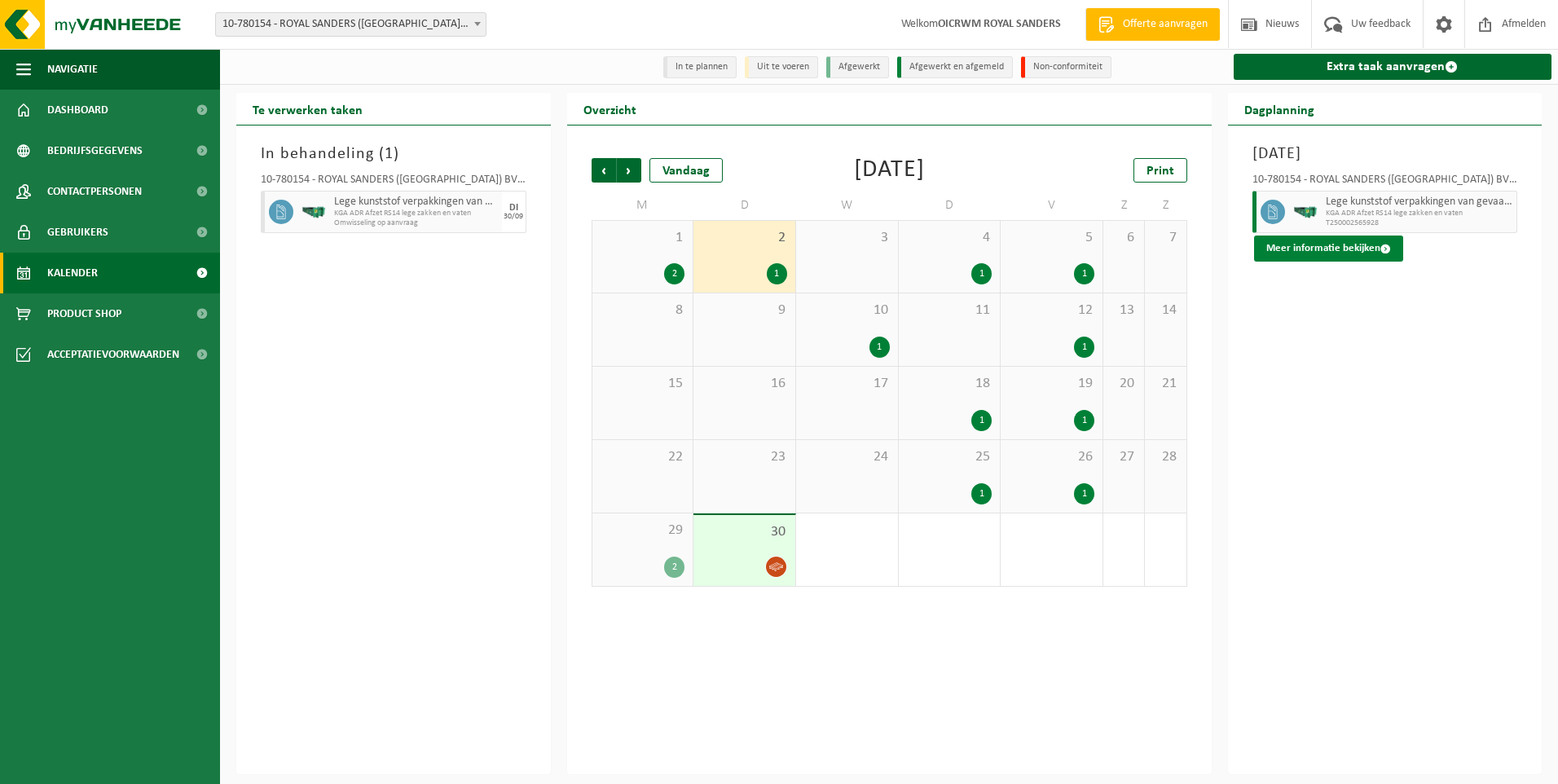
click at [1335, 244] on button "Meer informatie bekijken" at bounding box center [1329, 248] width 149 height 26
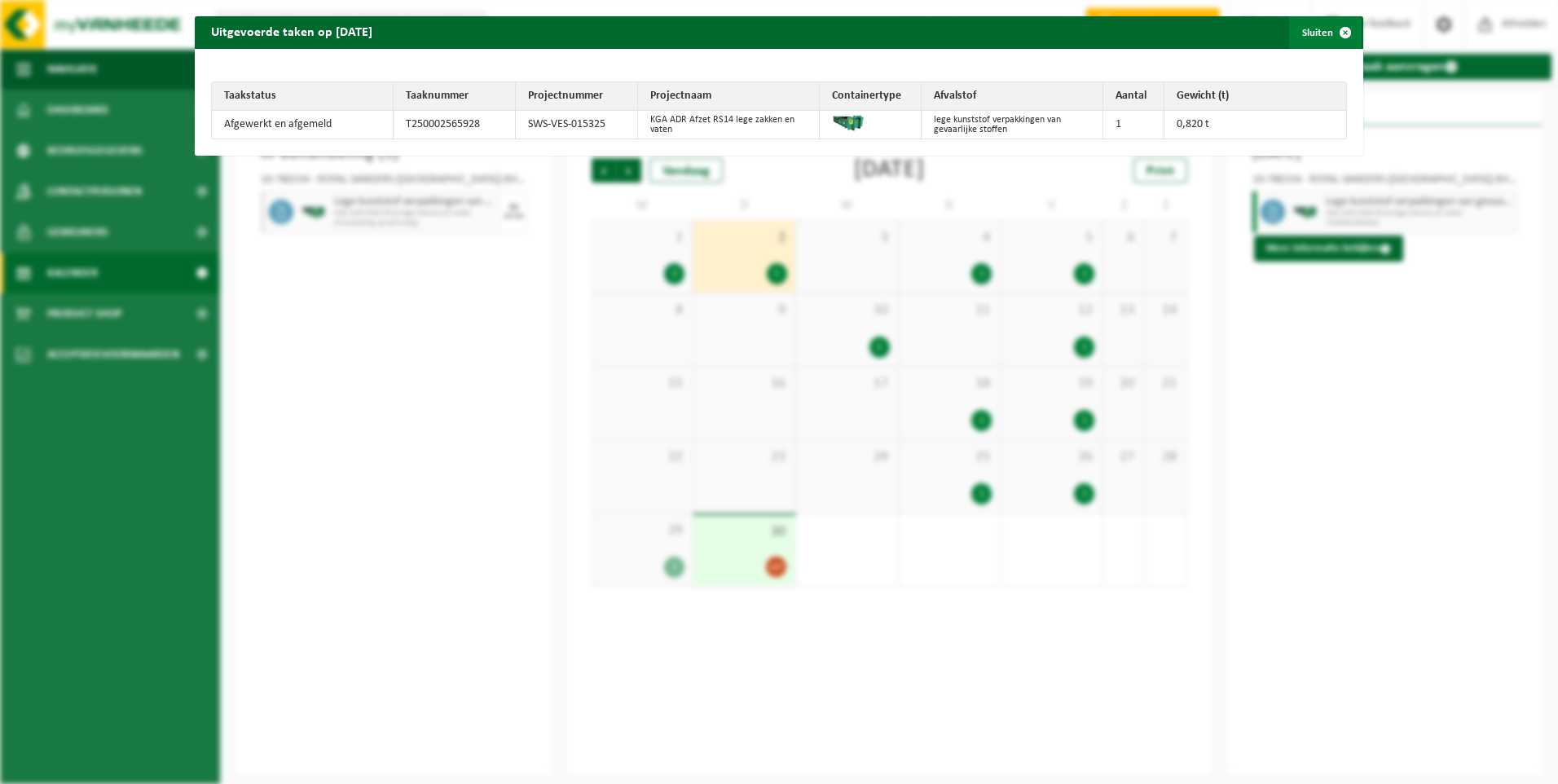
click at [1334, 30] on span "button" at bounding box center [1345, 33] width 33 height 33
